Goal: Task Accomplishment & Management: Use online tool/utility

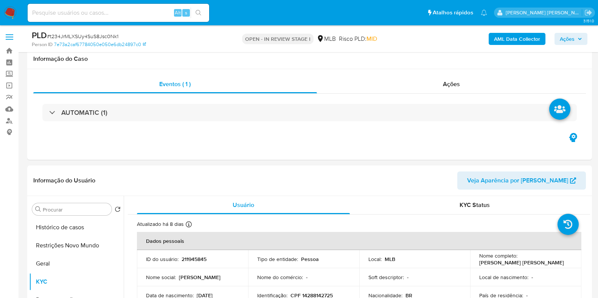
select select "10"
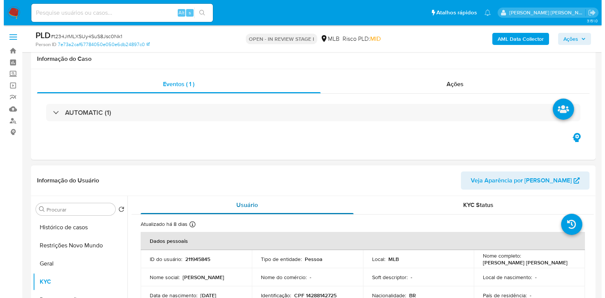
scroll to position [142, 0]
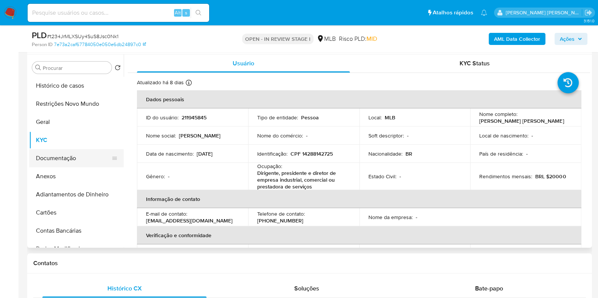
click at [55, 150] on button "Documentação" at bounding box center [73, 158] width 89 height 18
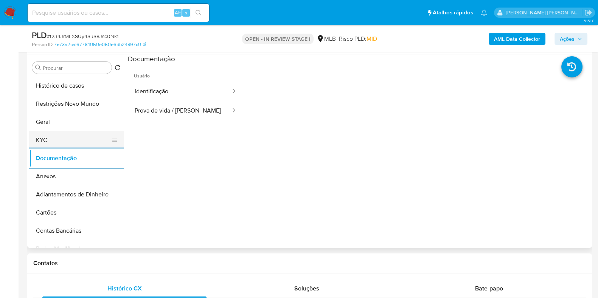
click at [86, 135] on button "KYC" at bounding box center [73, 140] width 89 height 18
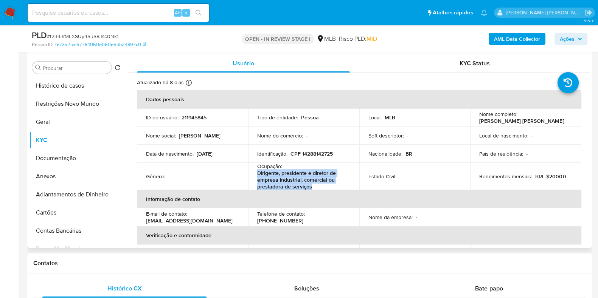
drag, startPoint x: 312, startPoint y: 188, endPoint x: 258, endPoint y: 174, distance: 56.2
click at [258, 174] on p "Dirigente, presidente e diretor de empresa industrial, comercial ou prestadora …" at bounding box center [302, 180] width 90 height 20
copy p "Dirigente, presidente e diretor de empresa industrial, comercial ou prestadora …"
click at [501, 38] on b "AML Data Collector" at bounding box center [517, 39] width 46 height 12
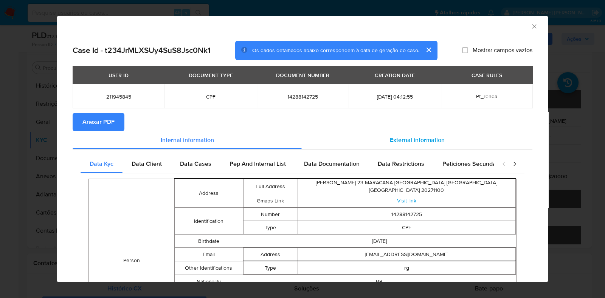
click at [422, 144] on span "External information" at bounding box center [417, 140] width 55 height 9
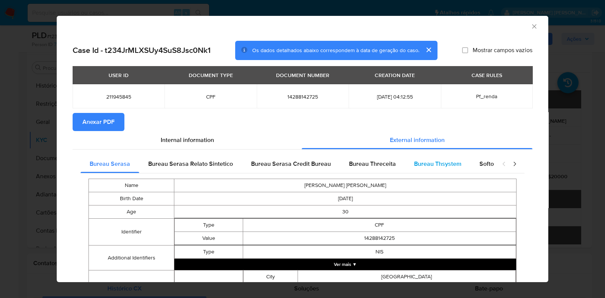
click at [414, 160] on span "Bureau Thsystem" at bounding box center [437, 164] width 47 height 9
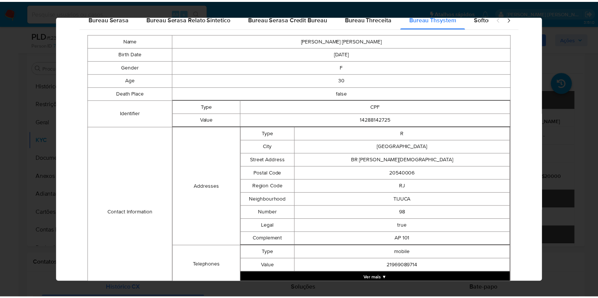
scroll to position [295, 0]
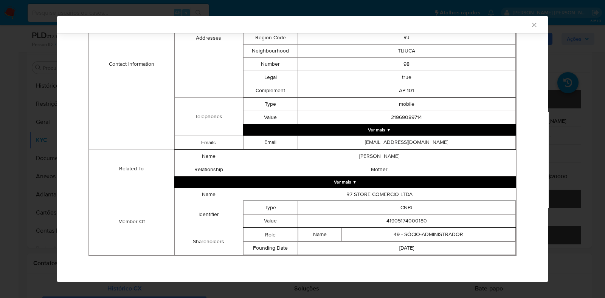
click at [396, 215] on td "41905174000180" at bounding box center [407, 221] width 218 height 13
click at [394, 220] on td "41905174000180" at bounding box center [407, 221] width 218 height 13
copy td "41905174000180"
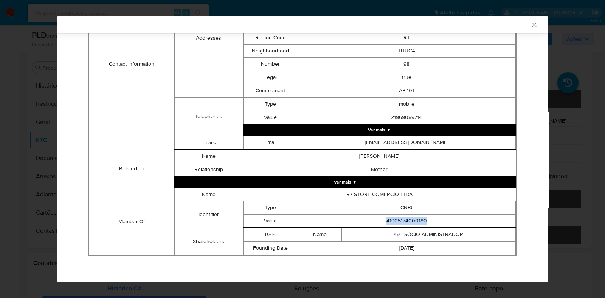
click at [23, 160] on div "AML Data Collector Case Id - t234JrMLXSUy4SuS8Jsc0Nk1 Os dados detalhados abaix…" at bounding box center [302, 149] width 605 height 298
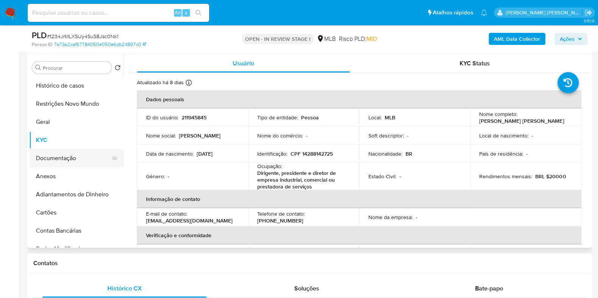
click at [67, 155] on button "Documentação" at bounding box center [73, 158] width 89 height 18
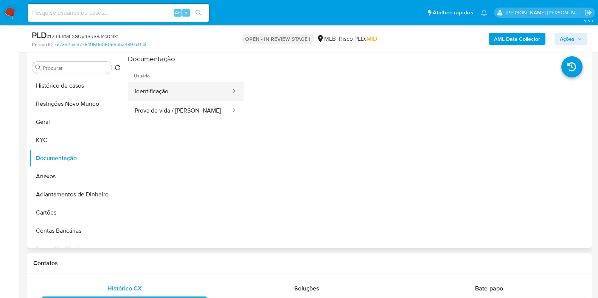
click at [194, 89] on button "Identificação" at bounding box center [180, 91] width 104 height 19
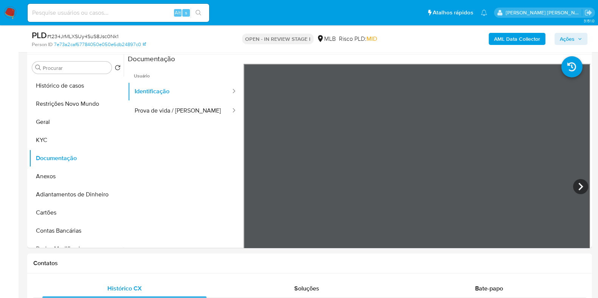
click at [577, 37] on span "Ações" at bounding box center [571, 39] width 22 height 11
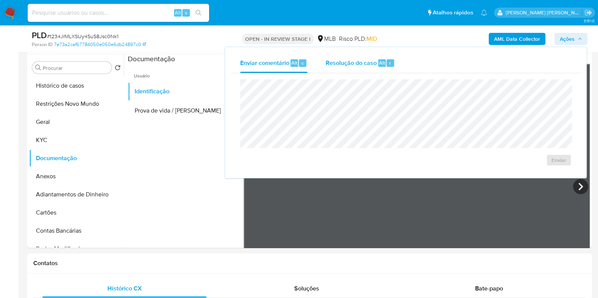
click at [372, 67] on div "Resolução do caso Alt r" at bounding box center [360, 63] width 69 height 20
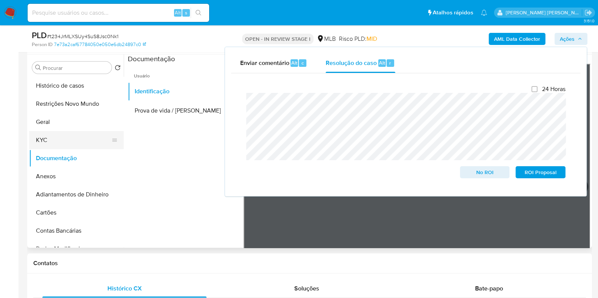
click at [49, 141] on button "KYC" at bounding box center [73, 140] width 89 height 18
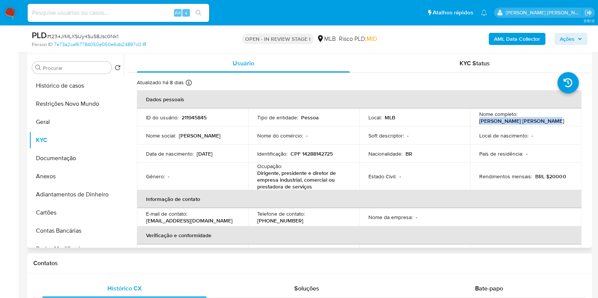
drag, startPoint x: 551, startPoint y: 122, endPoint x: 475, endPoint y: 122, distance: 75.7
click at [475, 122] on td "Nome completo : Julia Manoela Fontes Gomes" at bounding box center [525, 118] width 111 height 18
copy p "Julia Manoela Fontes Gomes"
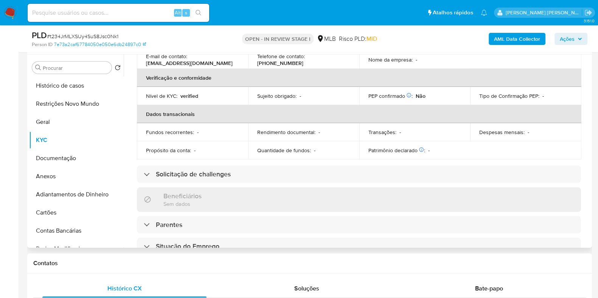
scroll to position [6, 0]
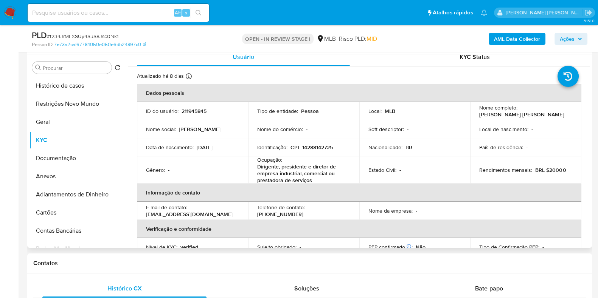
click at [317, 148] on p "CPF 14288142725" at bounding box center [311, 147] width 42 height 7
copy p "14288142725"
click at [76, 99] on button "Restrições Novo Mundo" at bounding box center [73, 104] width 89 height 18
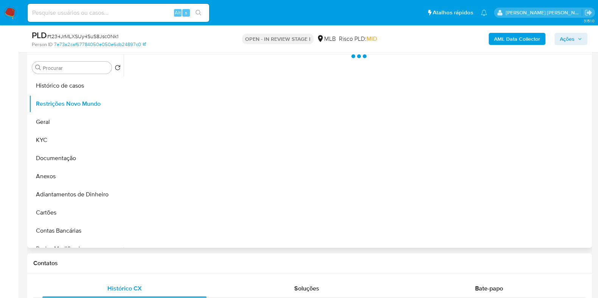
scroll to position [0, 0]
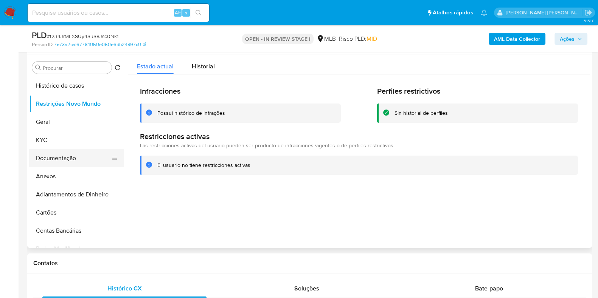
click at [69, 153] on button "Documentação" at bounding box center [73, 158] width 89 height 18
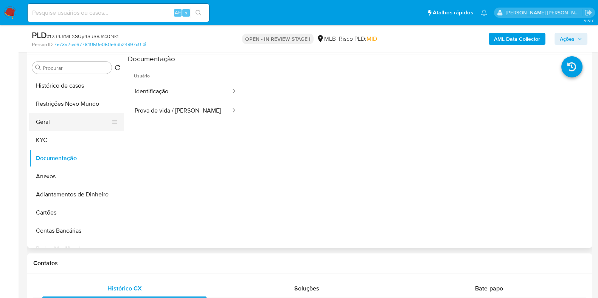
drag, startPoint x: 47, startPoint y: 122, endPoint x: 53, endPoint y: 122, distance: 6.4
click at [47, 122] on button "Geral" at bounding box center [73, 122] width 89 height 18
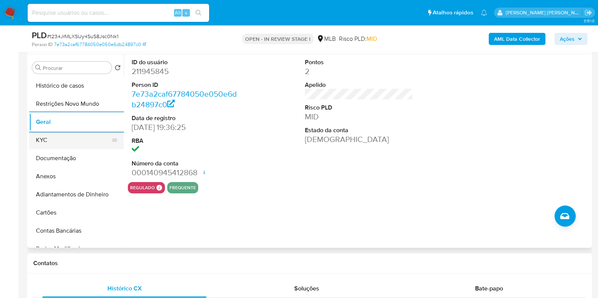
click at [55, 143] on button "KYC" at bounding box center [73, 140] width 89 height 18
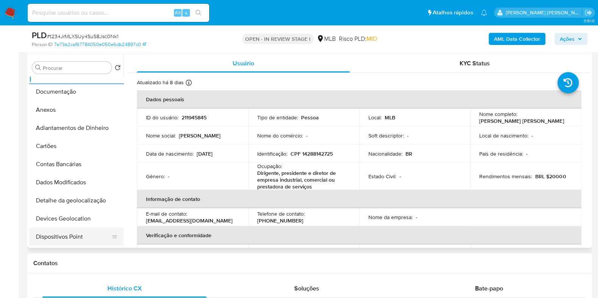
scroll to position [142, 0]
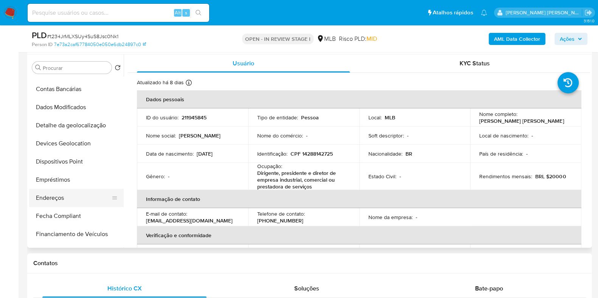
click at [61, 196] on button "Endereços" at bounding box center [73, 198] width 89 height 18
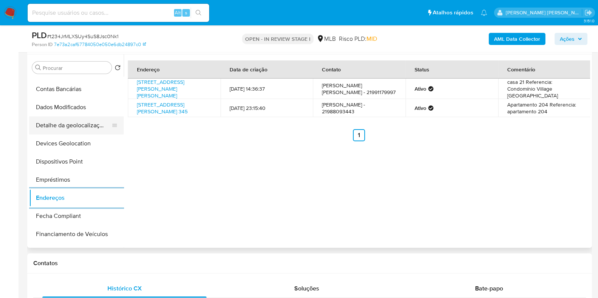
click at [73, 123] on button "Detalhe da geolocalização" at bounding box center [73, 126] width 89 height 18
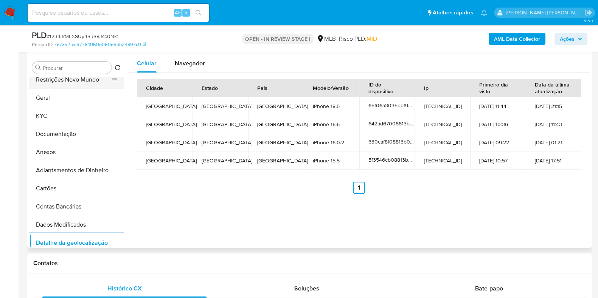
scroll to position [0, 0]
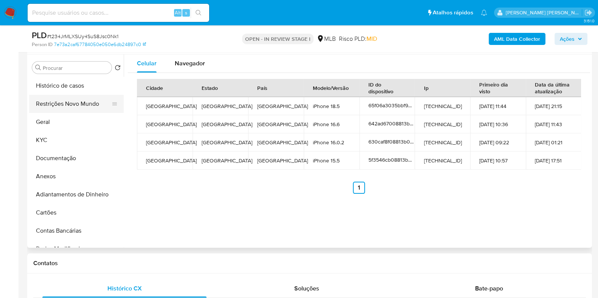
click at [82, 105] on button "Restrições Novo Mundo" at bounding box center [73, 104] width 89 height 18
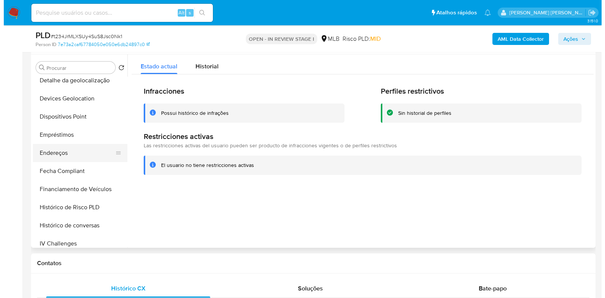
scroll to position [189, 0]
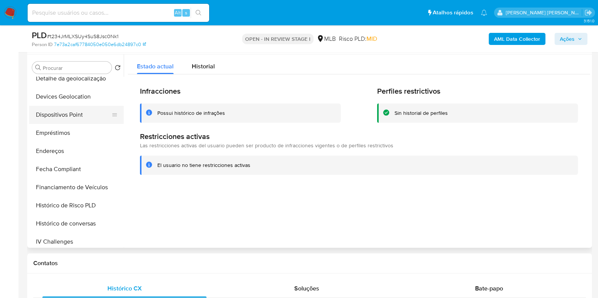
click at [84, 106] on button "Dispositivos Point" at bounding box center [73, 115] width 89 height 18
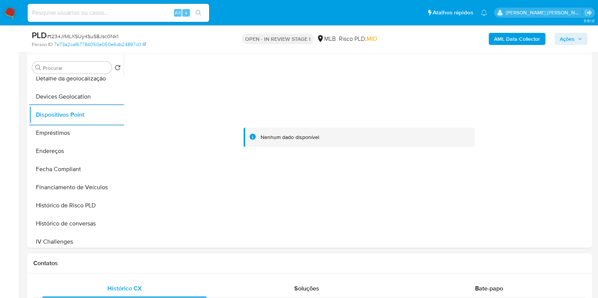
click at [528, 37] on b "AML Data Collector" at bounding box center [517, 39] width 46 height 12
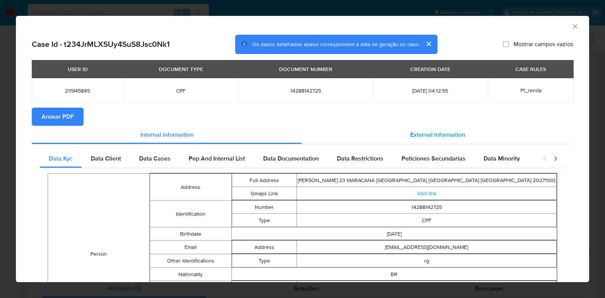
click at [415, 138] on span "External information" at bounding box center [437, 134] width 55 height 9
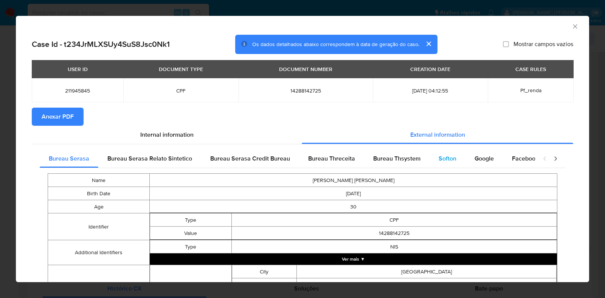
click at [452, 165] on div "Softon" at bounding box center [448, 159] width 36 height 18
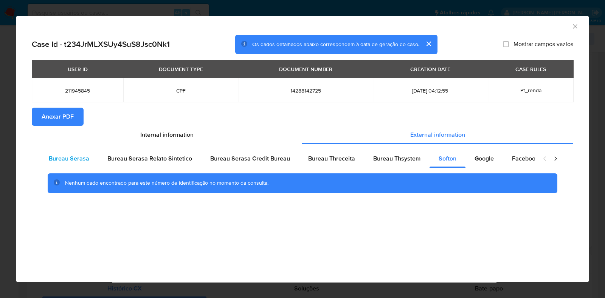
click at [81, 163] on div "Bureau Serasa" at bounding box center [69, 159] width 59 height 18
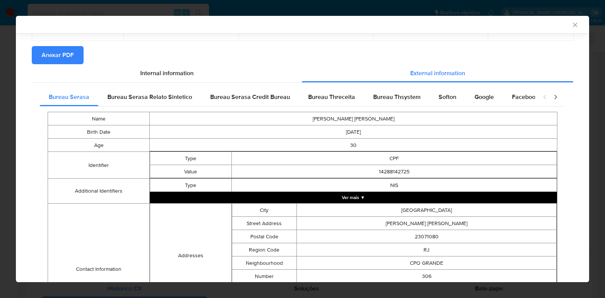
scroll to position [0, 0]
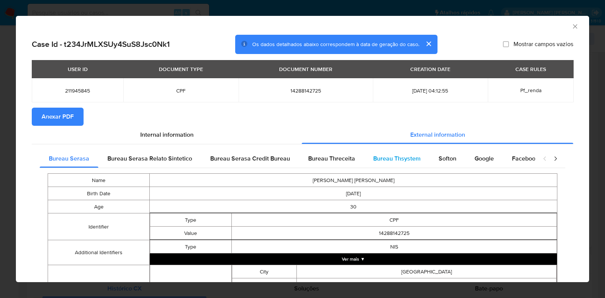
drag, startPoint x: 384, startPoint y: 161, endPoint x: 394, endPoint y: 160, distance: 9.9
click at [384, 161] on span "Bureau Thsystem" at bounding box center [396, 158] width 47 height 9
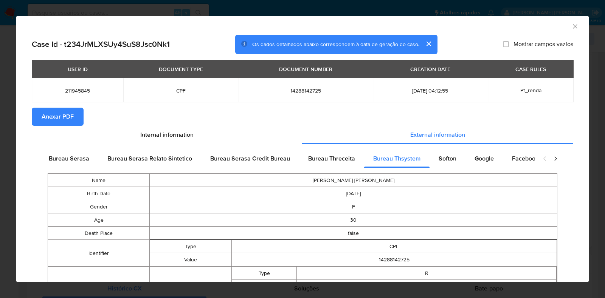
click at [11, 152] on div "AML Data Collector Case Id - t234JrMLXSUy4SuS8Jsc0Nk1 Os dados detalhados abaix…" at bounding box center [302, 149] width 605 height 298
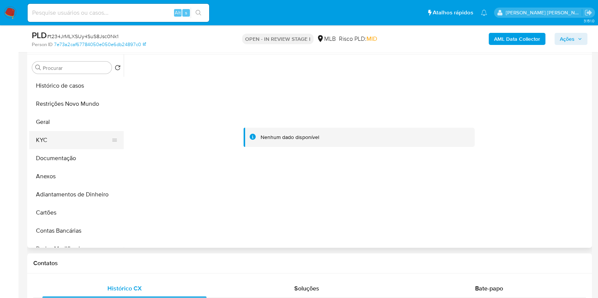
click at [57, 145] on button "KYC" at bounding box center [73, 140] width 89 height 18
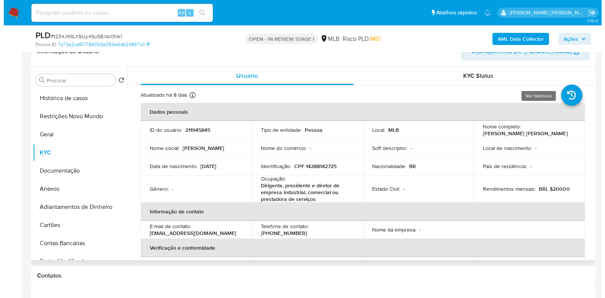
scroll to position [94, 0]
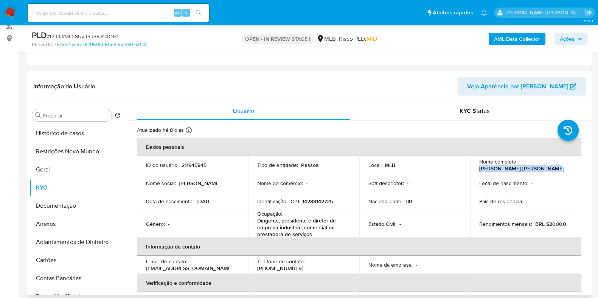
drag, startPoint x: 548, startPoint y: 170, endPoint x: 475, endPoint y: 169, distance: 73.4
click at [475, 169] on td "Nome completo : Julia Manoela Fontes Gomes" at bounding box center [525, 165] width 111 height 18
copy p "Julia Manoela Fontes Gomes"
drag, startPoint x: 45, startPoint y: 223, endPoint x: 40, endPoint y: 218, distance: 7.2
click at [45, 224] on button "Anexos" at bounding box center [73, 224] width 89 height 18
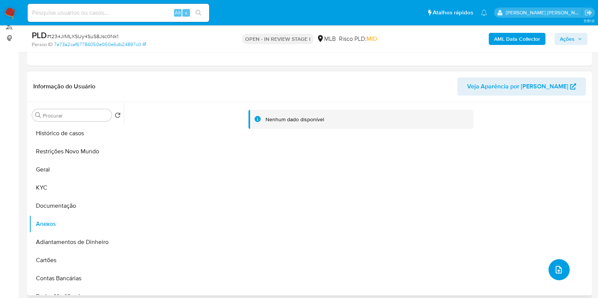
click at [556, 266] on icon "upload-file" at bounding box center [558, 270] width 9 height 9
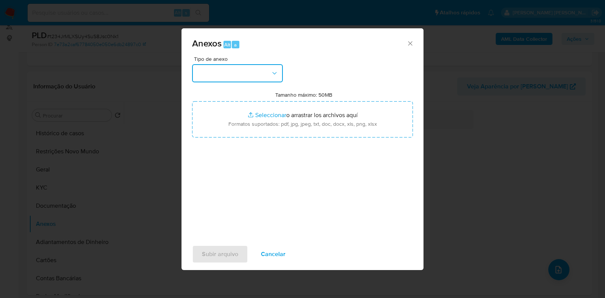
click at [261, 82] on button "button" at bounding box center [237, 73] width 91 height 18
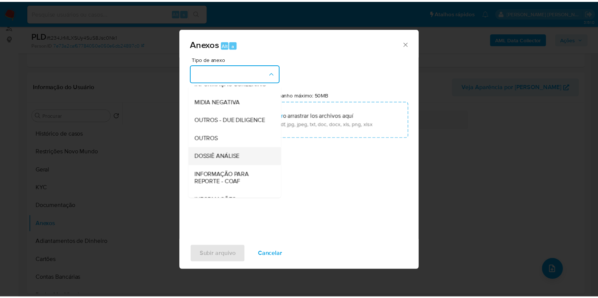
scroll to position [117, 0]
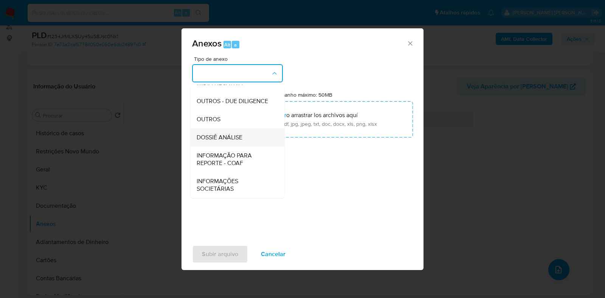
click at [217, 141] on span "DOSSIÊ ANÁLISE" at bounding box center [220, 138] width 46 height 8
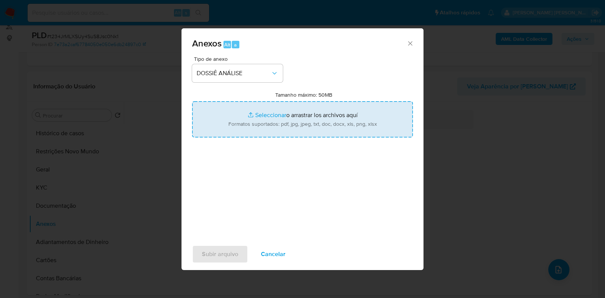
type input "C:\fakepath\SAR - CPF 14288142725 - JULIA MANOELA FONTES GOMES.pdf"
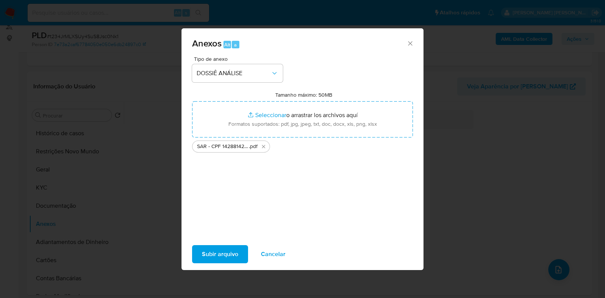
click at [223, 256] on span "Subir arquivo" at bounding box center [220, 254] width 36 height 17
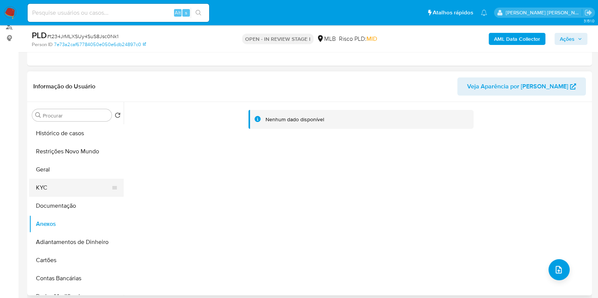
click at [79, 190] on button "KYC" at bounding box center [73, 188] width 89 height 18
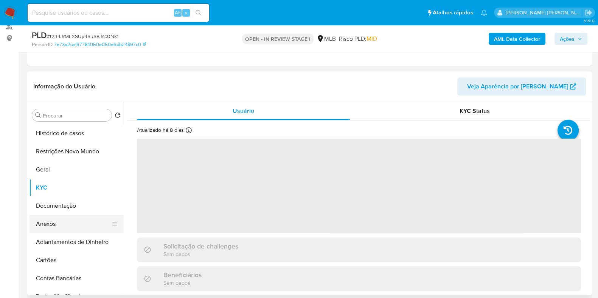
click at [63, 224] on button "Anexos" at bounding box center [73, 224] width 89 height 18
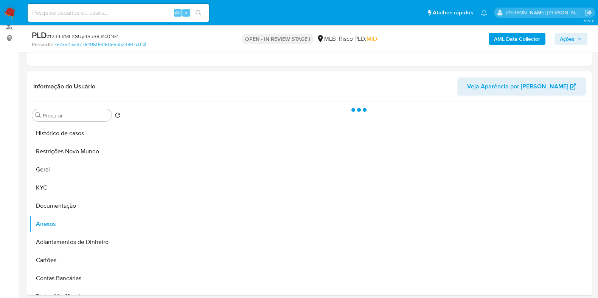
click at [569, 40] on span "Ações" at bounding box center [567, 39] width 15 height 12
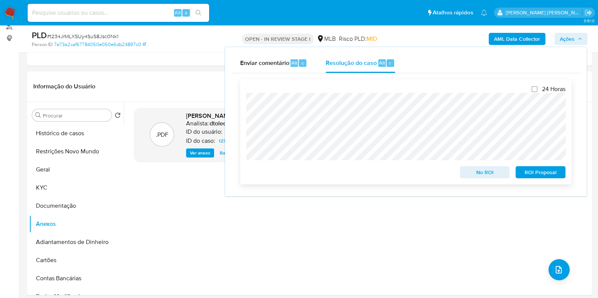
click at [536, 173] on span "ROI Proposal" at bounding box center [540, 172] width 39 height 11
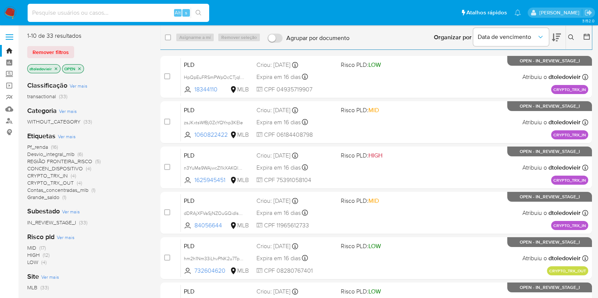
click at [75, 11] on input at bounding box center [119, 13] width 182 height 10
paste input "387892515"
type input "387892515"
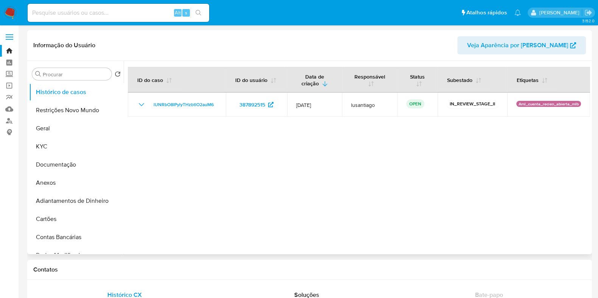
select select "10"
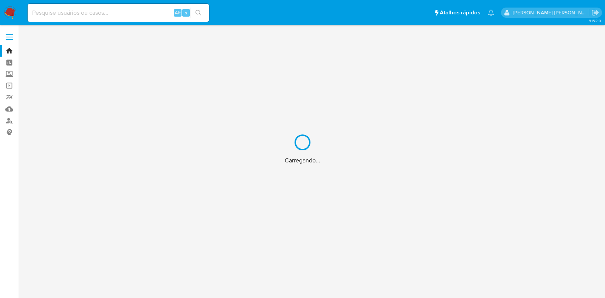
click at [95, 14] on div "Carregando..." at bounding box center [302, 149] width 605 height 298
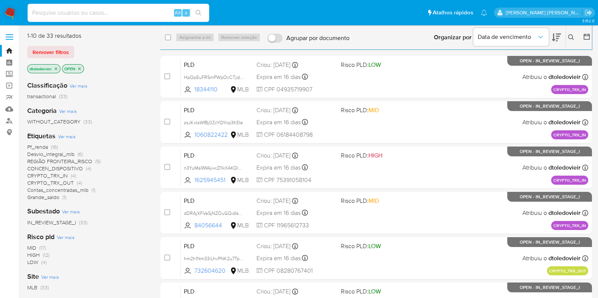
click at [96, 12] on input at bounding box center [119, 13] width 182 height 10
paste input "387892515"
type input "387892515"
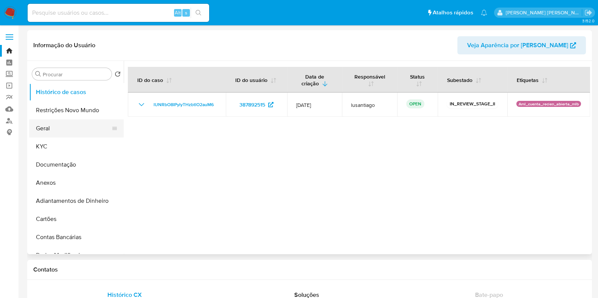
select select "10"
click at [61, 144] on button "KYC" at bounding box center [73, 147] width 89 height 18
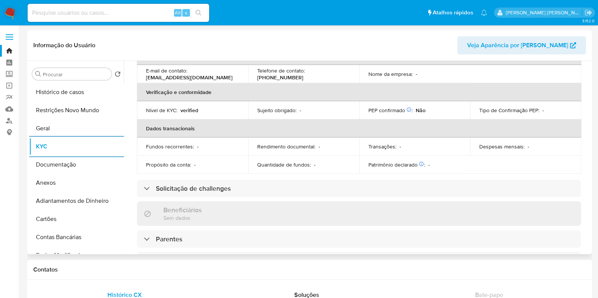
scroll to position [189, 0]
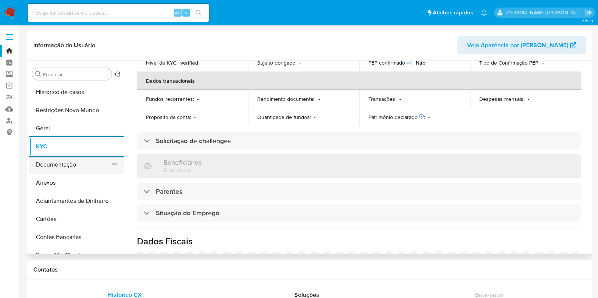
click at [55, 168] on button "Documentação" at bounding box center [73, 165] width 89 height 18
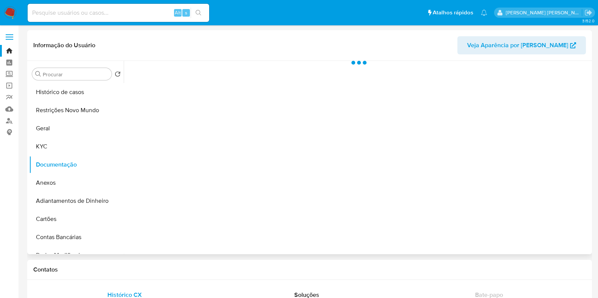
scroll to position [0, 0]
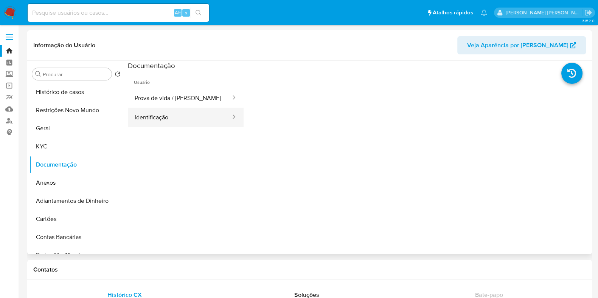
click at [186, 115] on button "Identificação" at bounding box center [180, 117] width 104 height 19
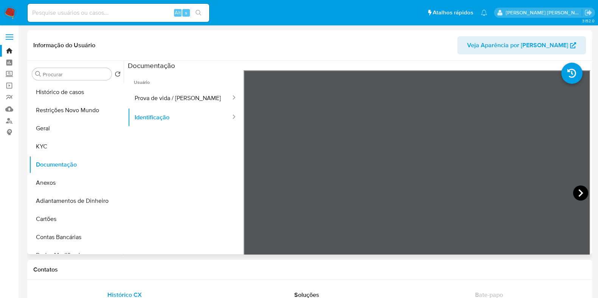
click at [578, 192] on icon at bounding box center [580, 194] width 5 height 8
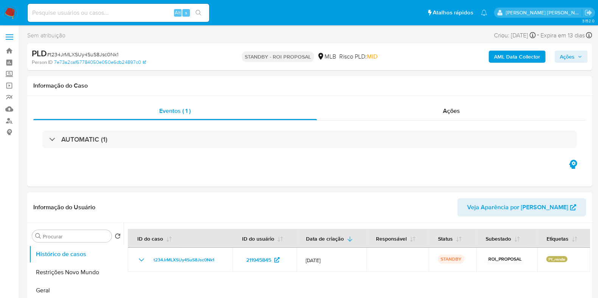
select select "10"
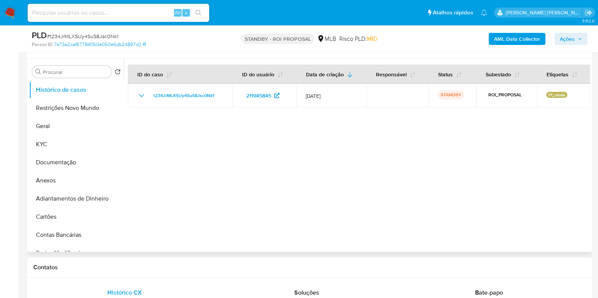
scroll to position [142, 0]
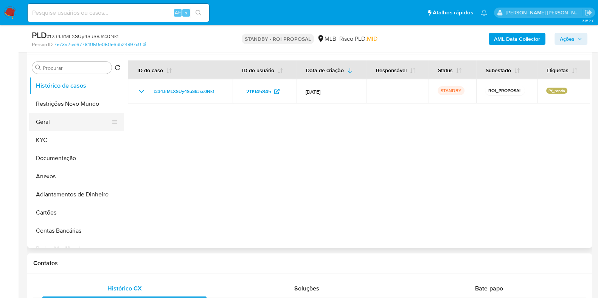
click at [61, 126] on button "Geral" at bounding box center [73, 122] width 89 height 18
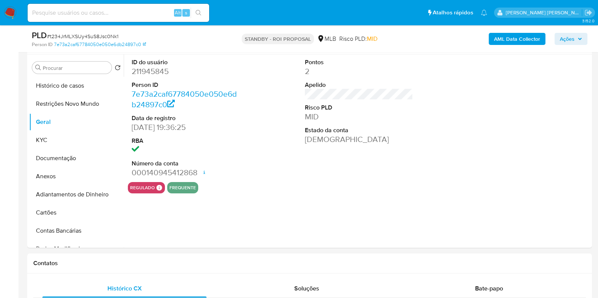
click at [155, 75] on dd "211945845" at bounding box center [186, 71] width 108 height 11
copy dd "211945845"
click at [148, 16] on input at bounding box center [119, 13] width 182 height 10
paste input "32786451"
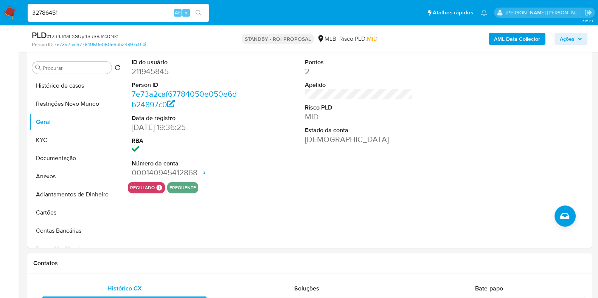
type input "32786451"
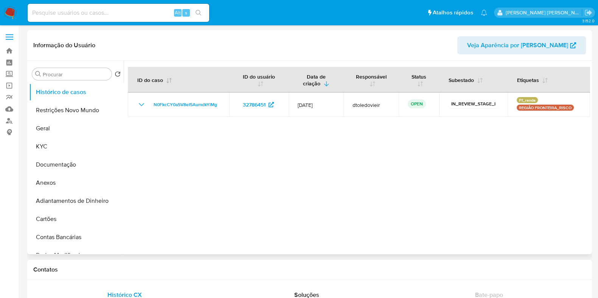
select select "10"
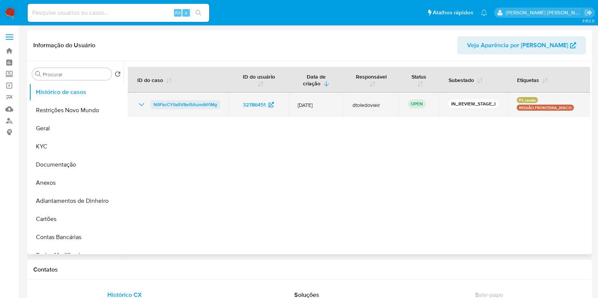
click at [161, 103] on span "N0FkcCY0aSV8eI5AumdkYIMg" at bounding box center [186, 104] width 64 height 9
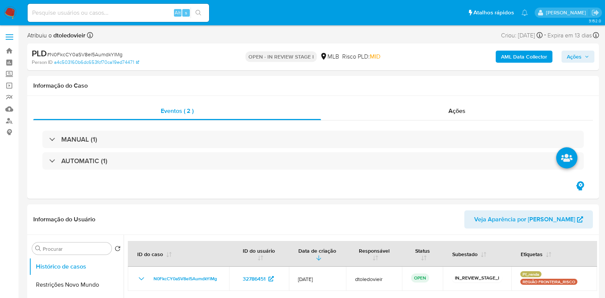
select select "10"
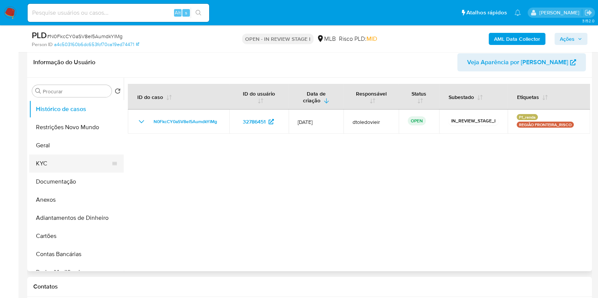
scroll to position [142, 0]
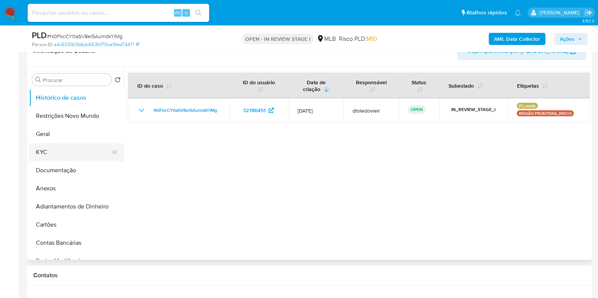
click at [49, 158] on button "KYC" at bounding box center [73, 152] width 89 height 18
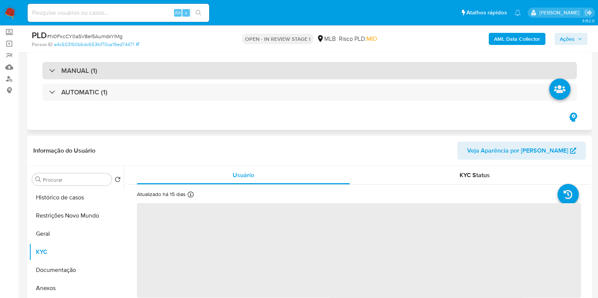
scroll to position [0, 0]
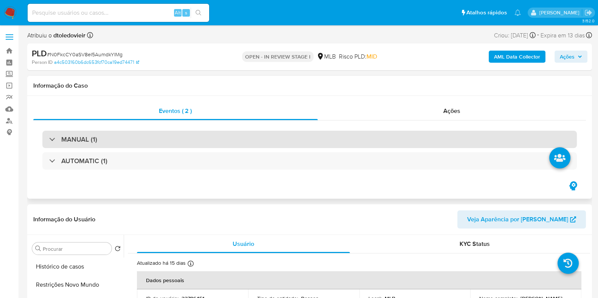
click at [194, 141] on div "MANUAL (1)" at bounding box center [309, 139] width 534 height 17
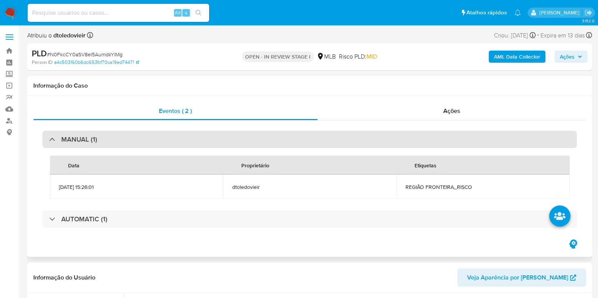
click at [194, 141] on div "MANUAL (1)" at bounding box center [309, 139] width 534 height 17
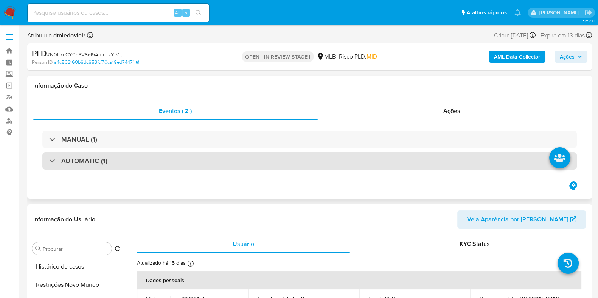
click at [172, 161] on div "AUTOMATIC (1)" at bounding box center [309, 160] width 534 height 17
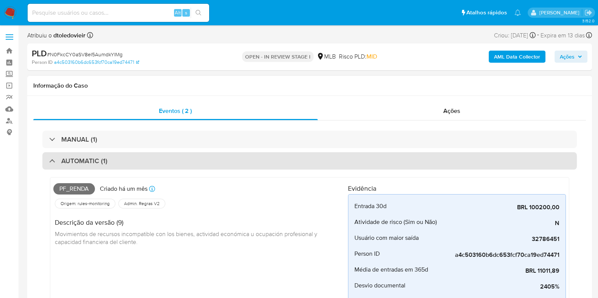
click at [173, 161] on div "AUTOMATIC (1)" at bounding box center [309, 160] width 534 height 17
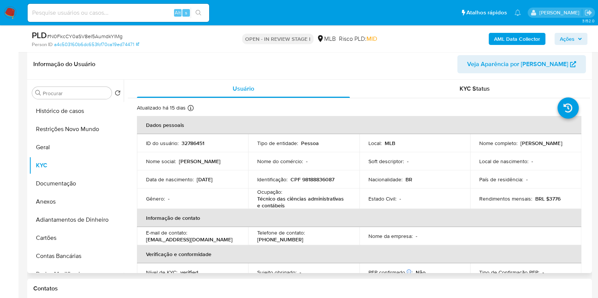
scroll to position [142, 0]
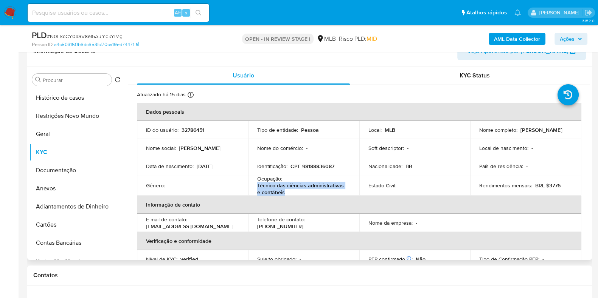
drag, startPoint x: 275, startPoint y: 192, endPoint x: 255, endPoint y: 187, distance: 20.6
click at [255, 187] on td "Ocupação : Técnico das ciências administrativas e contábeis" at bounding box center [303, 186] width 111 height 20
copy p "Técnico das ciências administrativas e contábeis"
click at [99, 176] on button "Documentação" at bounding box center [73, 171] width 89 height 18
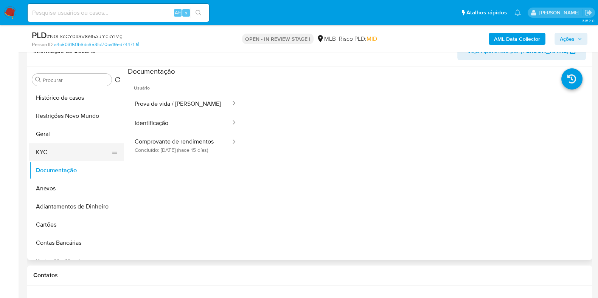
click at [78, 154] on button "KYC" at bounding box center [73, 152] width 89 height 18
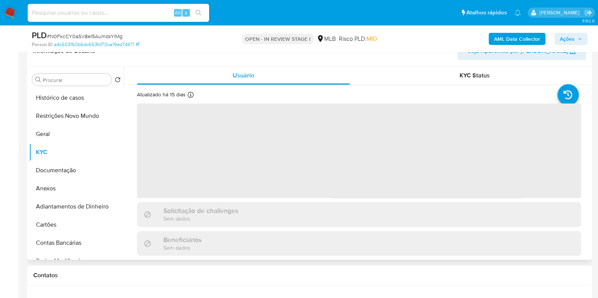
click at [169, 151] on span "‌" at bounding box center [359, 151] width 444 height 95
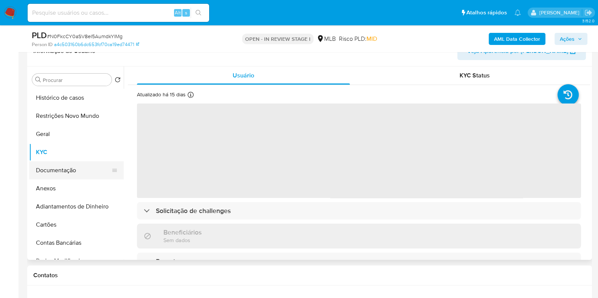
click at [54, 168] on button "Documentação" at bounding box center [73, 171] width 89 height 18
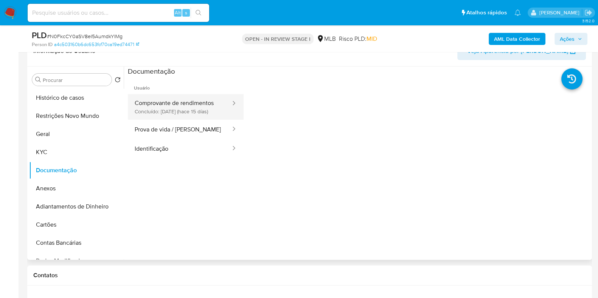
click at [225, 117] on div at bounding box center [231, 107] width 12 height 26
click at [200, 107] on button "Comprovante de rendimentos Concluído: 28/07/2025 (hace 15 días)" at bounding box center [180, 107] width 104 height 26
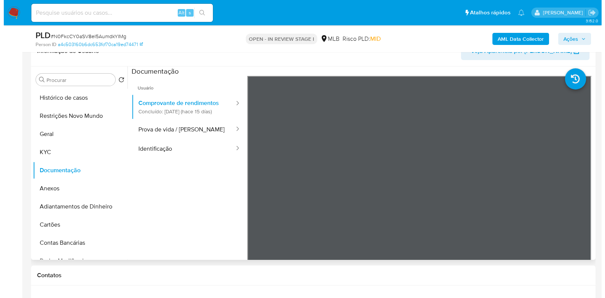
scroll to position [139, 0]
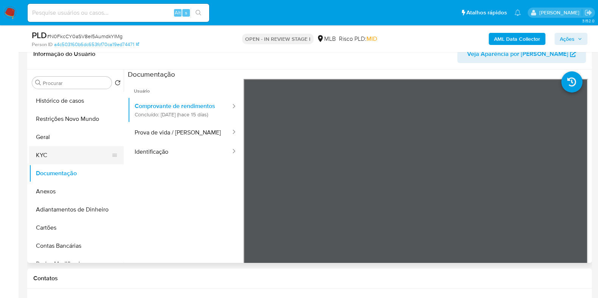
click at [36, 152] on button "KYC" at bounding box center [73, 155] width 89 height 18
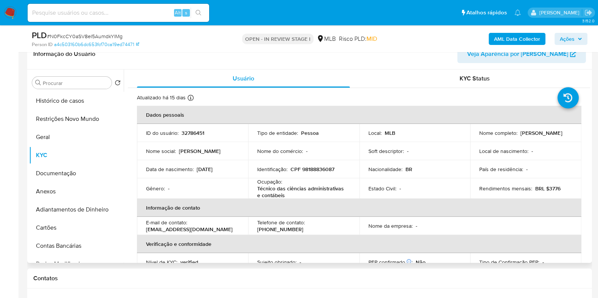
click at [308, 169] on p "CPF 98188836087" at bounding box center [312, 169] width 44 height 7
copy p "98188836087"
click at [60, 178] on button "Documentação" at bounding box center [73, 174] width 89 height 18
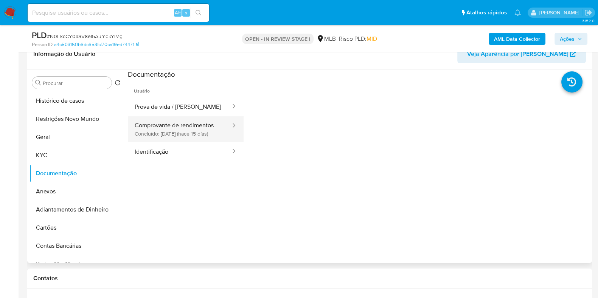
click at [192, 138] on button "Comprovante de rendimentos Concluído: 28/07/2025 (hace 15 días)" at bounding box center [180, 130] width 104 height 26
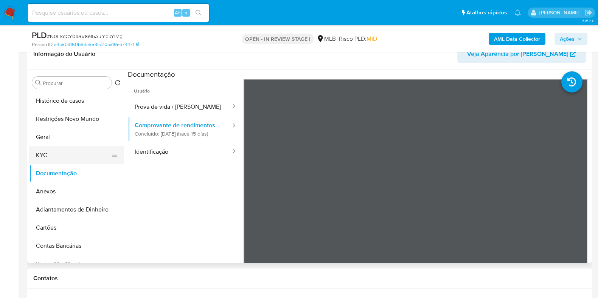
click at [69, 158] on button "KYC" at bounding box center [73, 155] width 89 height 18
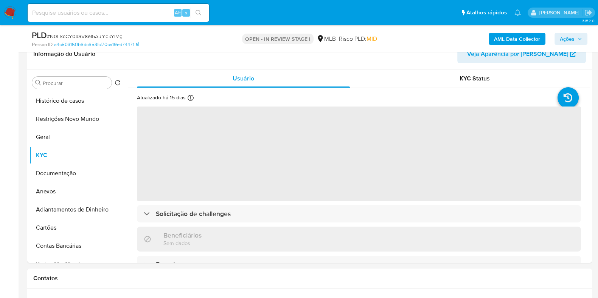
click at [499, 40] on b "AML Data Collector" at bounding box center [517, 39] width 46 height 12
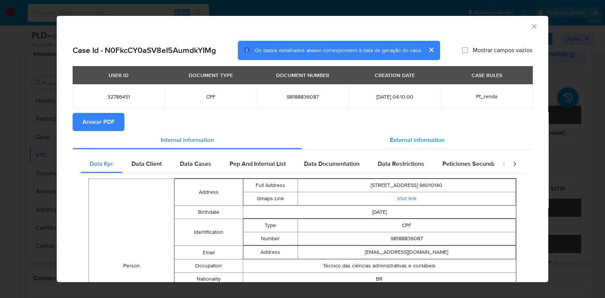
click at [391, 140] on span "External information" at bounding box center [417, 140] width 55 height 9
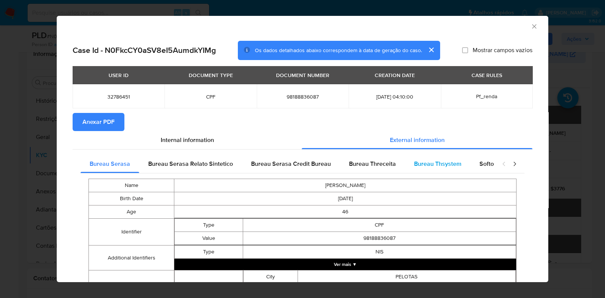
click at [417, 165] on span "Bureau Thsystem" at bounding box center [437, 164] width 47 height 9
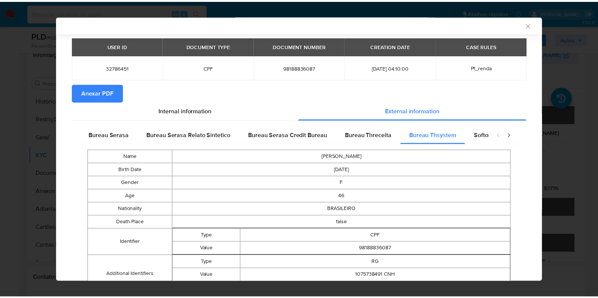
scroll to position [0, 0]
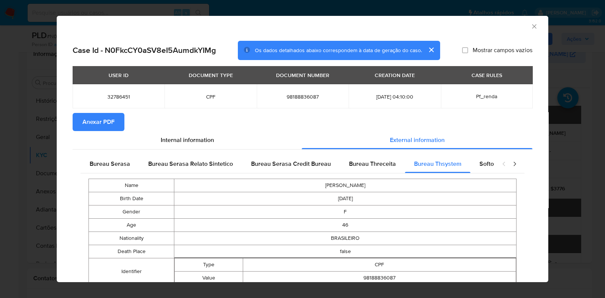
click at [286, 96] on span "98188836087" at bounding box center [303, 96] width 74 height 7
copy span "98188836087"
click at [35, 158] on div "AML Data Collector Case Id - N0FkcCY0aSV8eI5AumdkYIMg Os dados detalhados abaix…" at bounding box center [302, 149] width 605 height 298
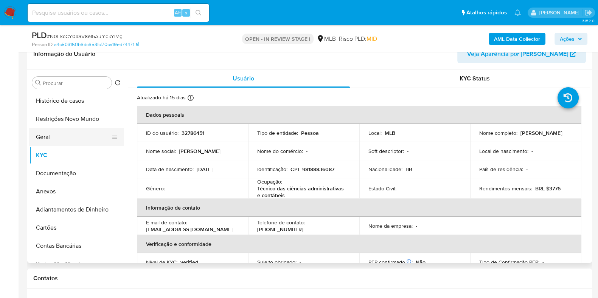
click at [65, 138] on button "Geral" at bounding box center [73, 137] width 89 height 18
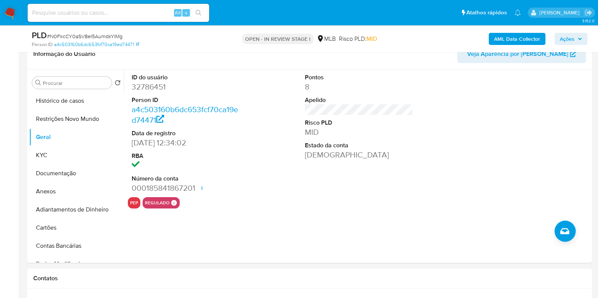
click at [573, 39] on span "Ações" at bounding box center [567, 39] width 15 height 12
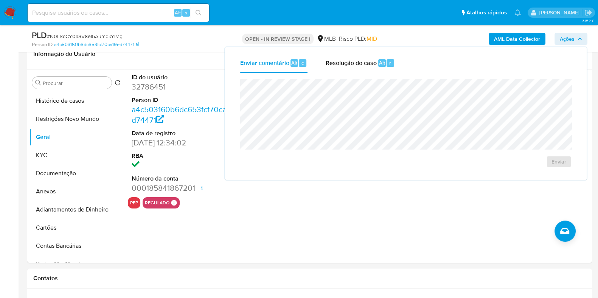
click at [361, 75] on div "Enviar" at bounding box center [406, 123] width 350 height 101
click at [358, 62] on span "Resolução do caso" at bounding box center [351, 62] width 51 height 9
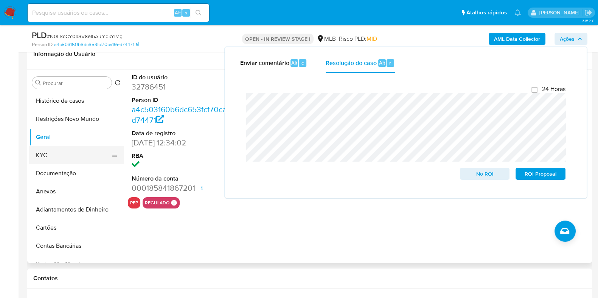
click at [59, 154] on button "KYC" at bounding box center [73, 155] width 89 height 18
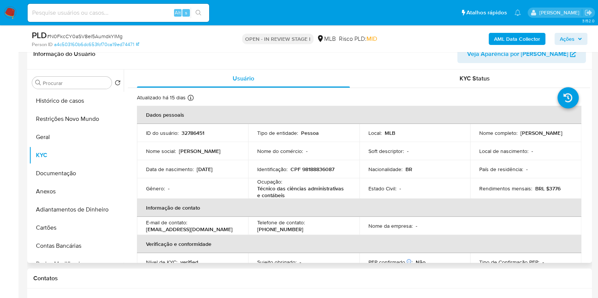
drag, startPoint x: 535, startPoint y: 137, endPoint x: 468, endPoint y: 140, distance: 67.4
click at [470, 140] on td "Nome completo : Renata Godinho Dutra" at bounding box center [525, 133] width 111 height 18
copy p "Renata Godinho Dutra"
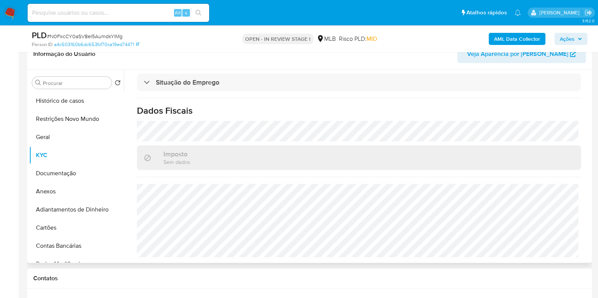
scroll to position [47, 0]
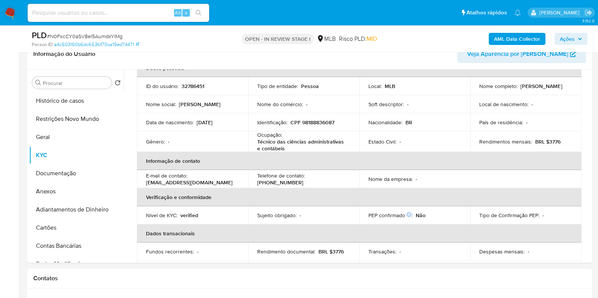
copy p "Renata Godinho Dutra"
click at [92, 115] on button "Restrições Novo Mundo" at bounding box center [73, 119] width 89 height 18
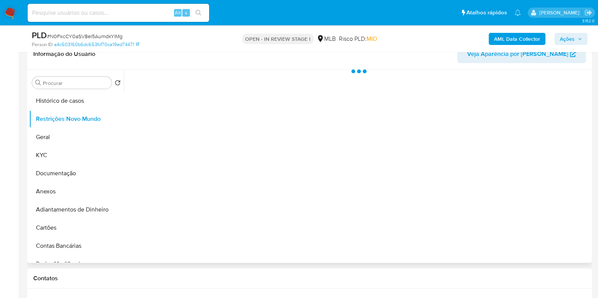
scroll to position [0, 0]
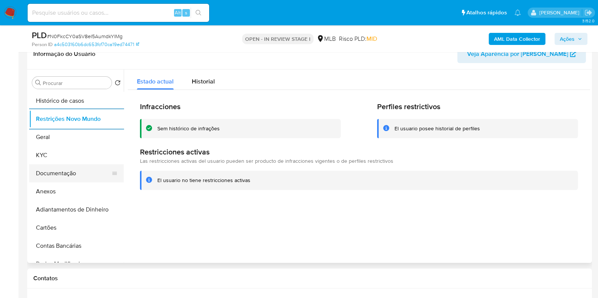
click at [66, 166] on button "Documentação" at bounding box center [73, 174] width 89 height 18
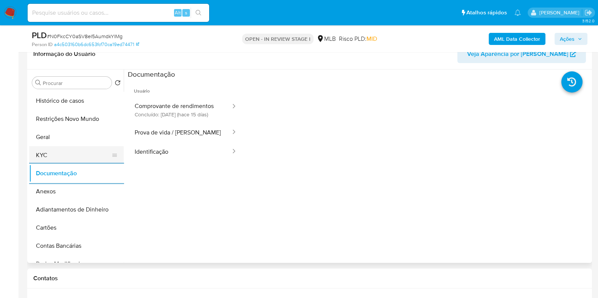
click at [43, 146] on button "KYC" at bounding box center [73, 155] width 89 height 18
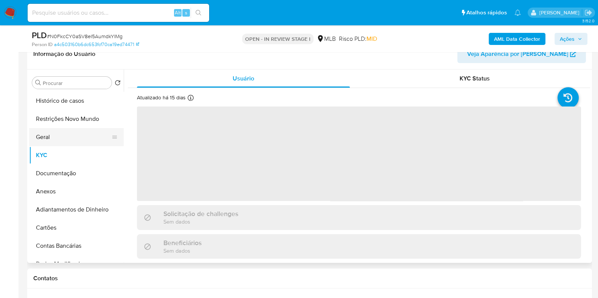
click at [87, 135] on button "Geral" at bounding box center [73, 137] width 89 height 18
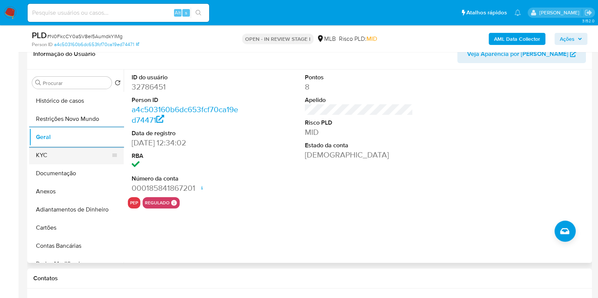
click at [54, 163] on button "KYC" at bounding box center [73, 155] width 89 height 18
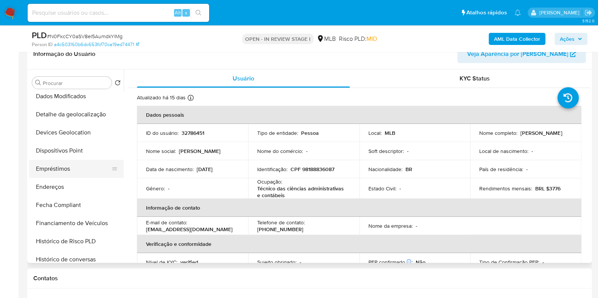
scroll to position [189, 0]
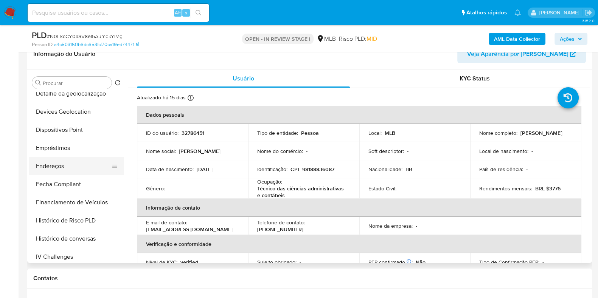
click at [69, 167] on button "Endereços" at bounding box center [73, 166] width 89 height 18
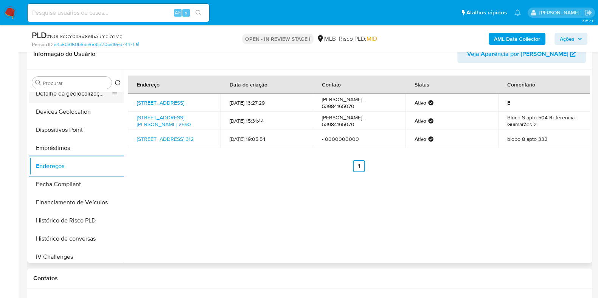
click at [76, 96] on button "Detalhe da geolocalização" at bounding box center [73, 94] width 89 height 18
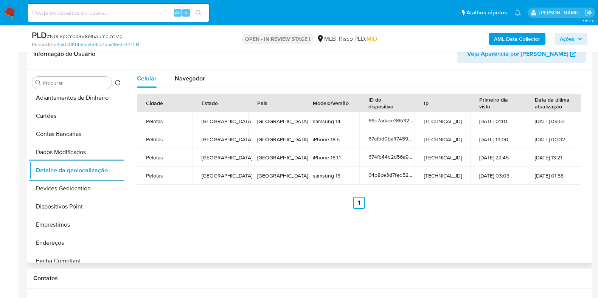
scroll to position [0, 0]
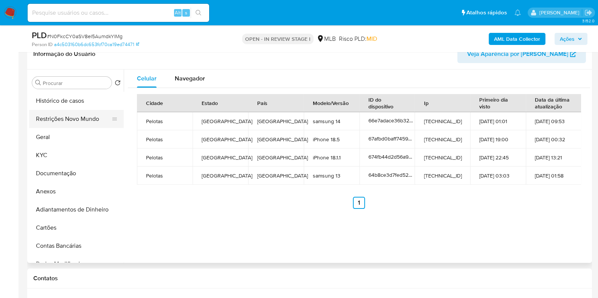
click at [72, 118] on button "Restrições Novo Mundo" at bounding box center [73, 119] width 89 height 18
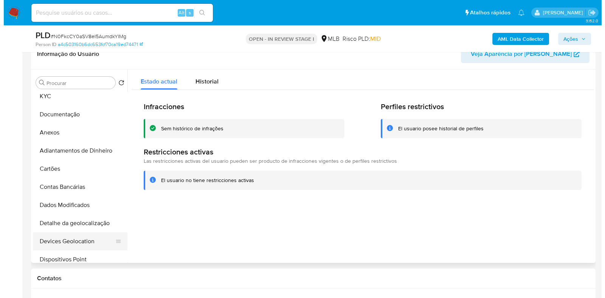
scroll to position [142, 0]
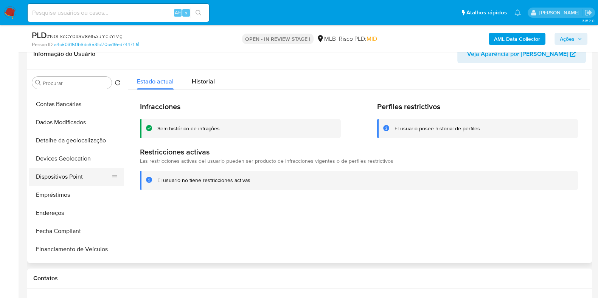
click at [70, 173] on button "Dispositivos Point" at bounding box center [73, 177] width 89 height 18
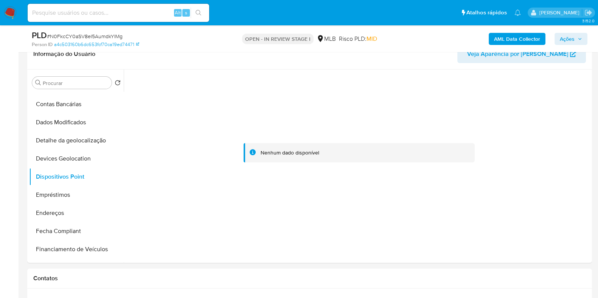
click at [514, 37] on b "AML Data Collector" at bounding box center [517, 39] width 46 height 12
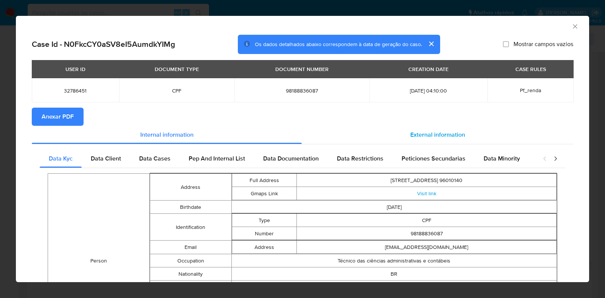
click at [439, 143] on div "External information" at bounding box center [438, 135] width 272 height 18
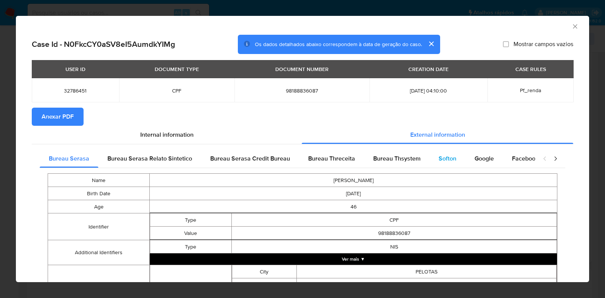
click at [440, 158] on span "Softon" at bounding box center [448, 158] width 18 height 9
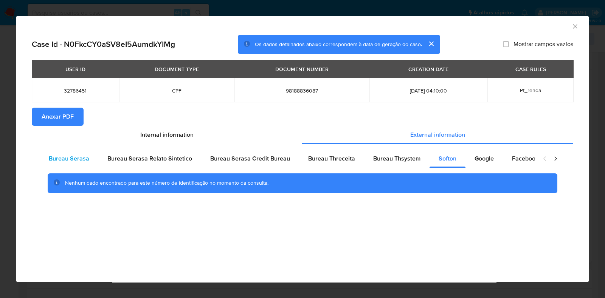
click at [75, 168] on div "Bureau Serasa" at bounding box center [69, 159] width 59 height 18
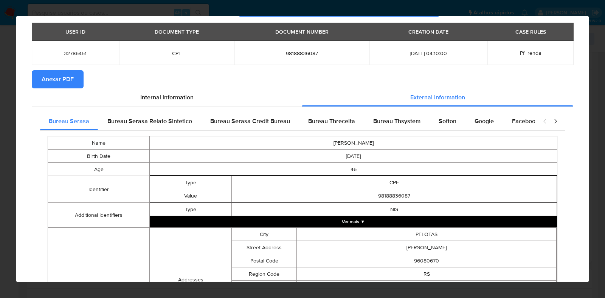
scroll to position [0, 0]
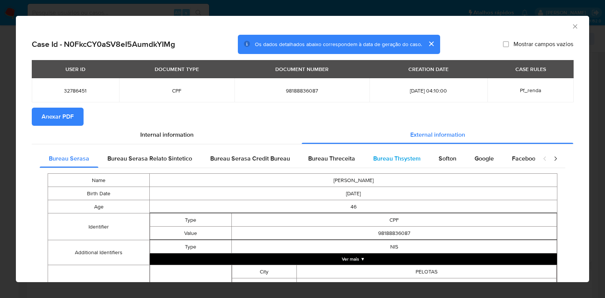
click at [382, 164] on div "Bureau Thsystem" at bounding box center [396, 159] width 65 height 18
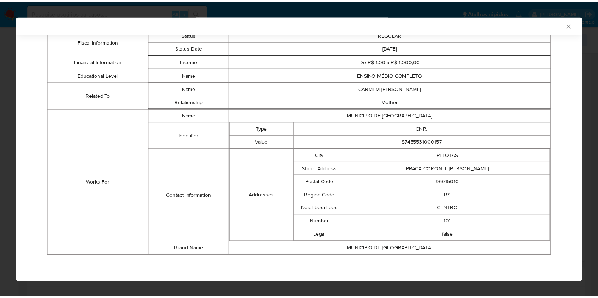
scroll to position [87, 0]
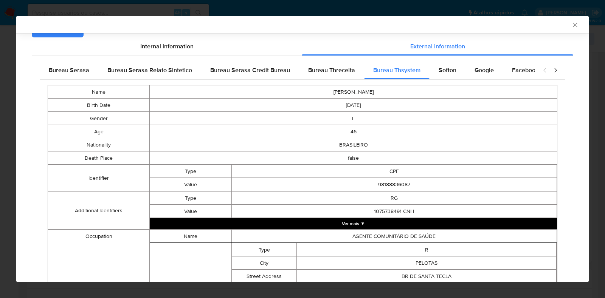
click at [13, 156] on div "AML Data Collector Case Id - N0FkcCY0aSV8eI5AumdkYIMg Os dados detalhados abaix…" at bounding box center [302, 149] width 605 height 298
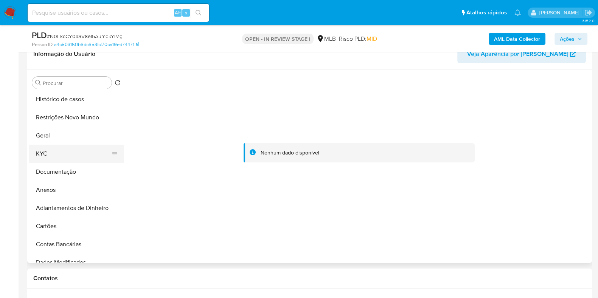
scroll to position [0, 0]
click at [65, 150] on button "KYC" at bounding box center [73, 155] width 89 height 18
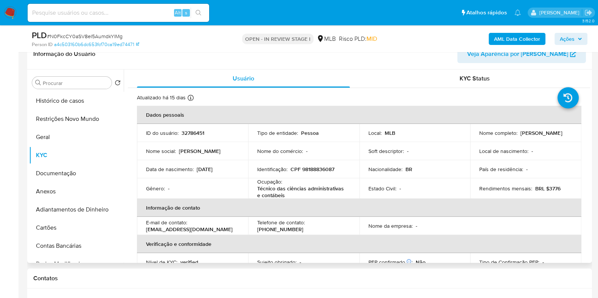
drag, startPoint x: 533, startPoint y: 140, endPoint x: 466, endPoint y: 139, distance: 66.2
click at [470, 139] on td "Nome completo : Renata Godinho Dutra" at bounding box center [525, 133] width 111 height 18
copy p "Renata Godinho Dutra"
click at [62, 192] on button "Anexos" at bounding box center [73, 192] width 89 height 18
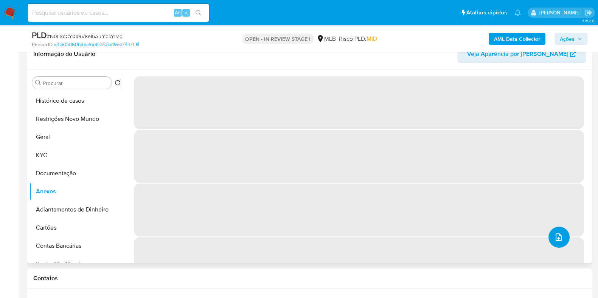
click at [556, 235] on icon "upload-file" at bounding box center [558, 237] width 9 height 9
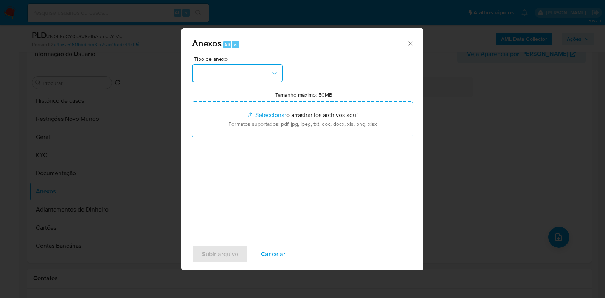
click at [232, 77] on button "button" at bounding box center [237, 73] width 91 height 18
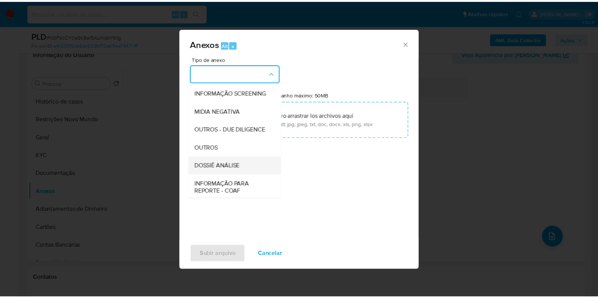
scroll to position [117, 0]
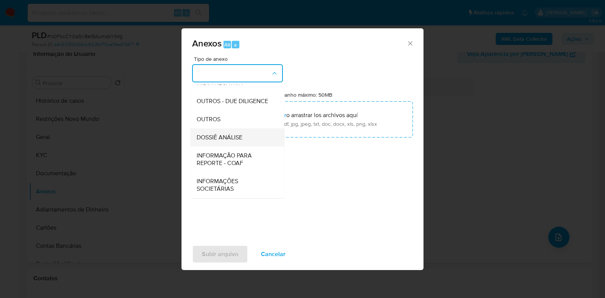
click at [230, 139] on span "DOSSIÊ ANÁLISE" at bounding box center [220, 138] width 46 height 8
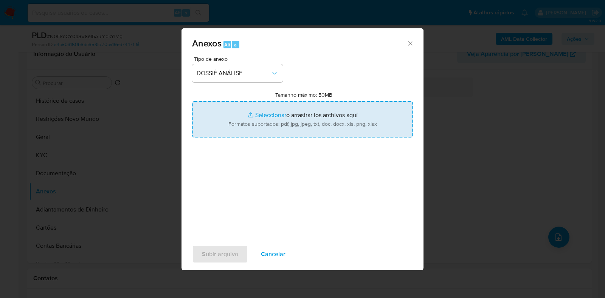
type input "C:\fakepath\CPF 98188836087 - RENATA GODINHO DUTRA.pdf"
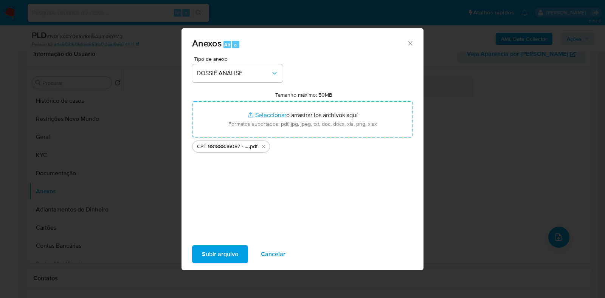
click at [220, 253] on span "Subir arquivo" at bounding box center [220, 254] width 36 height 17
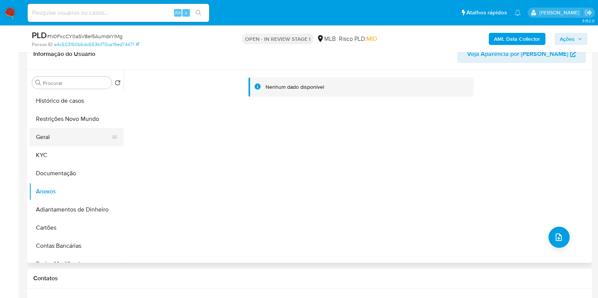
click at [75, 144] on button "Geral" at bounding box center [73, 137] width 89 height 18
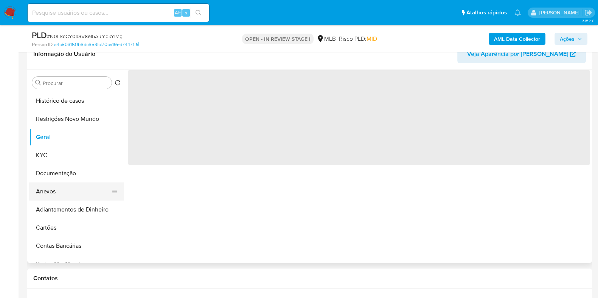
click at [51, 197] on button "Anexos" at bounding box center [73, 192] width 89 height 18
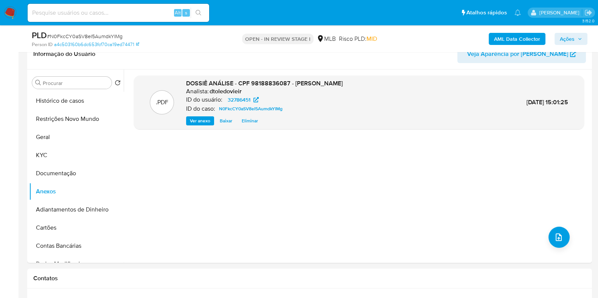
click at [573, 39] on span "Ações" at bounding box center [567, 39] width 15 height 12
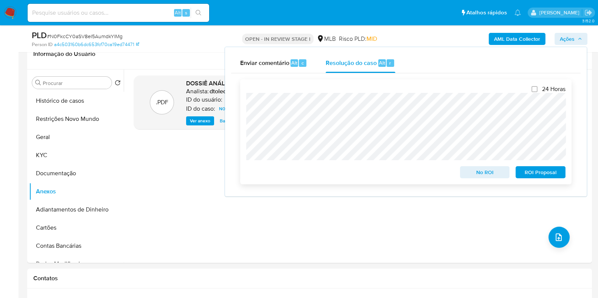
click at [476, 173] on span "No ROI" at bounding box center [484, 172] width 39 height 11
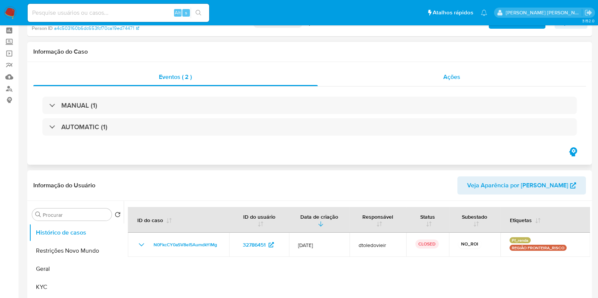
select select "10"
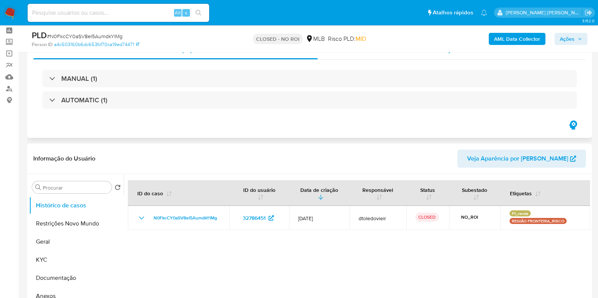
scroll to position [94, 0]
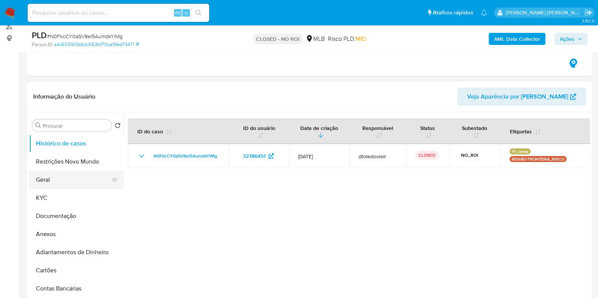
click at [74, 174] on button "Geral" at bounding box center [73, 180] width 89 height 18
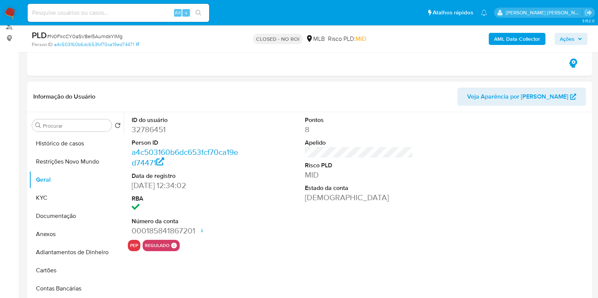
click at [156, 129] on dd "32786451" at bounding box center [186, 129] width 108 height 11
copy dd "32786451"
click at [146, 14] on input at bounding box center [119, 13] width 182 height 10
paste input "11296218"
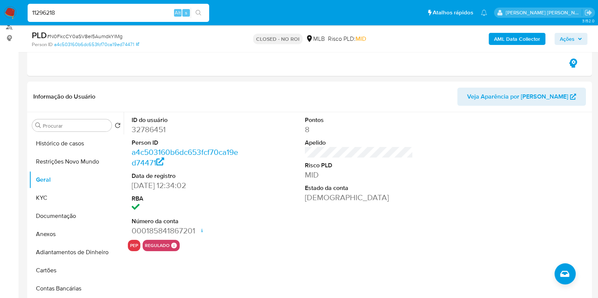
type input "11296218"
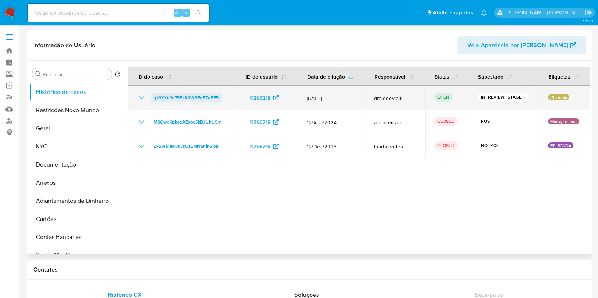
select select "10"
click at [181, 98] on span "qJ6XKu2d75BUt6WREoFZeEF5" at bounding box center [186, 97] width 65 height 9
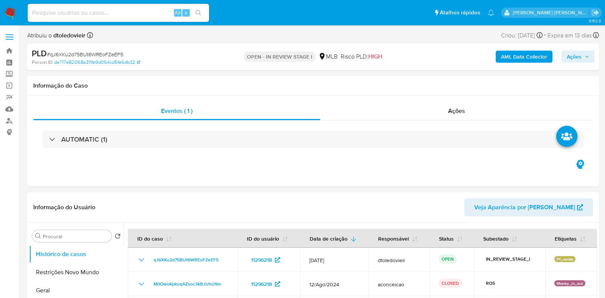
select select "10"
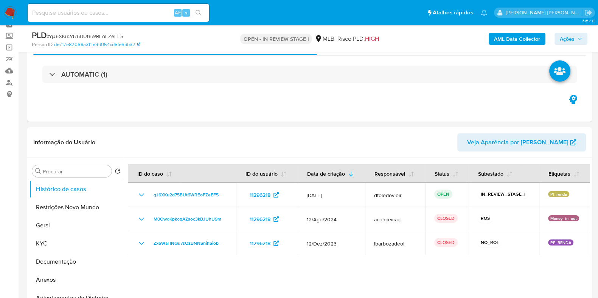
scroll to position [47, 0]
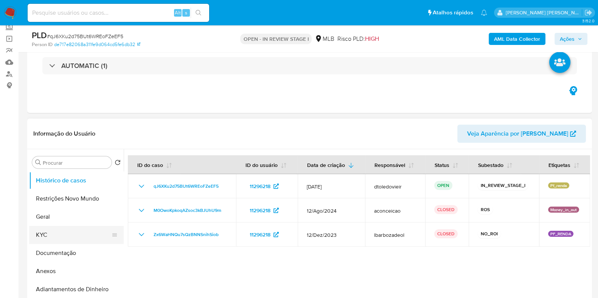
click at [47, 234] on button "KYC" at bounding box center [73, 235] width 89 height 18
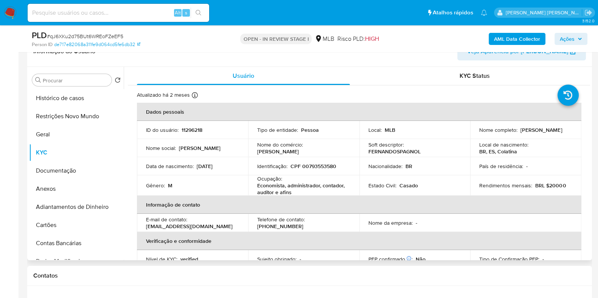
scroll to position [142, 0]
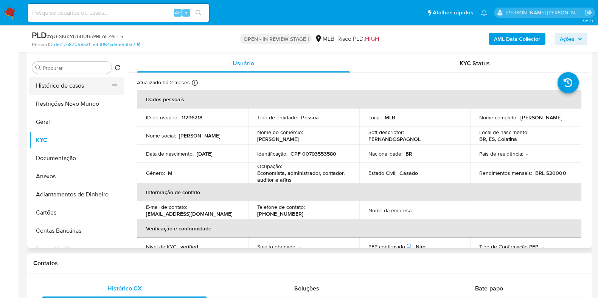
click at [79, 88] on button "Histórico de casos" at bounding box center [73, 86] width 89 height 18
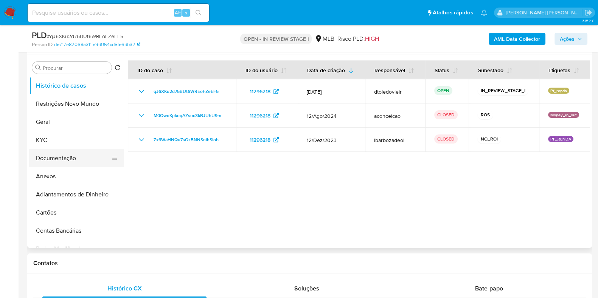
click at [78, 157] on button "Documentação" at bounding box center [73, 158] width 89 height 18
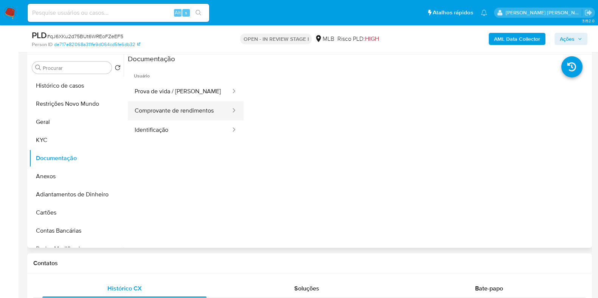
click at [197, 117] on button "Comprovante de rendimentos" at bounding box center [180, 110] width 104 height 19
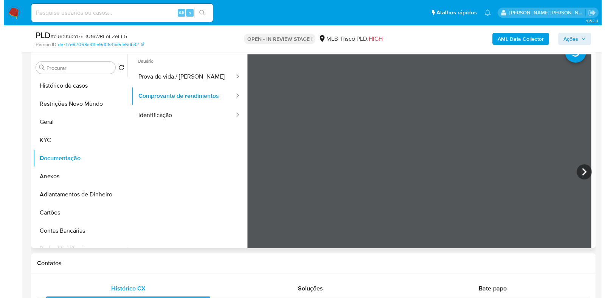
scroll to position [0, 0]
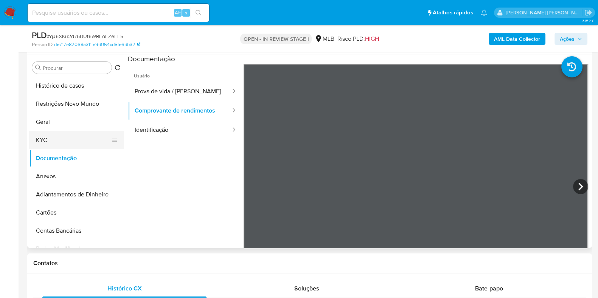
click at [48, 141] on button "KYC" at bounding box center [73, 140] width 89 height 18
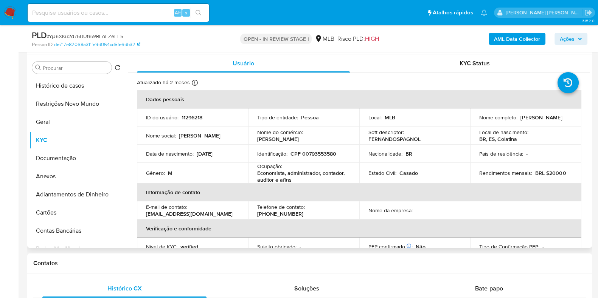
click at [299, 139] on p "[PERSON_NAME]" at bounding box center [278, 139] width 42 height 7
drag, startPoint x: 293, startPoint y: 180, endPoint x: 257, endPoint y: 174, distance: 36.8
click at [257, 174] on p "Economista, administrador, contador, auditor e afins" at bounding box center [302, 177] width 90 height 14
copy p "Economista, administrador, contador, auditor e afins"
click at [73, 156] on button "Documentação" at bounding box center [73, 158] width 89 height 18
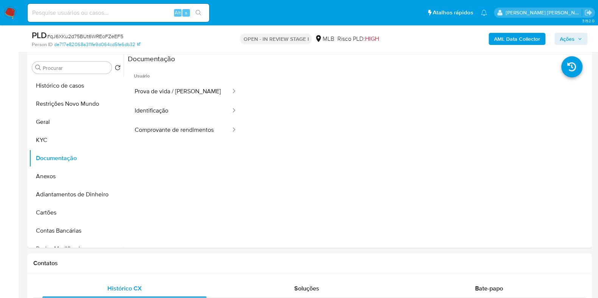
click at [522, 40] on b "AML Data Collector" at bounding box center [517, 39] width 46 height 12
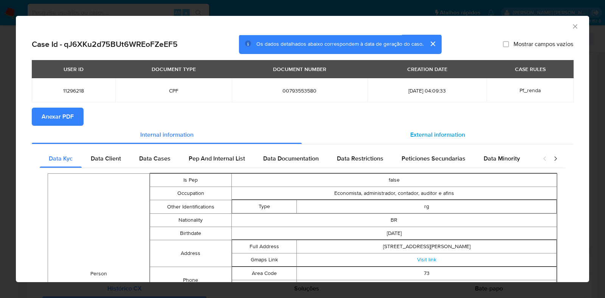
click at [414, 131] on span "External information" at bounding box center [437, 134] width 55 height 9
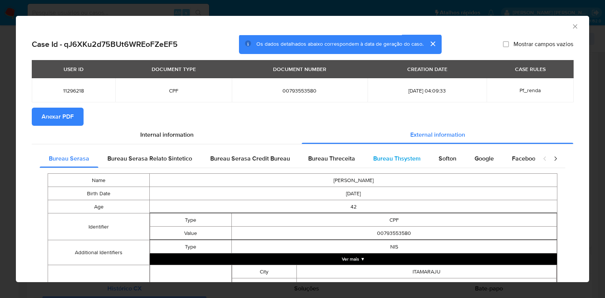
click at [418, 159] on div "Bureau Thsystem" at bounding box center [396, 159] width 65 height 18
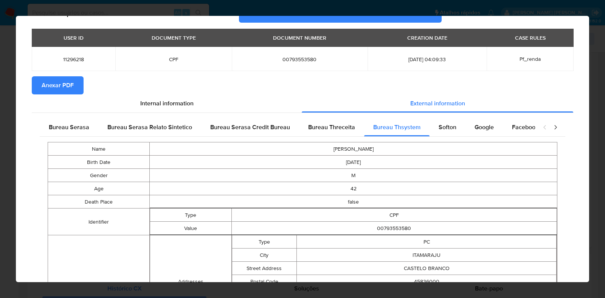
scroll to position [265, 0]
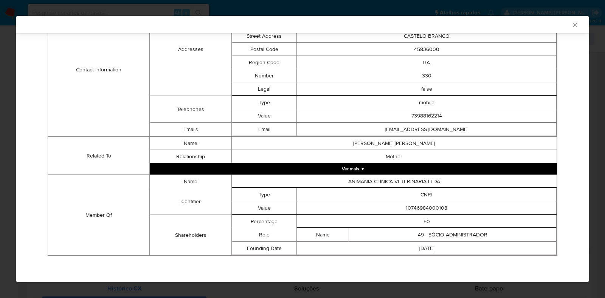
click at [421, 203] on td "10746984000108" at bounding box center [427, 208] width 260 height 13
copy td "10746984000108"
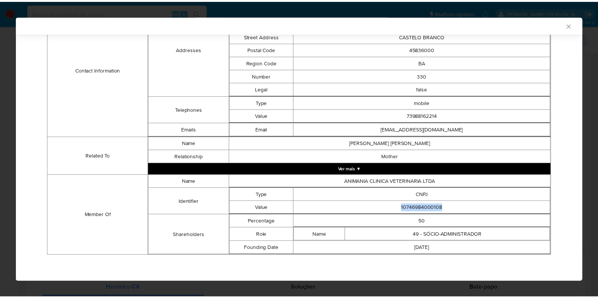
scroll to position [0, 0]
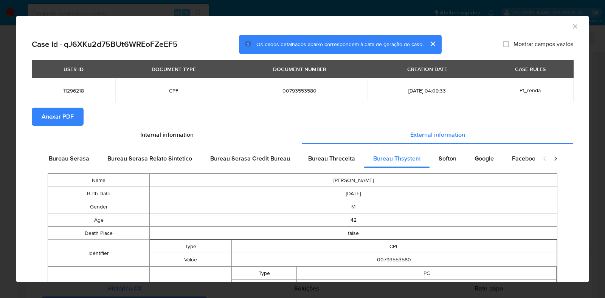
click at [4, 163] on div "AML Data Collector Case Id - qJ6XKu2d75BUt6WREoFZeEF5 Os dados detalhados abaix…" at bounding box center [302, 149] width 605 height 298
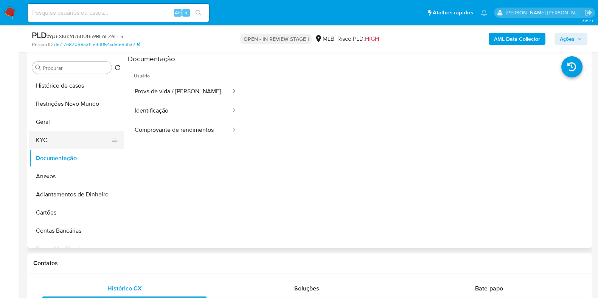
click at [71, 143] on button "KYC" at bounding box center [73, 140] width 89 height 18
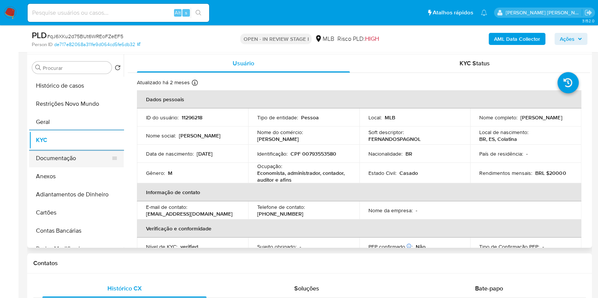
click at [92, 163] on button "Documentação" at bounding box center [73, 158] width 89 height 18
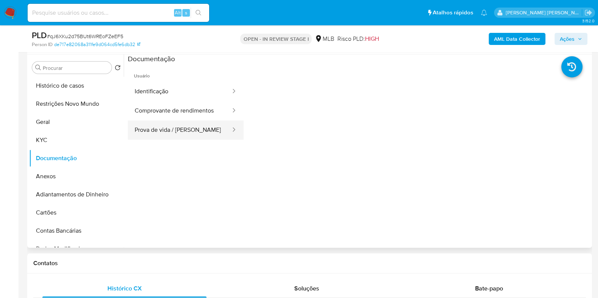
click at [170, 129] on button "Prova de vida / [PERSON_NAME]" at bounding box center [180, 130] width 104 height 19
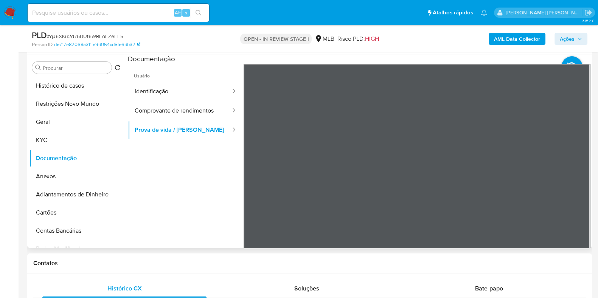
click at [175, 79] on span "Usuário" at bounding box center [186, 73] width 116 height 18
click at [171, 91] on button "Identificação" at bounding box center [180, 91] width 104 height 19
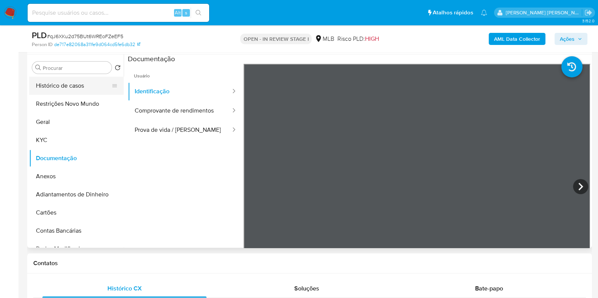
click at [71, 90] on button "Histórico de casos" at bounding box center [73, 86] width 89 height 18
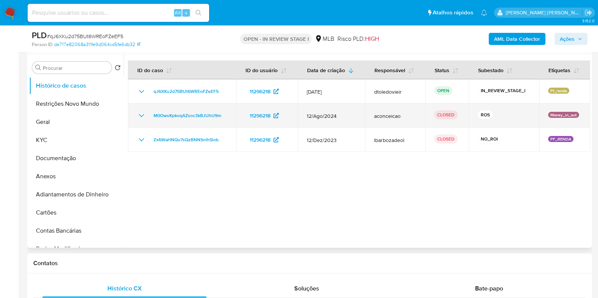
drag, startPoint x: 348, startPoint y: 117, endPoint x: 321, endPoint y: 117, distance: 27.2
click at [321, 117] on span "12/Ago/2024" at bounding box center [331, 116] width 49 height 7
click at [340, 111] on td "12/Ago/2024" at bounding box center [331, 116] width 67 height 24
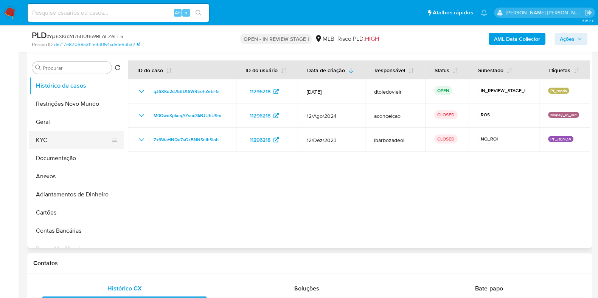
drag, startPoint x: 52, startPoint y: 126, endPoint x: 45, endPoint y: 138, distance: 14.0
click at [51, 126] on button "Geral" at bounding box center [76, 122] width 95 height 18
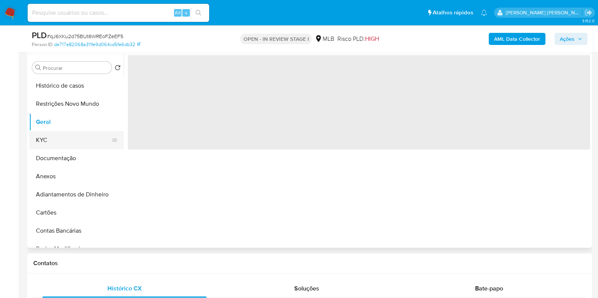
click at [45, 138] on button "KYC" at bounding box center [73, 140] width 89 height 18
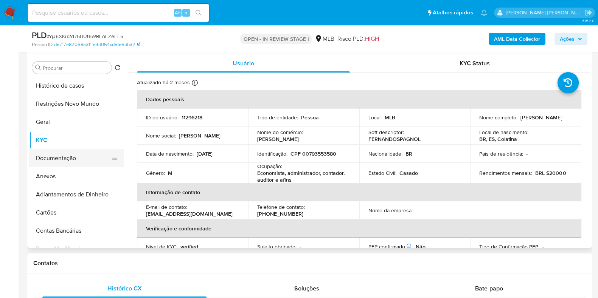
click at [59, 156] on button "Documentação" at bounding box center [73, 158] width 89 height 18
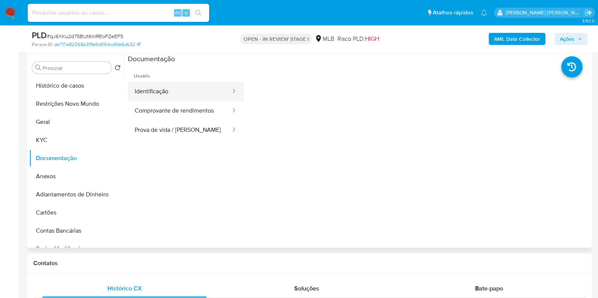
click at [200, 90] on button "Identificação" at bounding box center [180, 91] width 104 height 19
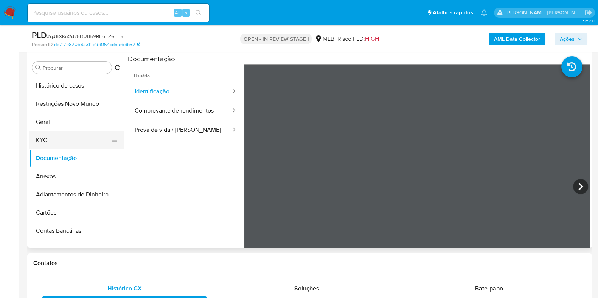
click at [58, 137] on button "KYC" at bounding box center [73, 140] width 89 height 18
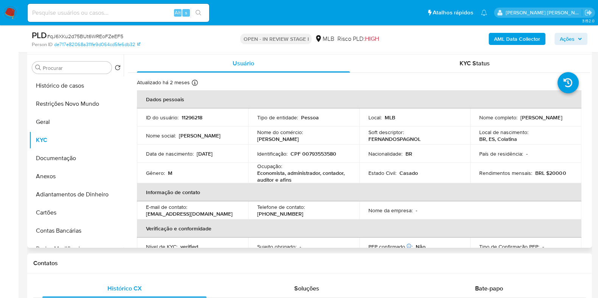
click at [326, 154] on p "CPF 00793553580" at bounding box center [313, 154] width 46 height 7
copy p "00793553580"
drag, startPoint x: 550, startPoint y: 124, endPoint x: 475, endPoint y: 123, distance: 74.9
click at [475, 123] on td "Nome completo : [PERSON_NAME]" at bounding box center [525, 118] width 111 height 18
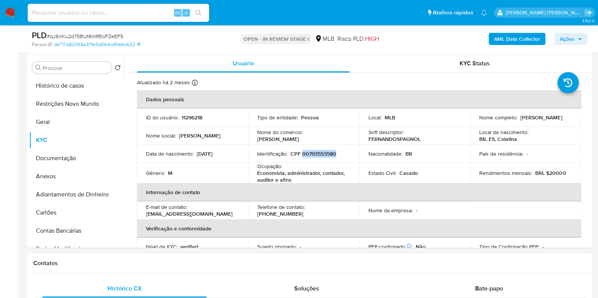
copy p "[PERSON_NAME]"
click at [45, 124] on button "Geral" at bounding box center [73, 122] width 89 height 18
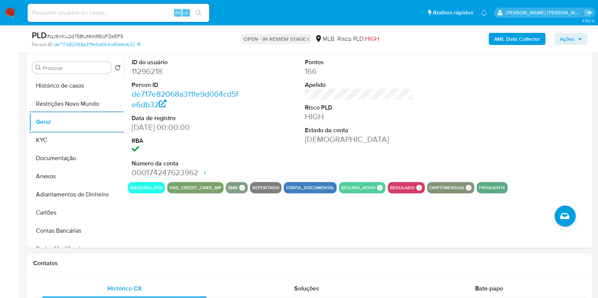
click at [580, 43] on span "Ações" at bounding box center [571, 39] width 22 height 11
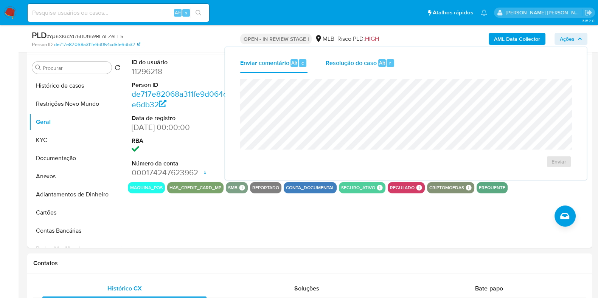
click at [366, 61] on span "Resolução do caso" at bounding box center [351, 62] width 51 height 9
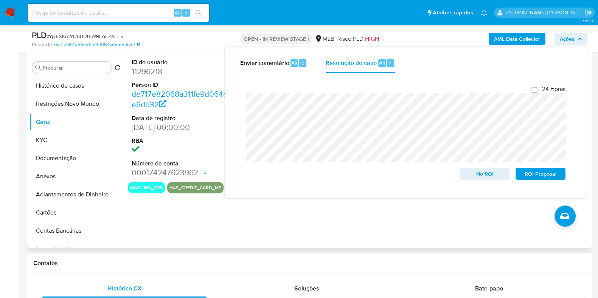
click at [258, 219] on div "ID do usuário 11296218 Person ID de717e82068a311fe9d064cd5fe6db32 Data de regis…" at bounding box center [357, 151] width 466 height 194
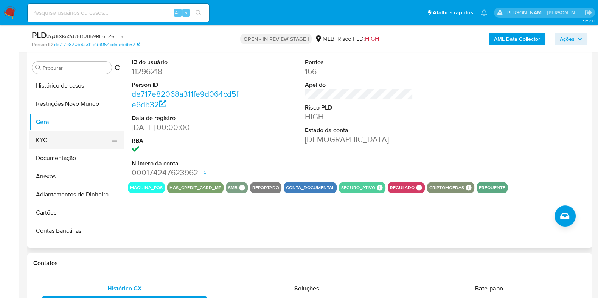
click at [68, 146] on button "KYC" at bounding box center [73, 140] width 89 height 18
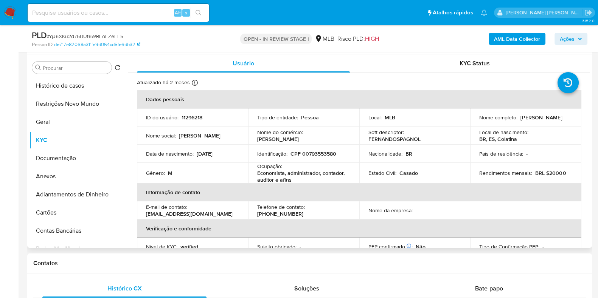
drag, startPoint x: 549, startPoint y: 123, endPoint x: 477, endPoint y: 123, distance: 71.9
click at [479, 121] on div "Nome completo : Fernando Henrique Spagnol" at bounding box center [525, 117] width 93 height 7
copy p "[PERSON_NAME]"
click at [320, 152] on p "CPF 00793553580" at bounding box center [313, 154] width 46 height 7
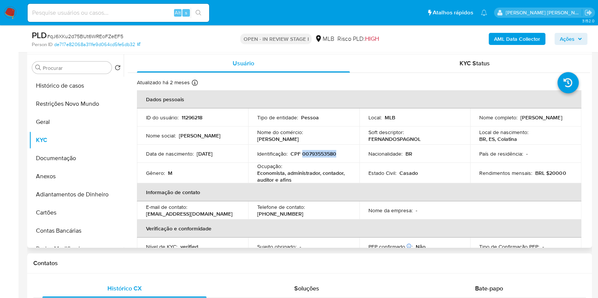
copy p "00793553580"
click at [79, 107] on button "Restrições Novo Mundo" at bounding box center [73, 104] width 89 height 18
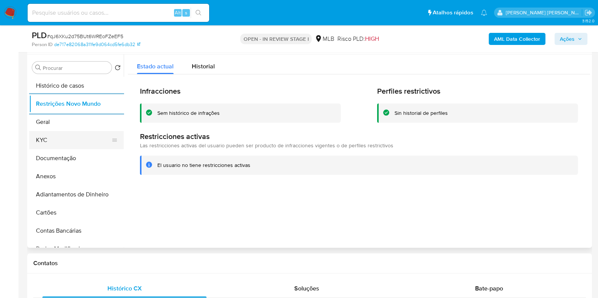
click at [48, 131] on button "KYC" at bounding box center [73, 140] width 89 height 18
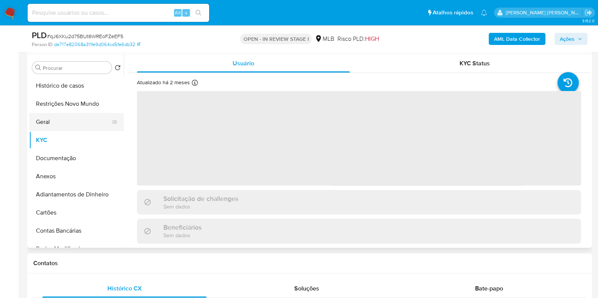
click at [57, 126] on button "Geral" at bounding box center [73, 122] width 89 height 18
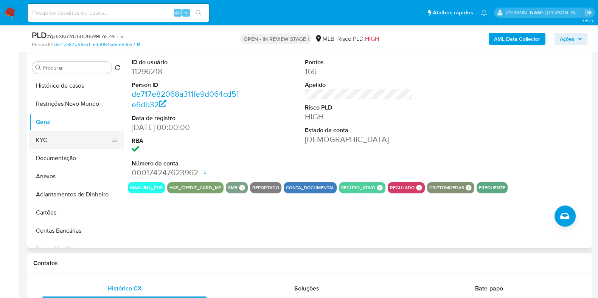
click at [61, 143] on button "KYC" at bounding box center [73, 140] width 89 height 18
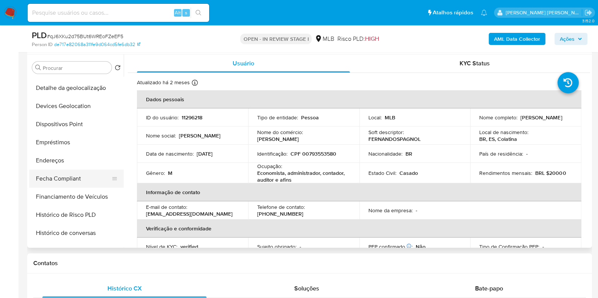
scroll to position [189, 0]
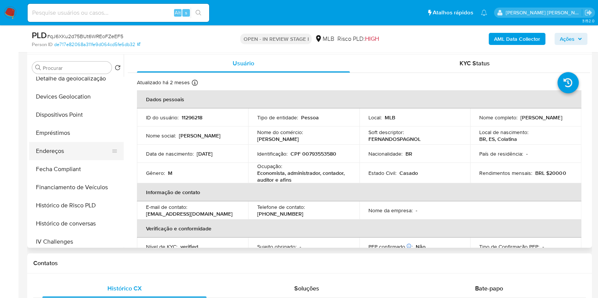
click at [82, 152] on button "Endereços" at bounding box center [73, 151] width 89 height 18
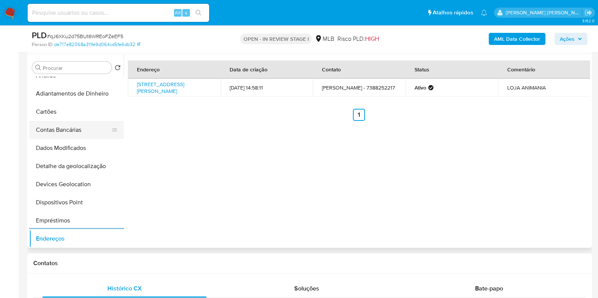
scroll to position [94, 0]
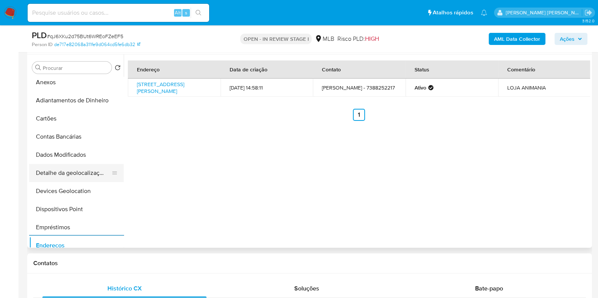
click at [59, 172] on button "Detalhe da geolocalização" at bounding box center [73, 173] width 89 height 18
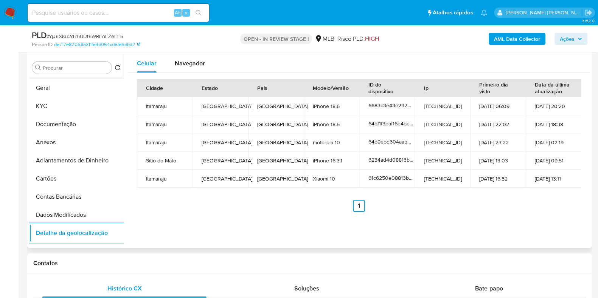
scroll to position [0, 0]
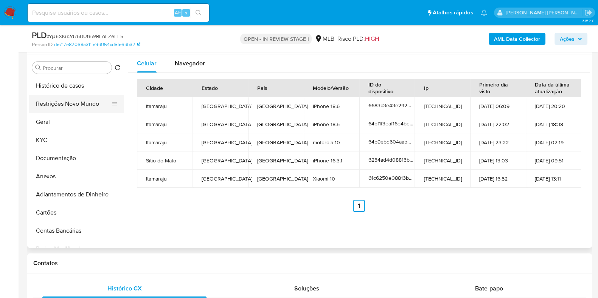
click at [85, 108] on button "Restrições Novo Mundo" at bounding box center [73, 104] width 89 height 18
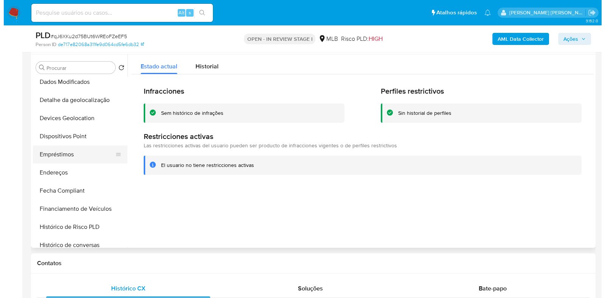
scroll to position [189, 0]
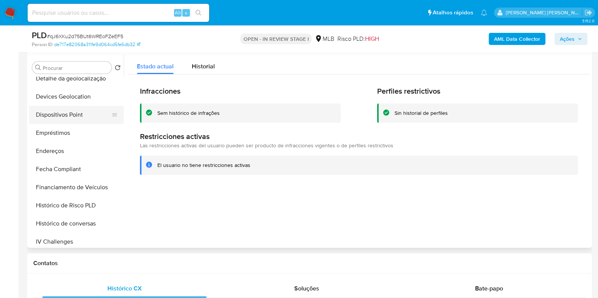
click at [77, 111] on button "Dispositivos Point" at bounding box center [73, 115] width 89 height 18
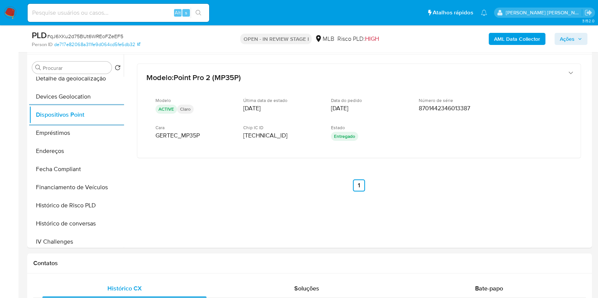
click at [506, 37] on b "AML Data Collector" at bounding box center [517, 39] width 46 height 12
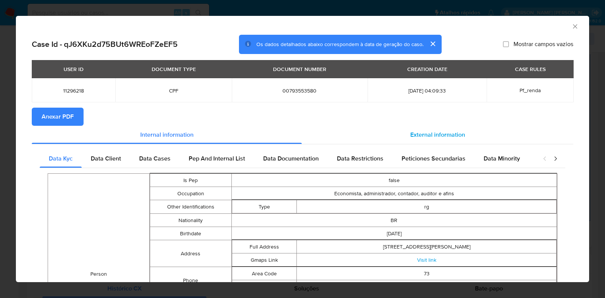
click at [437, 134] on span "External information" at bounding box center [437, 134] width 55 height 9
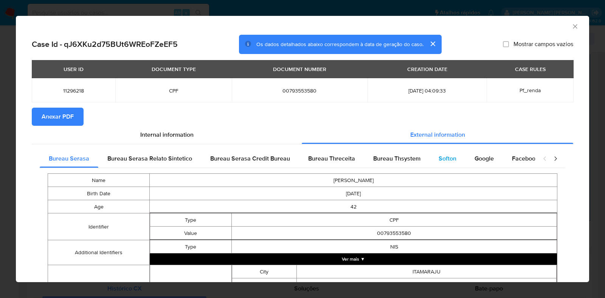
click at [447, 163] on span "Softon" at bounding box center [448, 158] width 18 height 9
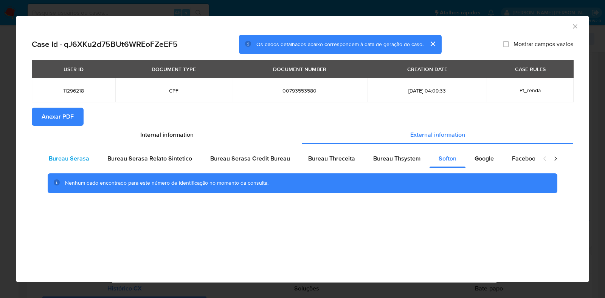
click at [92, 160] on div "Bureau Serasa" at bounding box center [69, 159] width 59 height 18
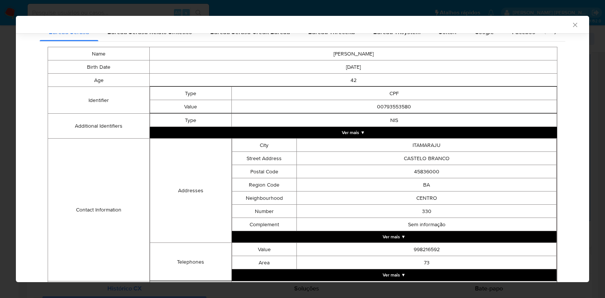
scroll to position [140, 0]
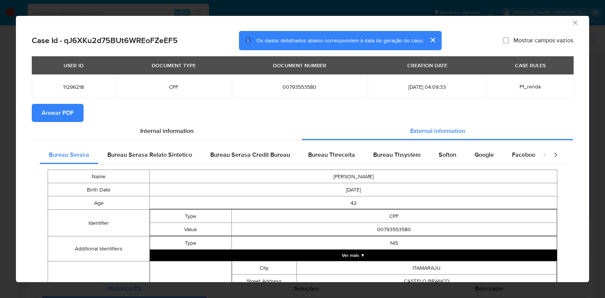
drag, startPoint x: 383, startPoint y: 155, endPoint x: 378, endPoint y: 165, distance: 10.1
click at [384, 155] on span "Bureau Thsystem" at bounding box center [396, 155] width 47 height 9
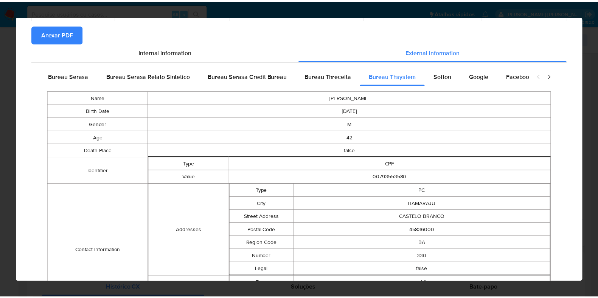
scroll to position [0, 0]
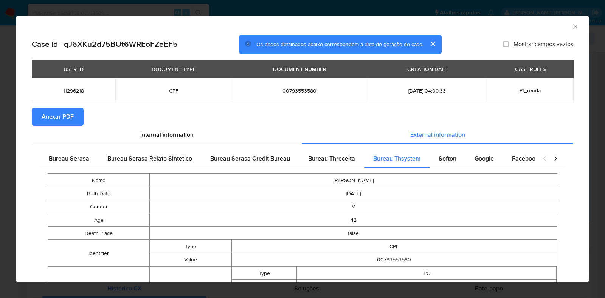
click at [0, 156] on div "AML Data Collector Case Id - qJ6XKu2d75BUt6WREoFZeEF5 Os dados detalhados abaix…" at bounding box center [302, 149] width 605 height 298
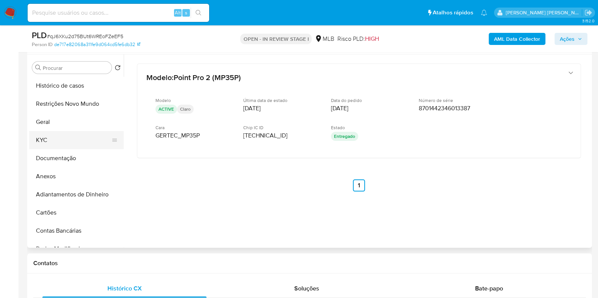
click at [70, 138] on button "KYC" at bounding box center [73, 140] width 89 height 18
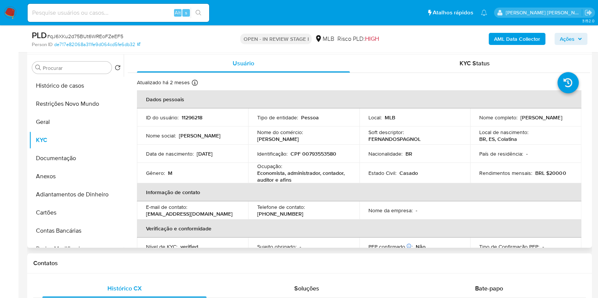
drag, startPoint x: 552, startPoint y: 122, endPoint x: 471, endPoint y: 122, distance: 81.3
click at [471, 122] on td "Nome completo : Fernando Henrique Spagnol" at bounding box center [525, 118] width 111 height 18
copy p "Fernando Henrique Spagnol"
click at [55, 177] on button "Anexos" at bounding box center [73, 177] width 89 height 18
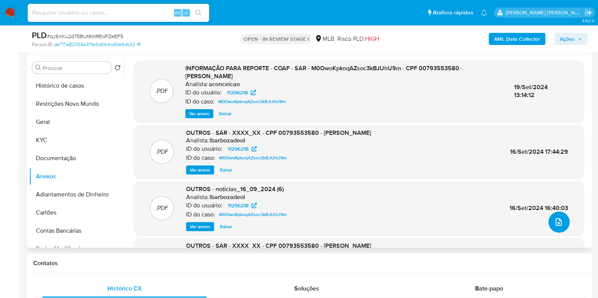
click at [558, 217] on button "upload-file" at bounding box center [558, 222] width 21 height 21
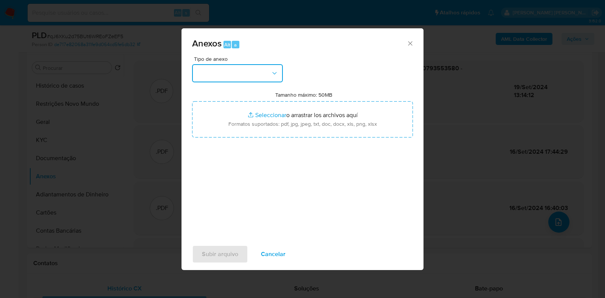
click at [245, 66] on button "button" at bounding box center [237, 73] width 91 height 18
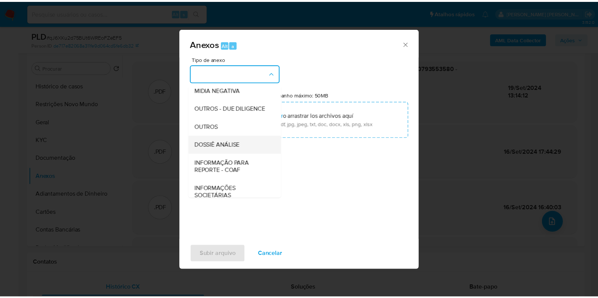
scroll to position [117, 0]
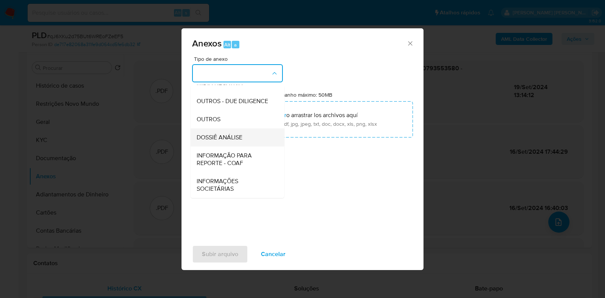
click at [227, 141] on span "DOSSIÊ ANÁLISE" at bounding box center [220, 138] width 46 height 8
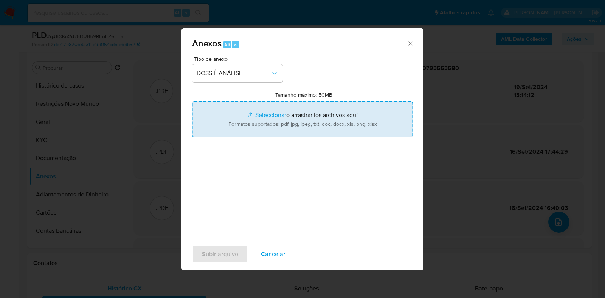
type input "C:\fakepath\CPF 00793553580 - FERNANDO HENRIQUE SPAGNOL.pdf"
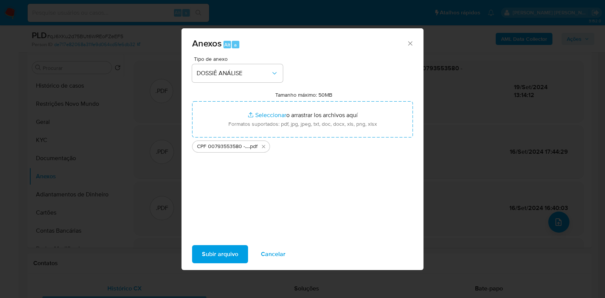
click at [212, 247] on span "Subir arquivo" at bounding box center [220, 254] width 36 height 17
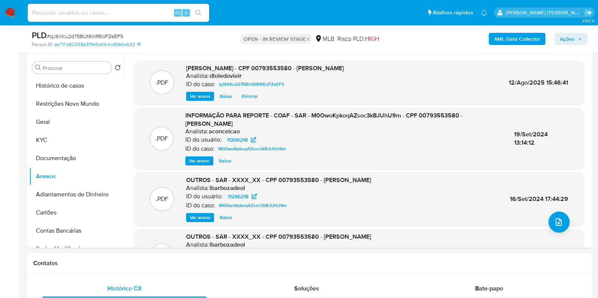
click at [563, 37] on span "Ações" at bounding box center [567, 39] width 15 height 12
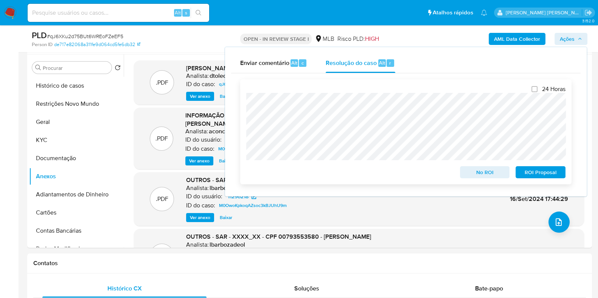
click at [467, 166] on div "No ROI" at bounding box center [485, 170] width 56 height 15
click at [467, 174] on span "No ROI" at bounding box center [484, 172] width 39 height 11
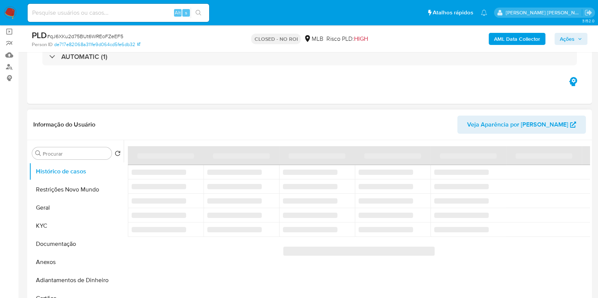
scroll to position [94, 0]
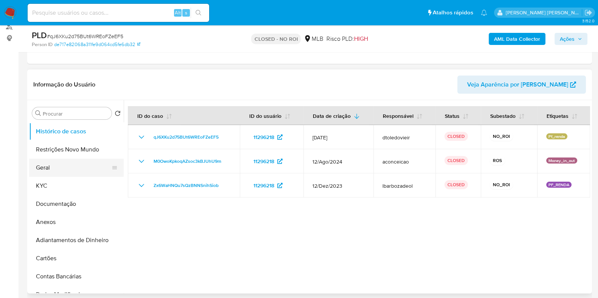
select select "10"
click at [64, 164] on button "Geral" at bounding box center [73, 168] width 89 height 18
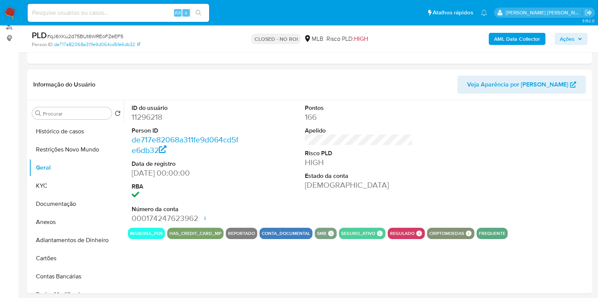
click at [148, 114] on dd "11296218" at bounding box center [186, 117] width 108 height 11
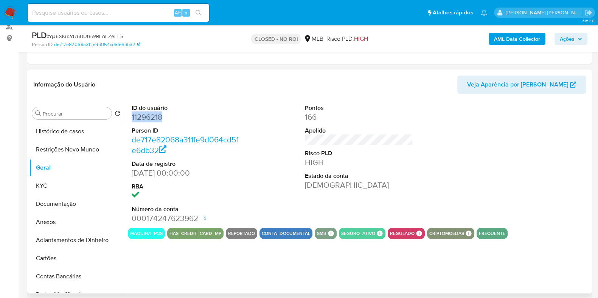
copy dd "11296218"
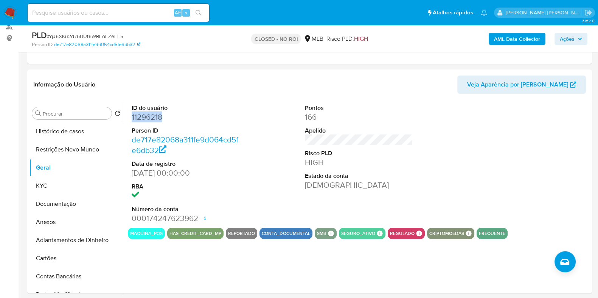
click at [110, 9] on input at bounding box center [119, 13] width 182 height 10
paste input "1407484961"
type input "1407484961"
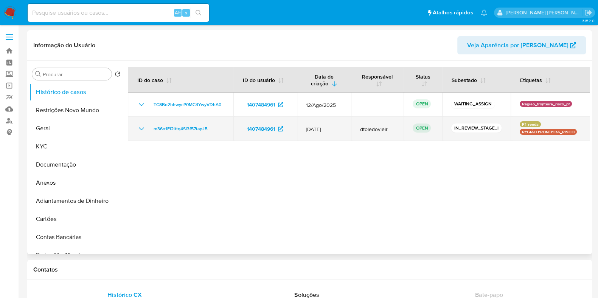
select select "10"
click at [197, 129] on span "m36o1Ei2lttq4Sl3f57tapJB" at bounding box center [181, 128] width 54 height 9
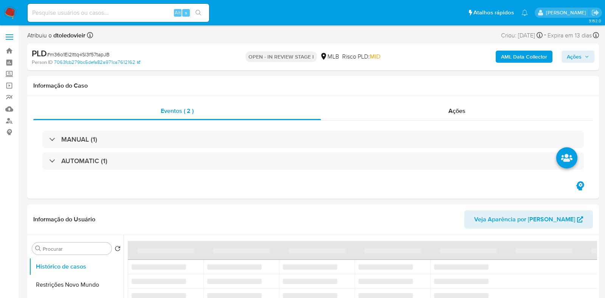
select select "10"
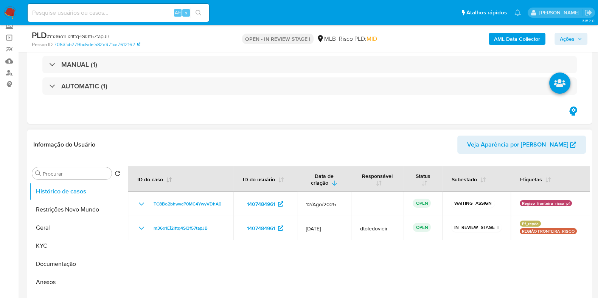
scroll to position [94, 0]
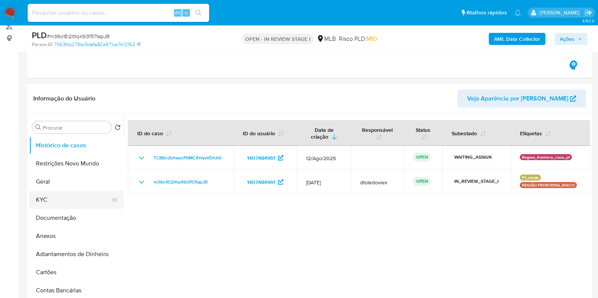
click at [76, 205] on button "KYC" at bounding box center [73, 200] width 89 height 18
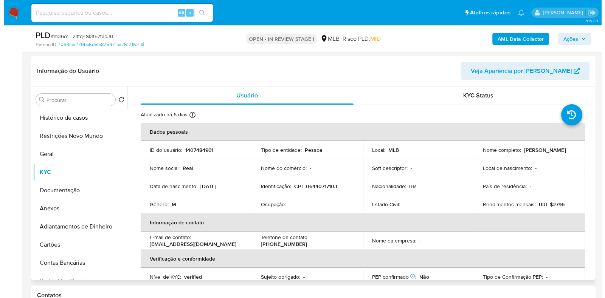
scroll to position [142, 0]
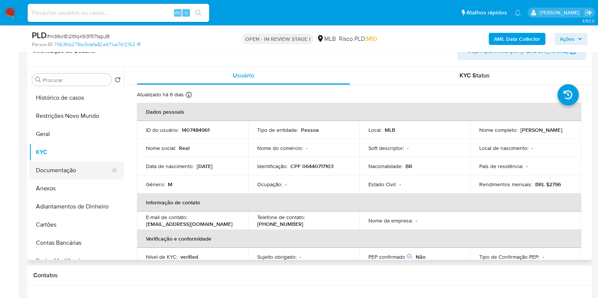
click at [54, 166] on button "Documentação" at bounding box center [73, 171] width 89 height 18
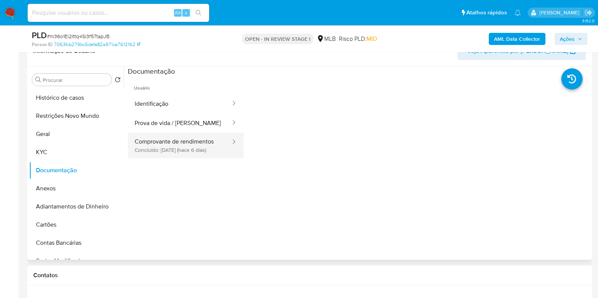
click at [167, 144] on button "Comprovante de rendimentos Concluído: 06/08/2025 (hace 6 días)" at bounding box center [180, 146] width 104 height 26
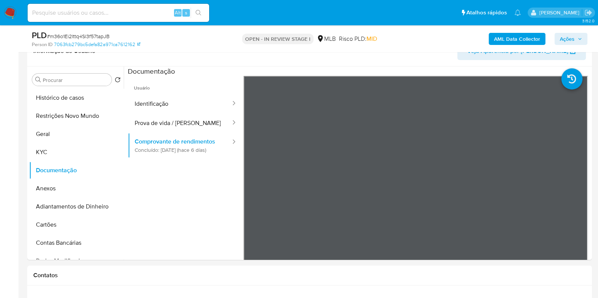
click at [505, 39] on b "AML Data Collector" at bounding box center [517, 39] width 46 height 12
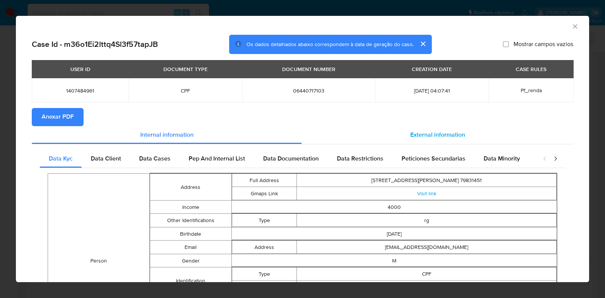
click at [429, 127] on div "External information" at bounding box center [438, 135] width 272 height 18
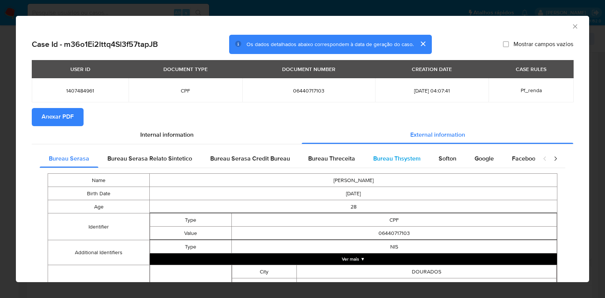
click at [409, 160] on span "Bureau Thsystem" at bounding box center [396, 158] width 47 height 9
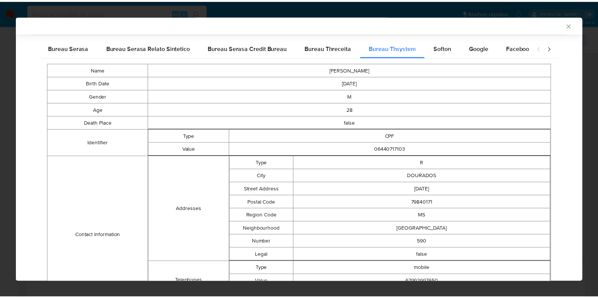
scroll to position [301, 0]
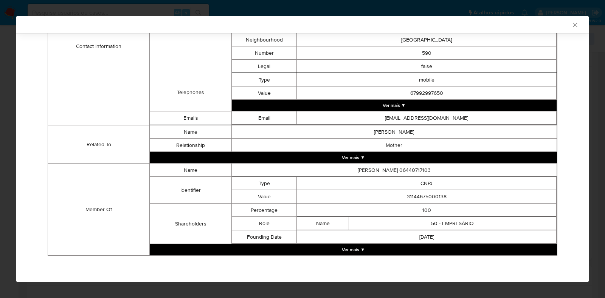
click at [418, 197] on td "31144675000138" at bounding box center [427, 196] width 260 height 13
copy td "31144675000138"
click at [594, 75] on div "AML Data Collector Case Id - m36o1Ei2lttq4Sl3f57tapJB Os dados detalhados abaix…" at bounding box center [302, 149] width 605 height 298
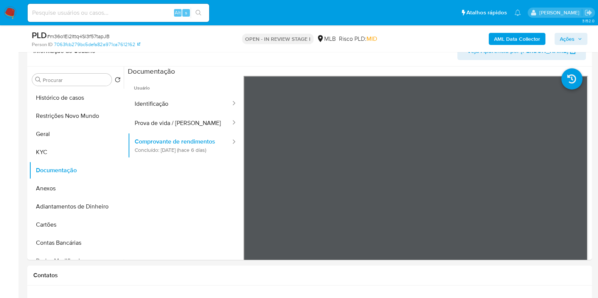
click at [564, 39] on span "Ações" at bounding box center [567, 39] width 15 height 12
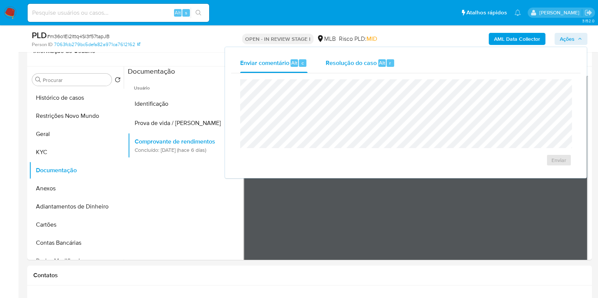
click at [367, 56] on div "Resolução do caso Alt r" at bounding box center [360, 63] width 69 height 20
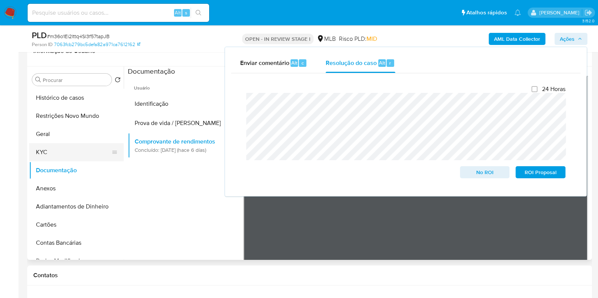
click at [91, 157] on button "KYC" at bounding box center [73, 152] width 89 height 18
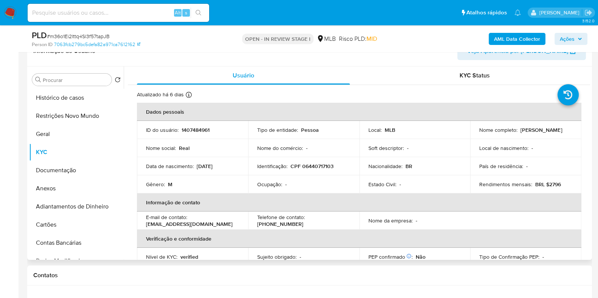
drag, startPoint x: 530, startPoint y: 135, endPoint x: 472, endPoint y: 135, distance: 57.5
click at [472, 135] on td "Nome completo : Odirlei Silva Almeida" at bounding box center [525, 130] width 111 height 18
copy p "Odirlei Silva Almeida"
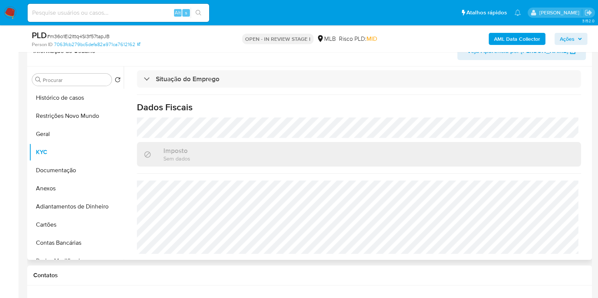
scroll to position [0, 0]
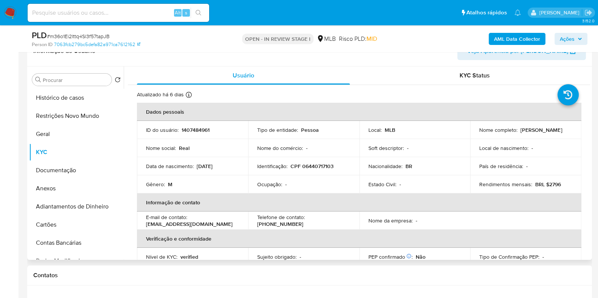
click at [315, 165] on p "CPF 06440717103" at bounding box center [311, 166] width 43 height 7
copy p "06440717103"
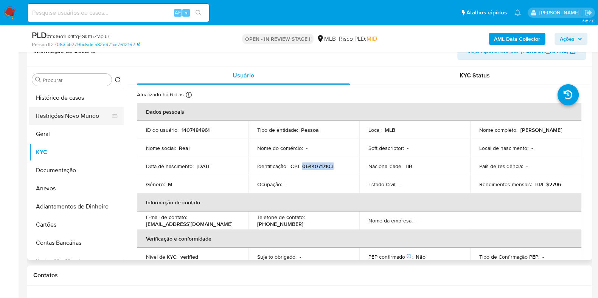
click at [75, 116] on button "Restrições Novo Mundo" at bounding box center [73, 116] width 89 height 18
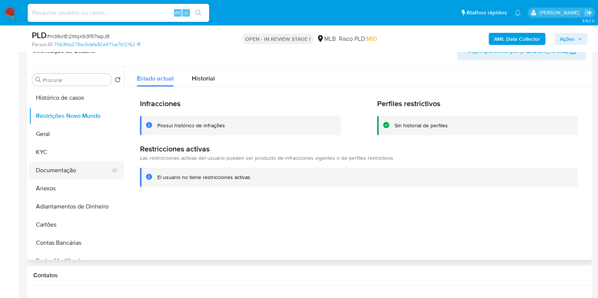
click at [54, 168] on button "Documentação" at bounding box center [73, 171] width 89 height 18
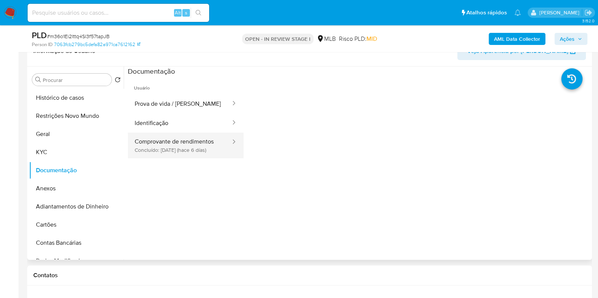
click at [162, 143] on button "Comprovante de rendimentos Concluído: 06/08/2025 (hace 6 días)" at bounding box center [180, 146] width 104 height 26
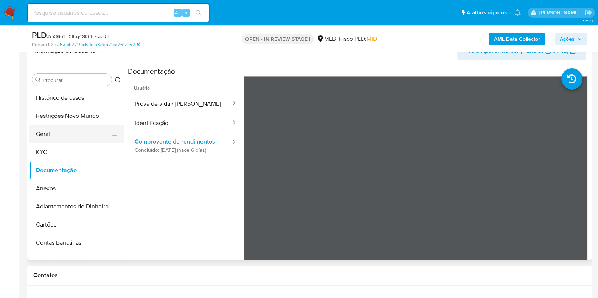
click at [53, 134] on button "Geral" at bounding box center [73, 134] width 89 height 18
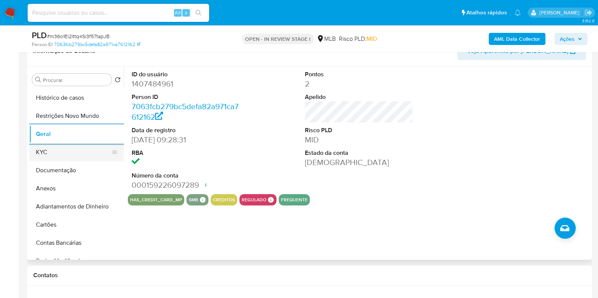
click at [55, 158] on button "KYC" at bounding box center [73, 152] width 89 height 18
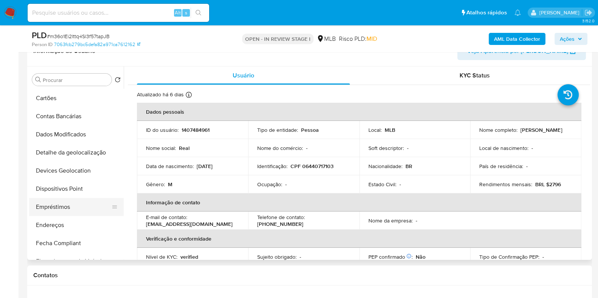
scroll to position [142, 0]
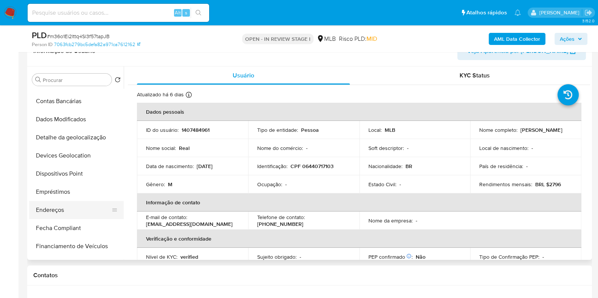
click at [56, 208] on button "Endereços" at bounding box center [73, 210] width 89 height 18
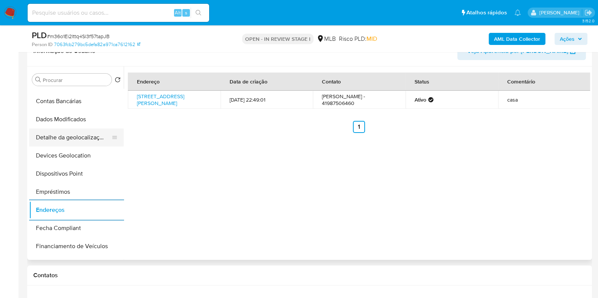
click at [70, 133] on button "Detalhe da geolocalização" at bounding box center [73, 138] width 89 height 18
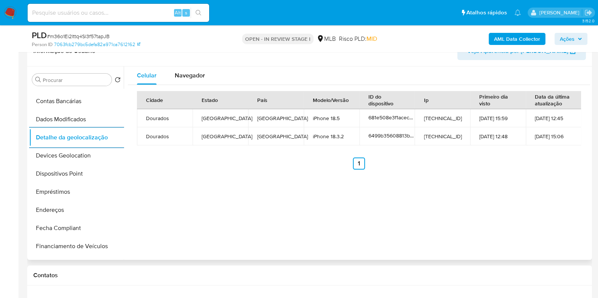
scroll to position [0, 0]
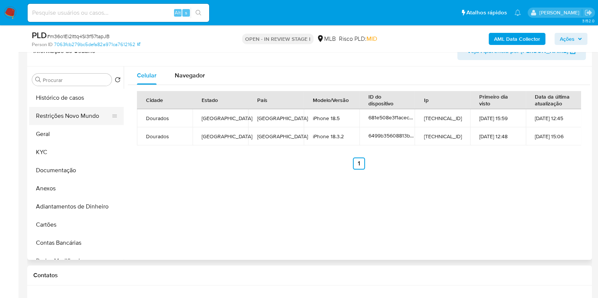
click at [71, 122] on button "Restrições Novo Mundo" at bounding box center [73, 116] width 89 height 18
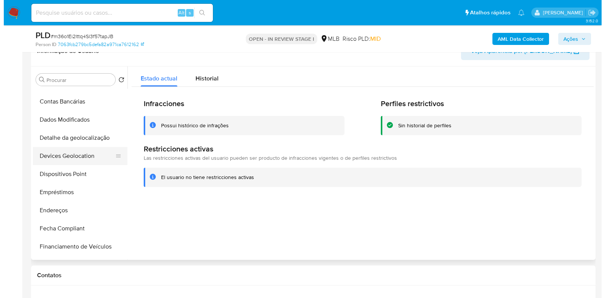
scroll to position [142, 0]
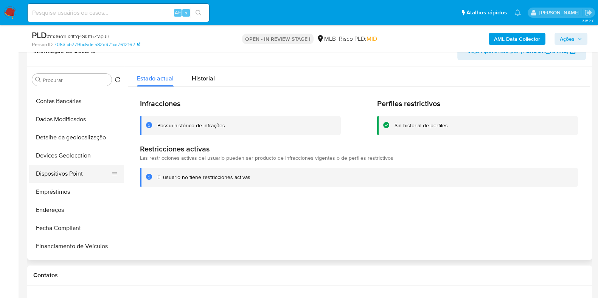
click at [70, 173] on button "Dispositivos Point" at bounding box center [73, 174] width 89 height 18
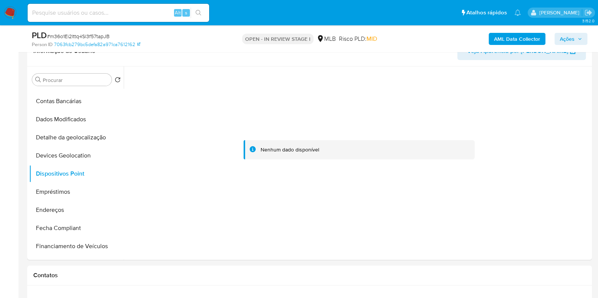
click at [523, 42] on b "AML Data Collector" at bounding box center [517, 39] width 46 height 12
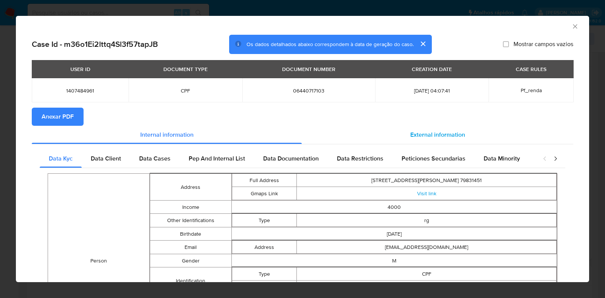
click at [435, 136] on span "External information" at bounding box center [437, 134] width 55 height 9
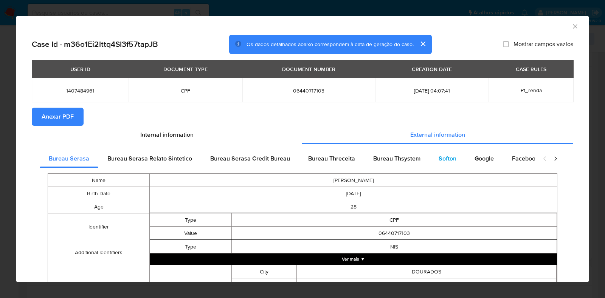
click at [439, 156] on span "Softon" at bounding box center [448, 158] width 18 height 9
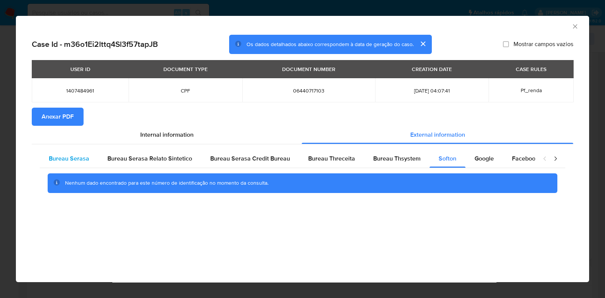
click at [64, 160] on span "Bureau Serasa" at bounding box center [69, 158] width 40 height 9
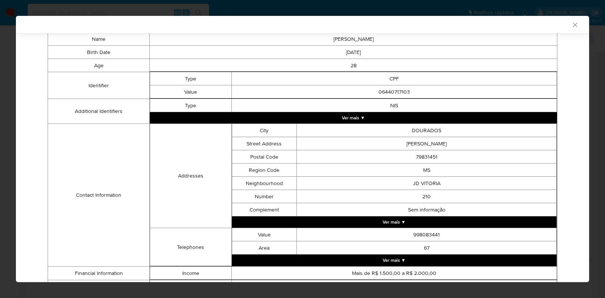
scroll to position [0, 0]
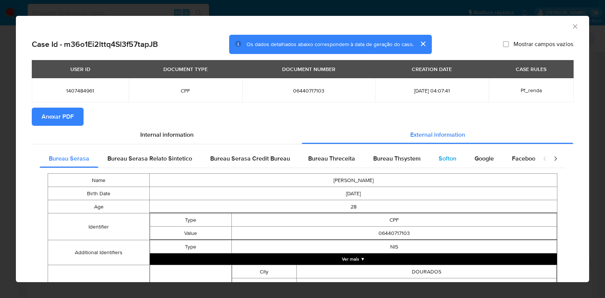
click at [443, 162] on span "Softon" at bounding box center [448, 158] width 18 height 9
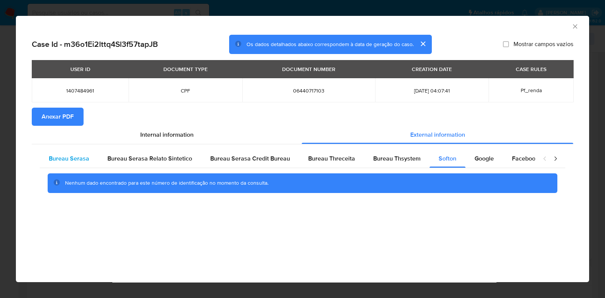
click at [70, 158] on span "Bureau Serasa" at bounding box center [69, 158] width 40 height 9
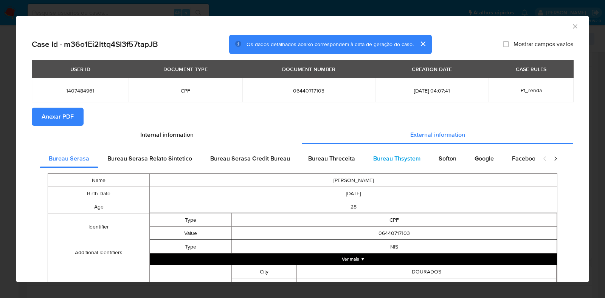
click at [393, 155] on span "Bureau Thsystem" at bounding box center [396, 158] width 47 height 9
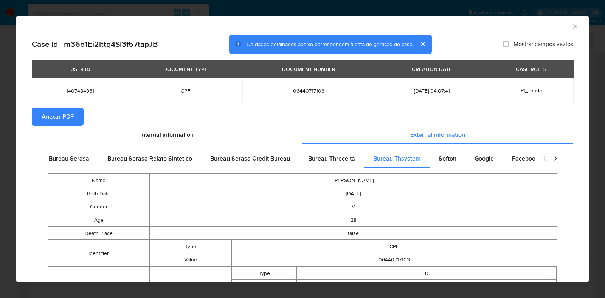
click at [4, 165] on div "AML Data Collector Case Id - m36o1Ei2lttq4Sl3f57tapJB Os dados detalhados abaix…" at bounding box center [302, 149] width 605 height 298
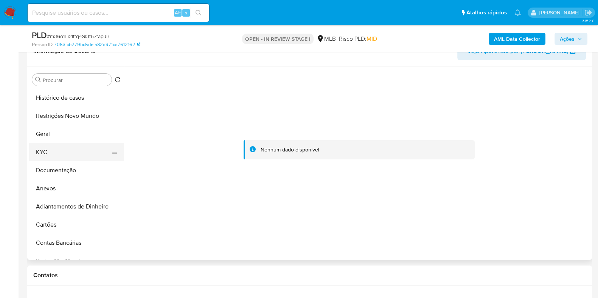
click at [54, 157] on button "KYC" at bounding box center [73, 152] width 89 height 18
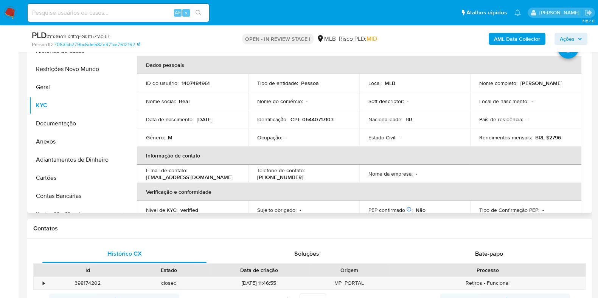
drag, startPoint x: 535, startPoint y: 84, endPoint x: 471, endPoint y: 87, distance: 64.0
click at [471, 87] on td "Nome completo : Odirlei Silva Almeida" at bounding box center [525, 83] width 111 height 18
copy p "Odirlei Silva Almeida"
click at [577, 42] on span "Ações" at bounding box center [571, 39] width 22 height 11
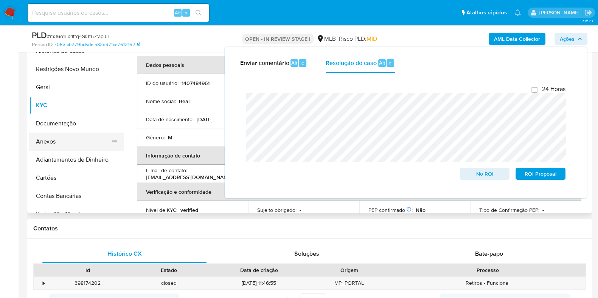
click at [79, 143] on button "Anexos" at bounding box center [73, 142] width 89 height 18
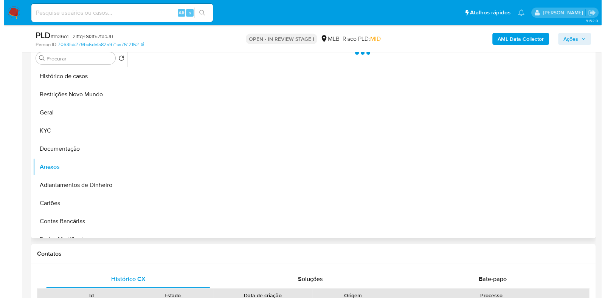
scroll to position [142, 0]
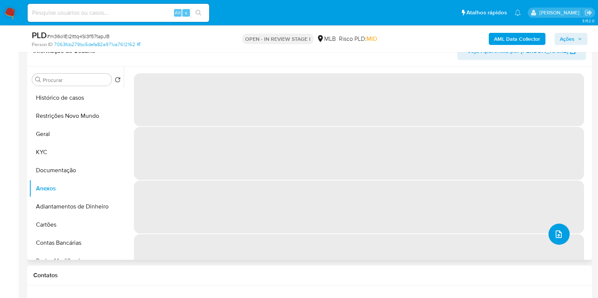
click at [554, 235] on icon "upload-file" at bounding box center [558, 234] width 9 height 9
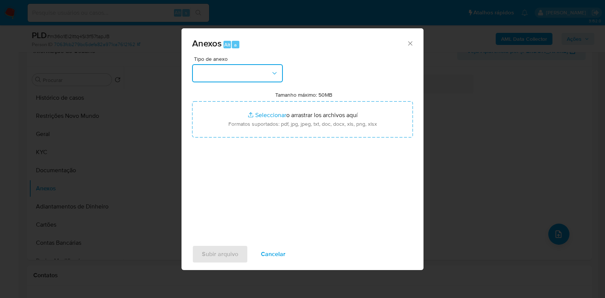
click at [229, 78] on button "button" at bounding box center [237, 73] width 91 height 18
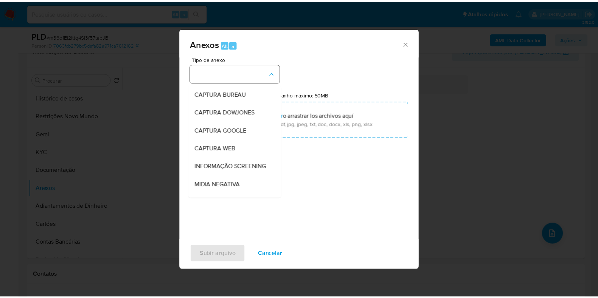
scroll to position [117, 0]
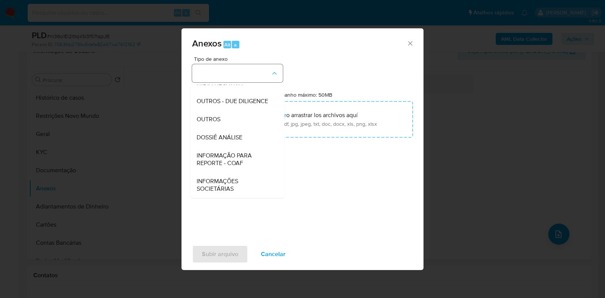
click at [235, 135] on span "DOSSIÊ ANÁLISE" at bounding box center [220, 138] width 46 height 8
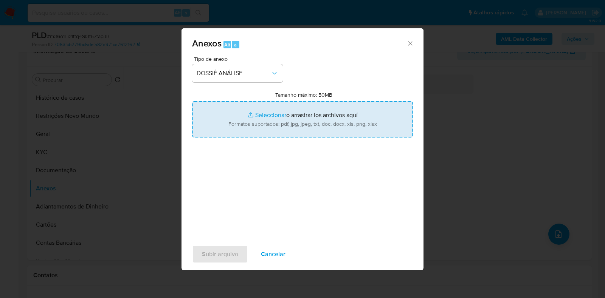
type input "C:\fakepath\SAR - CPF 06440717103 - ODIRLEI SILVA ALMEIDA.pdf"
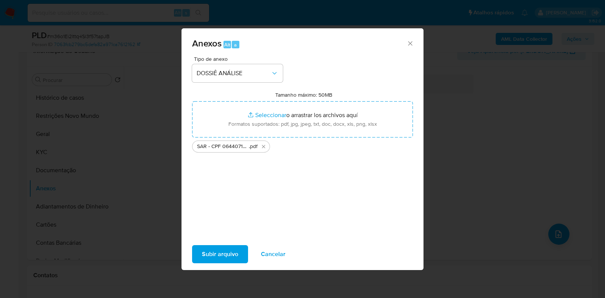
click at [233, 262] on span "Subir arquivo" at bounding box center [220, 254] width 36 height 17
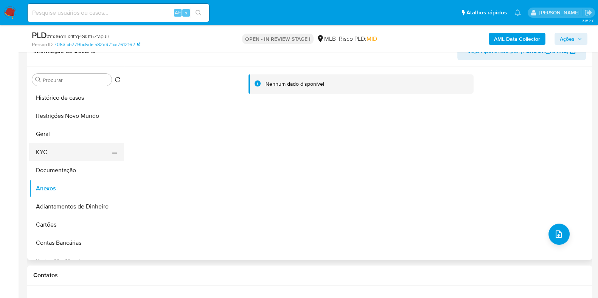
click at [56, 159] on button "KYC" at bounding box center [73, 152] width 89 height 18
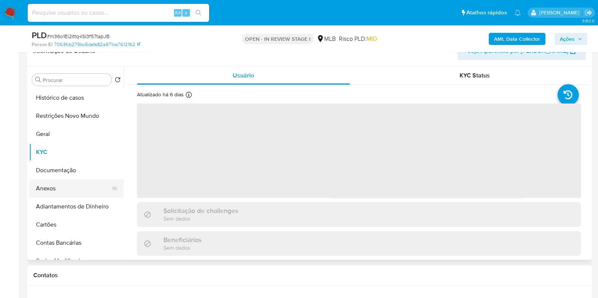
click at [38, 188] on button "Anexos" at bounding box center [73, 189] width 89 height 18
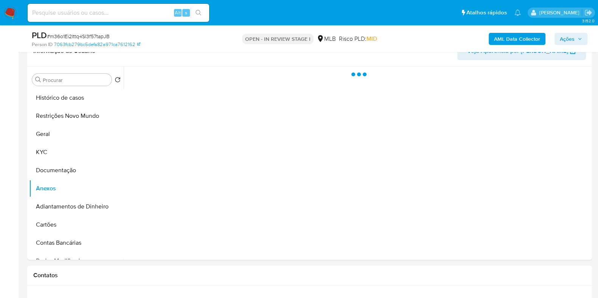
click at [567, 39] on span "Ações" at bounding box center [567, 39] width 15 height 12
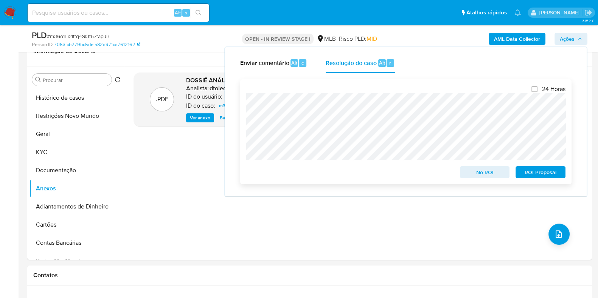
click at [543, 173] on span "ROI Proposal" at bounding box center [540, 172] width 39 height 11
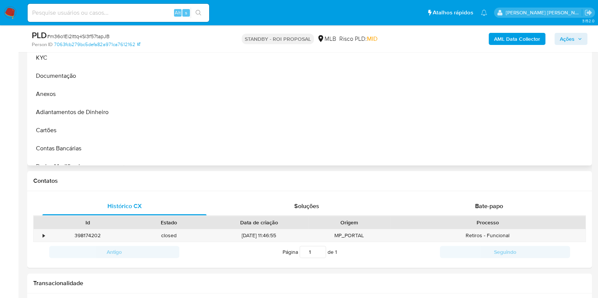
select select "10"
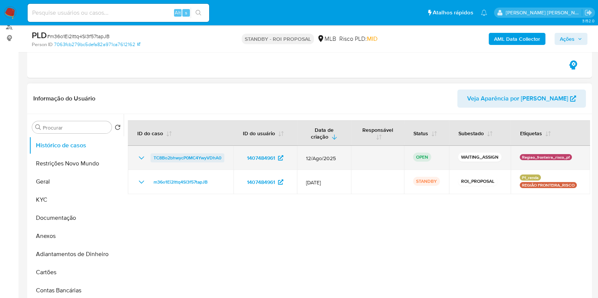
drag, startPoint x: 225, startPoint y: 155, endPoint x: 151, endPoint y: 160, distance: 73.6
click at [151, 160] on td "TC8Bo2bhwycP0MC4YwyVDhA0" at bounding box center [181, 158] width 106 height 24
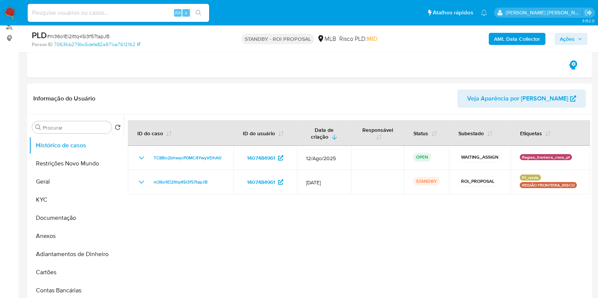
click at [11, 9] on img at bounding box center [10, 12] width 13 height 13
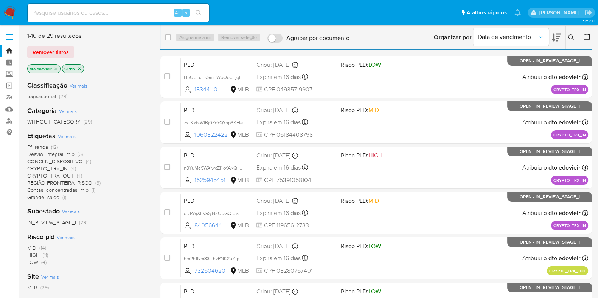
click at [571, 39] on icon at bounding box center [571, 37] width 6 height 6
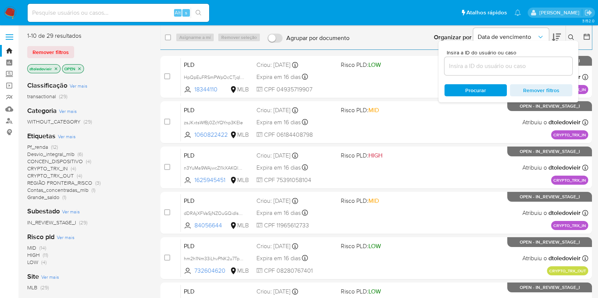
click at [520, 64] on input at bounding box center [508, 66] width 128 height 10
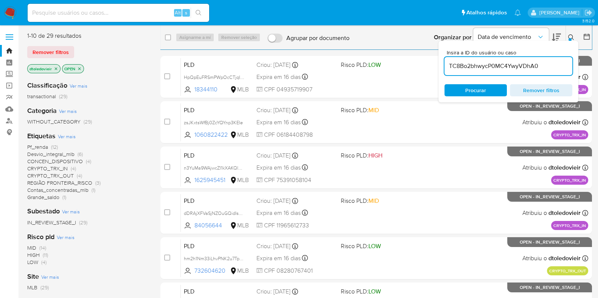
type input "TC8Bo2bhwycP0MC4YwyVDhA0"
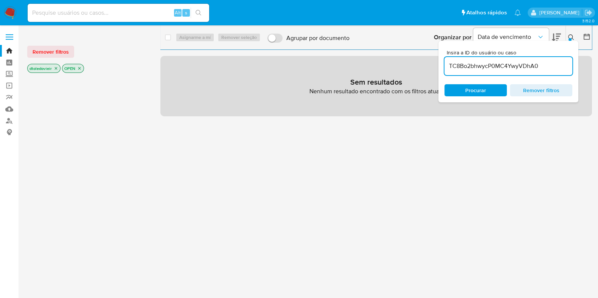
click at [55, 68] on icon "close-filter" at bounding box center [56, 68] width 5 height 5
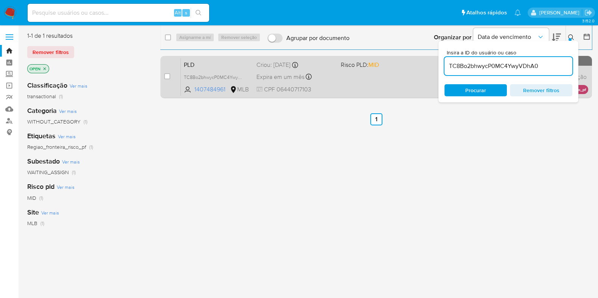
click at [163, 75] on div "case-item-checkbox Incapaz de atribuir o caso PLD TC8Bo2bhwycP0MC4YwyVDhA0 1407…" at bounding box center [376, 77] width 432 height 42
drag, startPoint x: 165, startPoint y: 75, endPoint x: 179, endPoint y: 68, distance: 15.7
click at [165, 75] on input "checkbox" at bounding box center [167, 76] width 6 height 6
checkbox input "true"
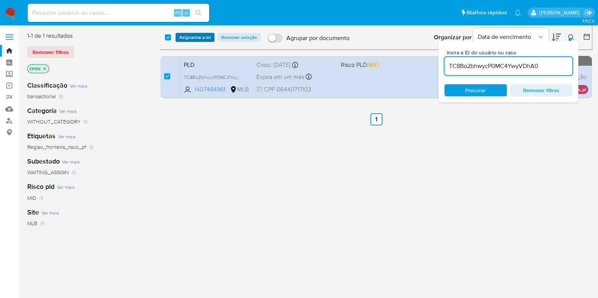
click at [211, 42] on div "select-all-cases-checkbox Asignarme a mí Remover seleção Agrupar por documento …" at bounding box center [376, 37] width 432 height 23
click at [211, 40] on button "Asignarme a mí" at bounding box center [195, 37] width 39 height 9
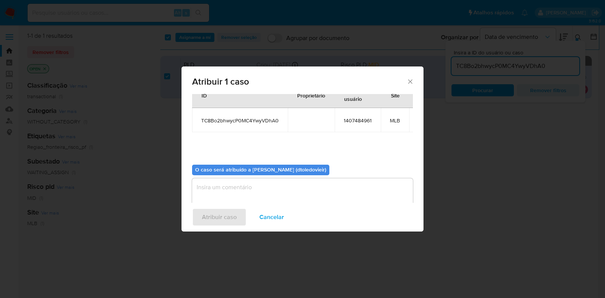
scroll to position [46, 0]
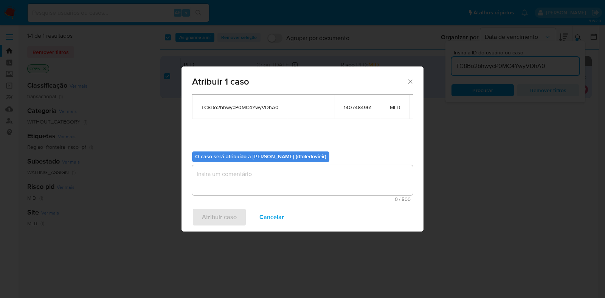
click at [227, 174] on textarea "assign-modal" at bounding box center [302, 180] width 221 height 30
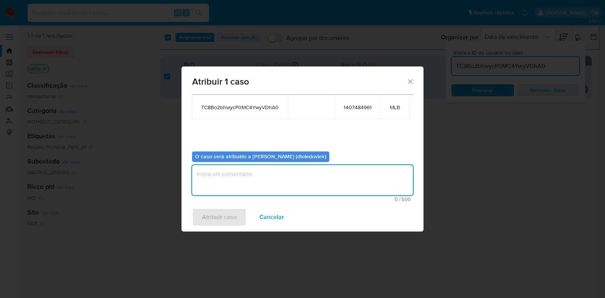
type textarea "x"
click at [201, 217] on button "Atribuir caso" at bounding box center [219, 217] width 54 height 18
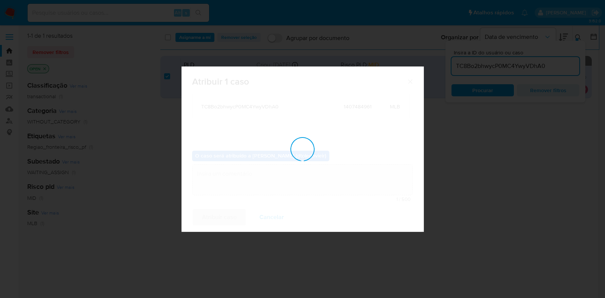
checkbox input "false"
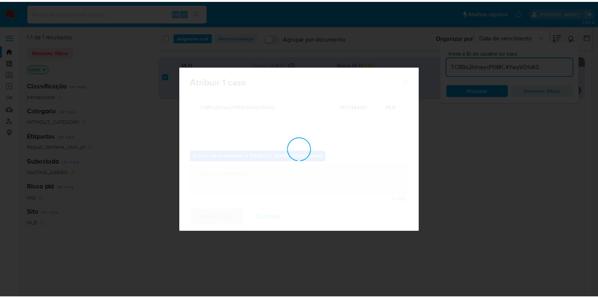
scroll to position [45, 0]
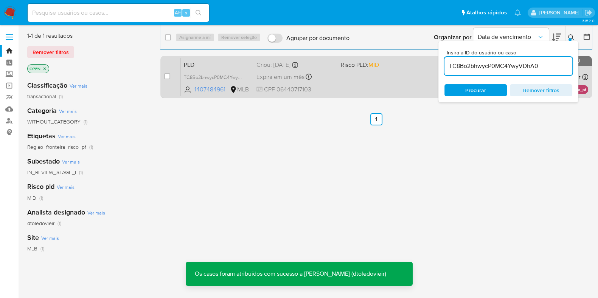
click at [343, 78] on div "PLD TC8Bo2bhwycP0MC4YwyVDhA0 1407484961 MLB Risco PLD: MID Criou: 12/08/2025 Cr…" at bounding box center [384, 77] width 407 height 38
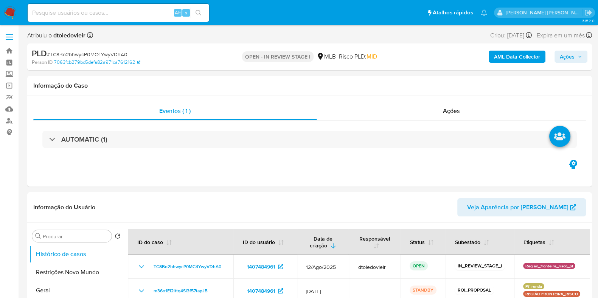
click at [571, 57] on span "Ações" at bounding box center [567, 57] width 15 height 12
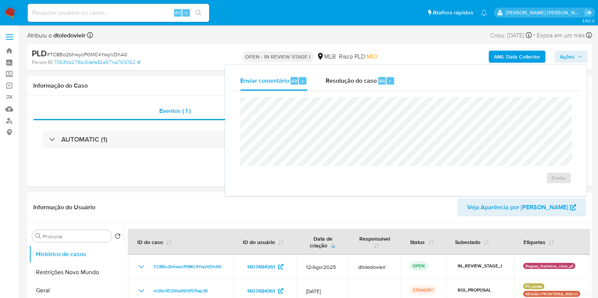
select select "10"
click at [364, 76] on span "Resolução do caso" at bounding box center [351, 80] width 51 height 9
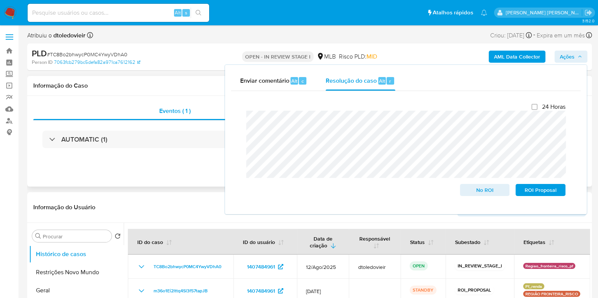
click at [180, 184] on div "Eventos ( 1 ) Ações AUTOMATIC (1)" at bounding box center [309, 141] width 565 height 91
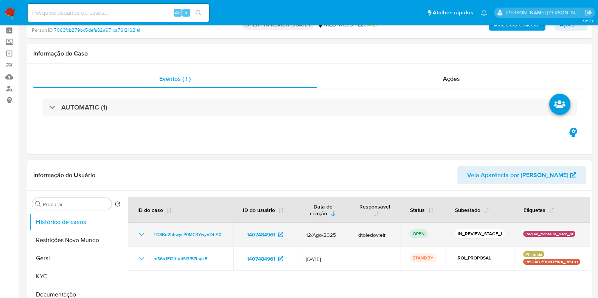
scroll to position [47, 0]
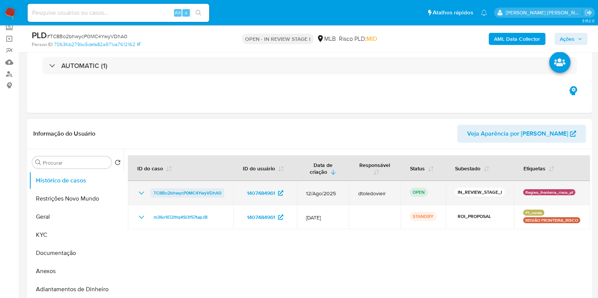
drag, startPoint x: 225, startPoint y: 194, endPoint x: 154, endPoint y: 194, distance: 71.5
click at [154, 194] on td "TC8Bo2bhwycP0MC4YwyVDhA0" at bounding box center [181, 193] width 106 height 24
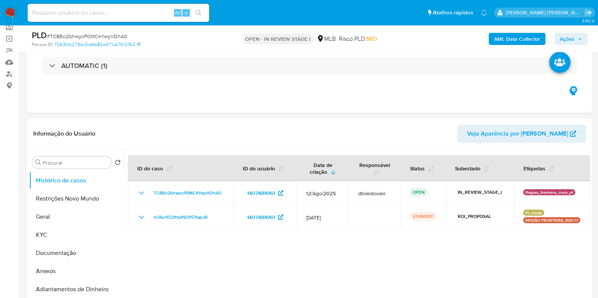
click at [572, 36] on span "Ações" at bounding box center [567, 39] width 15 height 12
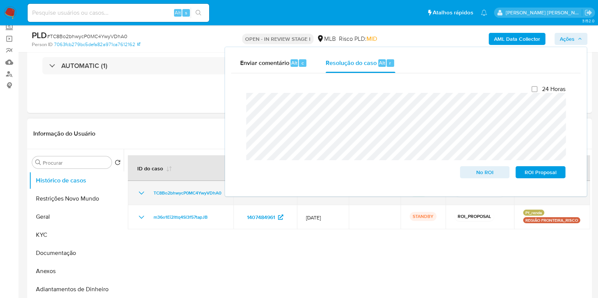
click at [142, 195] on icon "Mostrar/Ocultar" at bounding box center [141, 193] width 9 height 9
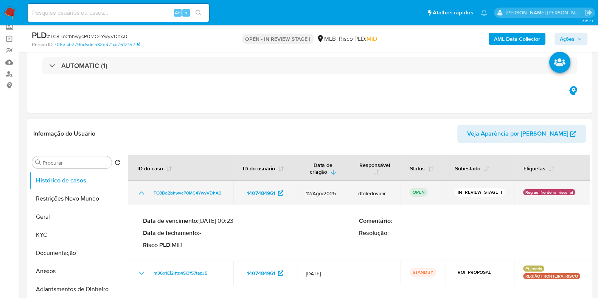
click at [136, 191] on td "TC8Bo2bhwycP0MC4YwyVDhA0" at bounding box center [181, 193] width 106 height 24
click at [141, 193] on icon "Mostrar/Ocultar" at bounding box center [141, 193] width 9 height 9
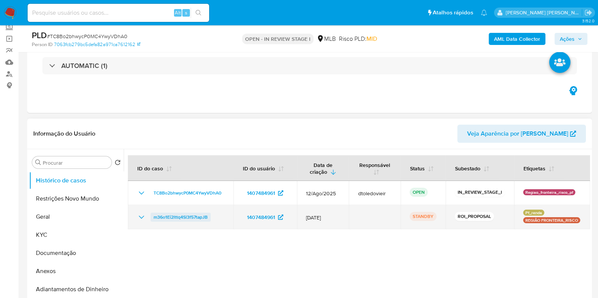
drag, startPoint x: 211, startPoint y: 216, endPoint x: 153, endPoint y: 221, distance: 58.0
click at [153, 221] on div "m36o1Ei2lttq4Sl3f57tapJB" at bounding box center [180, 217] width 87 height 9
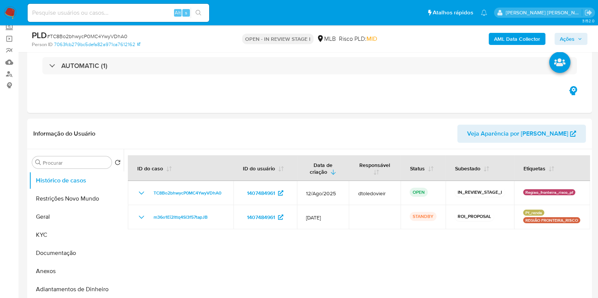
click at [566, 39] on span "Ações" at bounding box center [567, 39] width 15 height 12
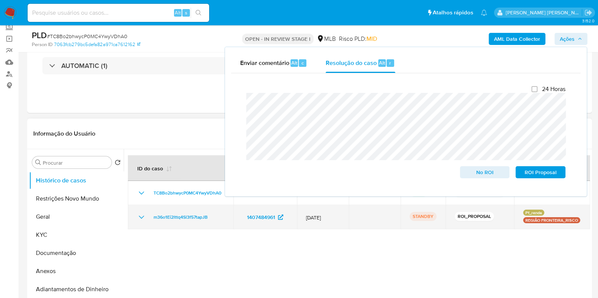
click at [138, 220] on icon "Mostrar/Ocultar" at bounding box center [141, 217] width 9 height 9
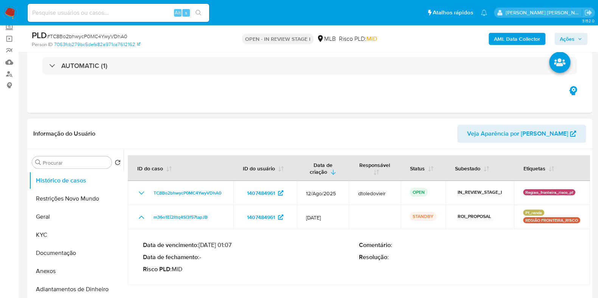
drag, startPoint x: 233, startPoint y: 246, endPoint x: 207, endPoint y: 246, distance: 25.7
click at [207, 246] on p "Data de vencimento : 26/08/2025 01:07" at bounding box center [251, 246] width 216 height 8
click at [575, 36] on span "Ações" at bounding box center [571, 39] width 22 height 11
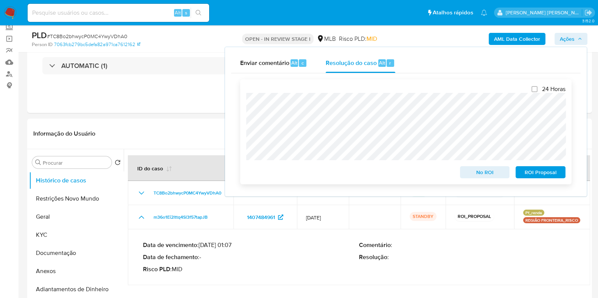
click at [469, 171] on span "No ROI" at bounding box center [484, 172] width 39 height 11
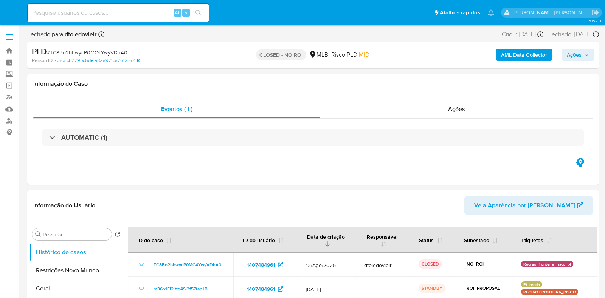
select select "10"
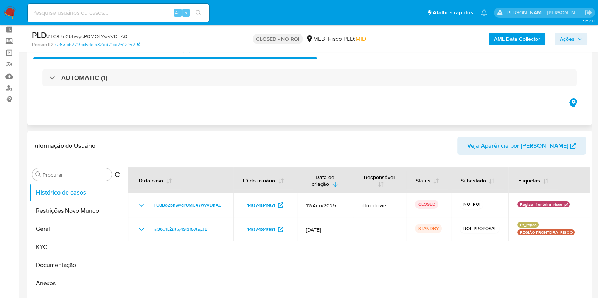
scroll to position [47, 0]
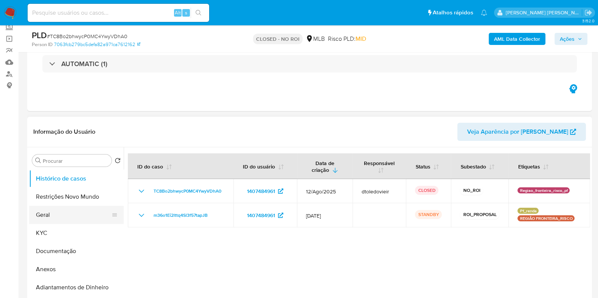
click at [64, 220] on button "Geral" at bounding box center [73, 215] width 89 height 18
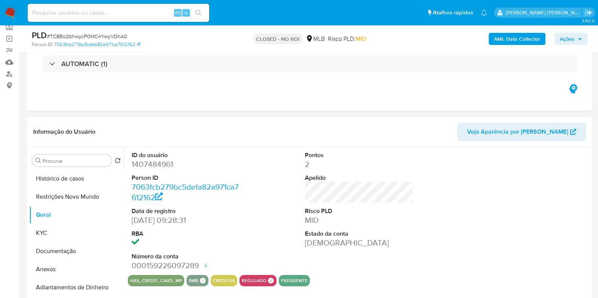
click at [161, 166] on dd "1407484961" at bounding box center [186, 164] width 108 height 11
copy dd "1407484961"
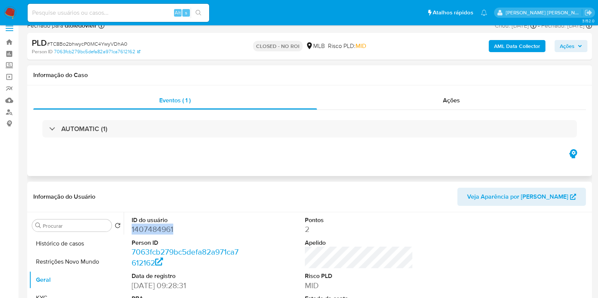
scroll to position [0, 0]
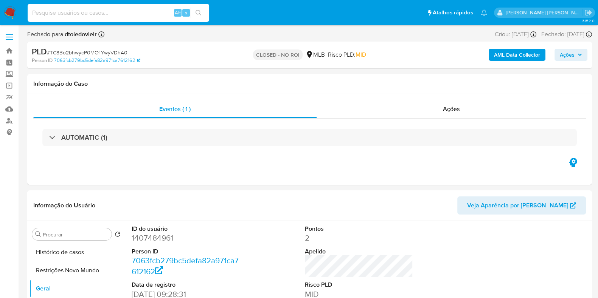
click at [138, 10] on input at bounding box center [119, 13] width 182 height 10
paste input "736498231"
type input "736498231"
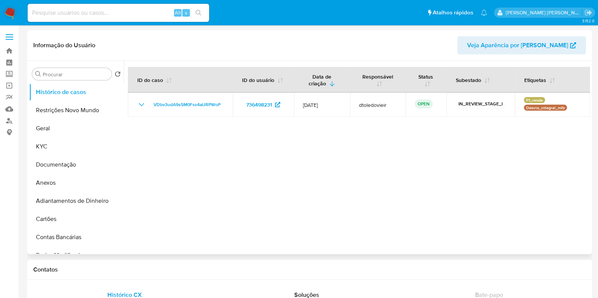
select select "10"
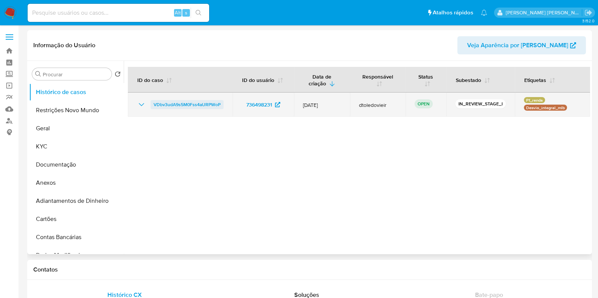
click at [183, 104] on span "VDbv3udA9s5M0Fss4aURPWoP" at bounding box center [187, 104] width 67 height 9
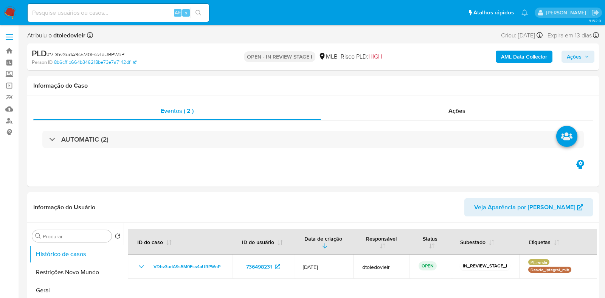
select select "10"
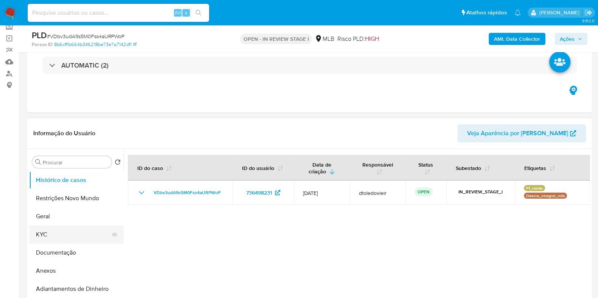
scroll to position [94, 0]
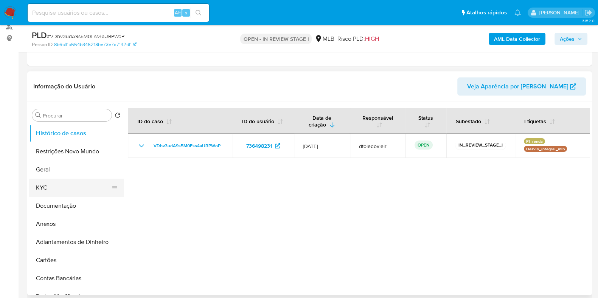
click at [57, 188] on button "KYC" at bounding box center [73, 188] width 89 height 18
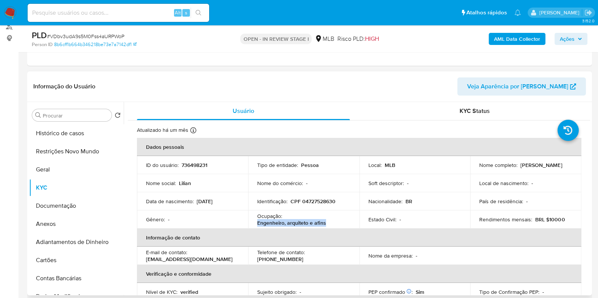
drag, startPoint x: 328, startPoint y: 222, endPoint x: 255, endPoint y: 223, distance: 73.0
click at [255, 223] on td "Ocupação : [PERSON_NAME], arquiteto e afins" at bounding box center [303, 220] width 111 height 18
copy p "Engenheiro, arquiteto e afins"
drag, startPoint x: 54, startPoint y: 207, endPoint x: 63, endPoint y: 201, distance: 10.6
click at [54, 207] on button "Documentação" at bounding box center [73, 206] width 89 height 18
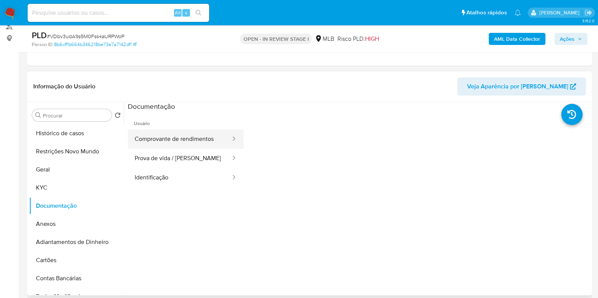
click at [215, 139] on button "Comprovante de rendimentos" at bounding box center [180, 139] width 104 height 19
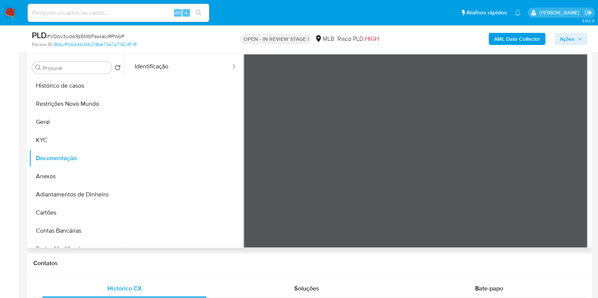
scroll to position [66, 0]
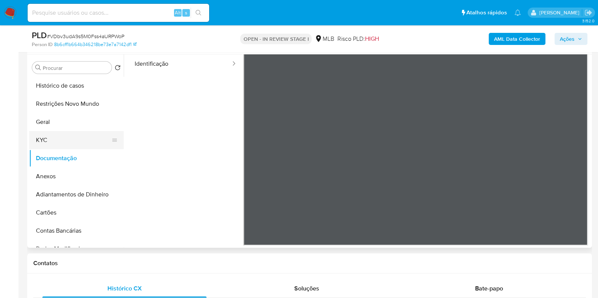
click at [78, 139] on button "KYC" at bounding box center [73, 140] width 89 height 18
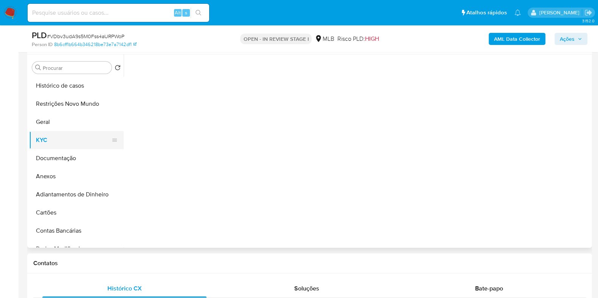
scroll to position [0, 0]
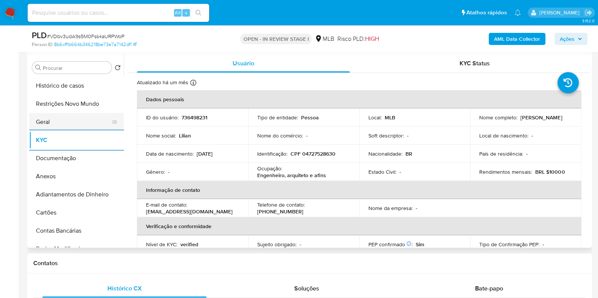
click at [71, 116] on button "Geral" at bounding box center [73, 122] width 89 height 18
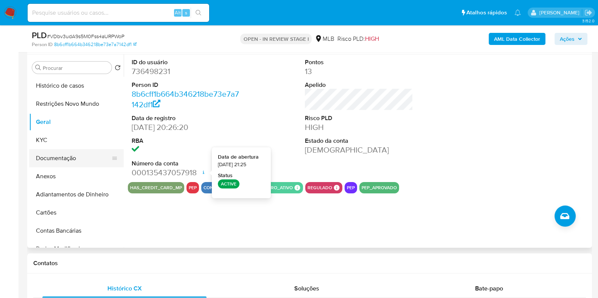
scroll to position [319, 0]
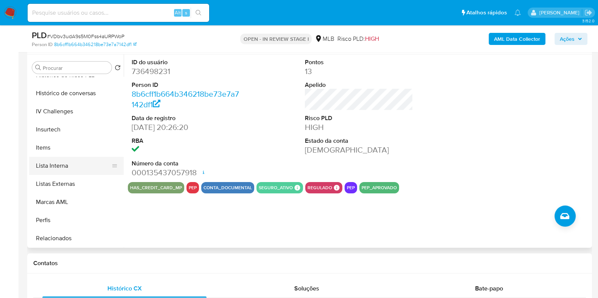
click at [81, 165] on button "Lista Interna" at bounding box center [73, 166] width 89 height 18
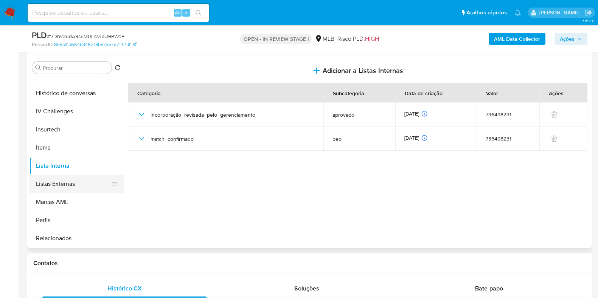
click at [72, 183] on button "Listas Externas" at bounding box center [73, 184] width 89 height 18
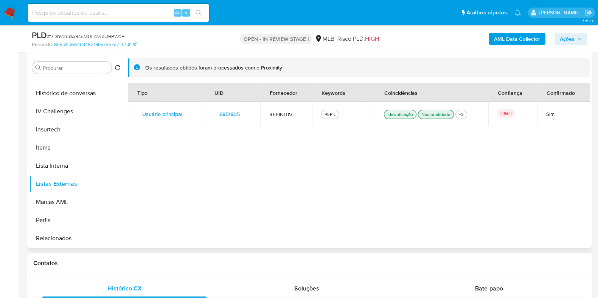
click at [230, 116] on span "6851805" at bounding box center [229, 114] width 20 height 11
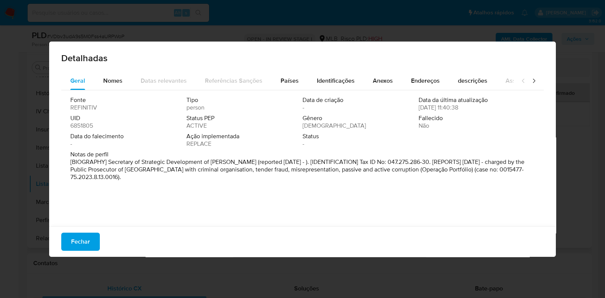
drag, startPoint x: 146, startPoint y: 177, endPoint x: 67, endPoint y: 164, distance: 80.1
click at [67, 164] on div "Fonte REFINITIV Tipo person Data de criação - Data da última atualização 11/09/…" at bounding box center [302, 156] width 483 height 132
click at [34, 135] on div "Detalhadas Geral Nomes Datas relevantes Referências Sanções Países Identificaçõ…" at bounding box center [302, 149] width 605 height 298
click at [73, 236] on span "Fechar" at bounding box center [80, 242] width 19 height 17
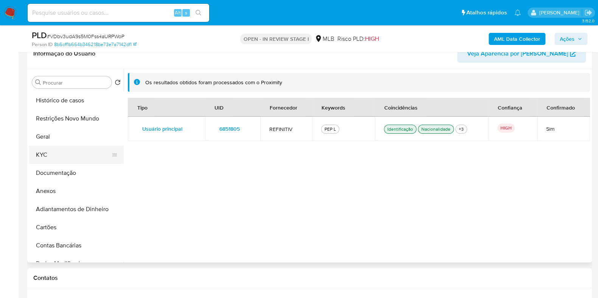
scroll to position [142, 0]
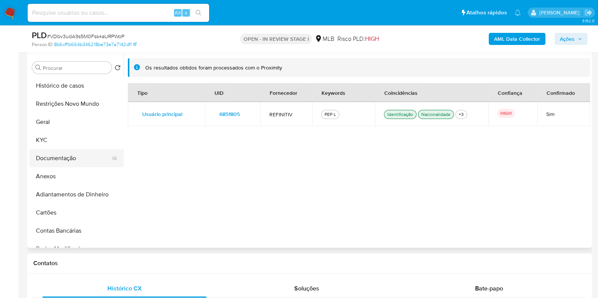
click at [66, 153] on button "Documentação" at bounding box center [73, 158] width 89 height 18
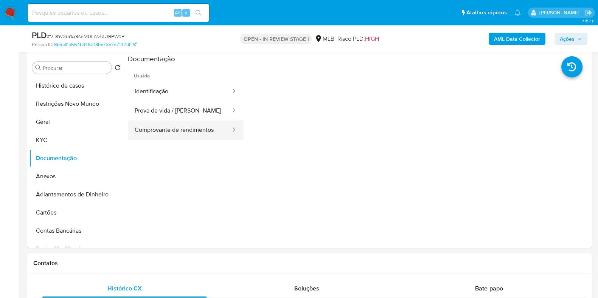
click at [184, 127] on button "Comprovante de rendimentos" at bounding box center [180, 130] width 104 height 19
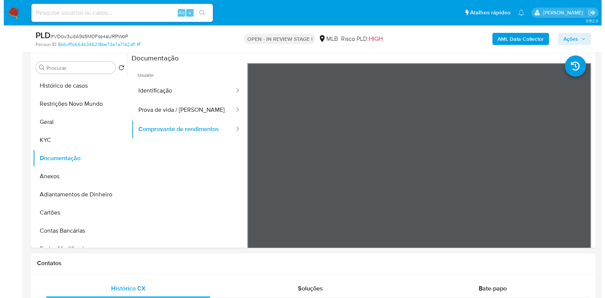
scroll to position [0, 0]
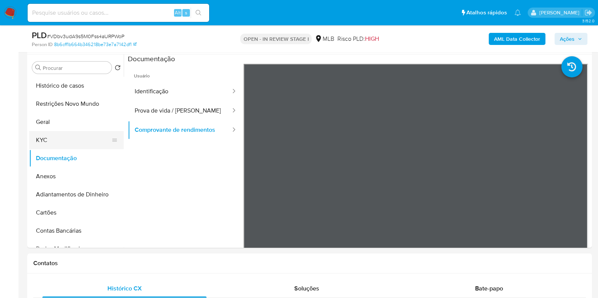
click at [74, 135] on button "KYC" at bounding box center [73, 140] width 89 height 18
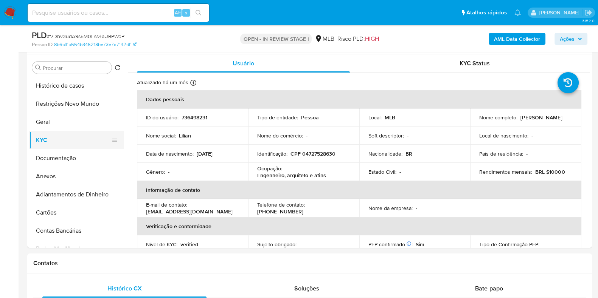
click at [64, 136] on button "KYC" at bounding box center [73, 140] width 89 height 18
click at [503, 35] on b "AML Data Collector" at bounding box center [517, 39] width 46 height 12
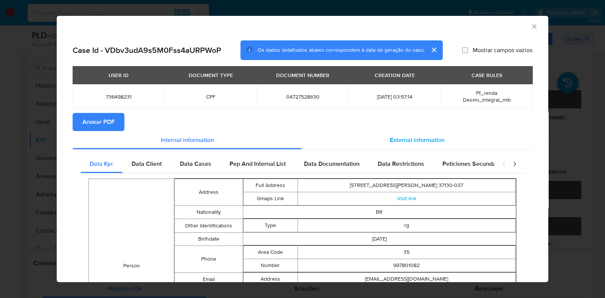
click at [413, 132] on div "External information" at bounding box center [417, 140] width 231 height 18
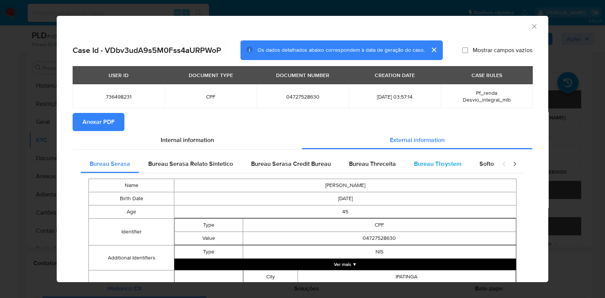
click at [414, 160] on span "Bureau Thsystem" at bounding box center [437, 164] width 47 height 9
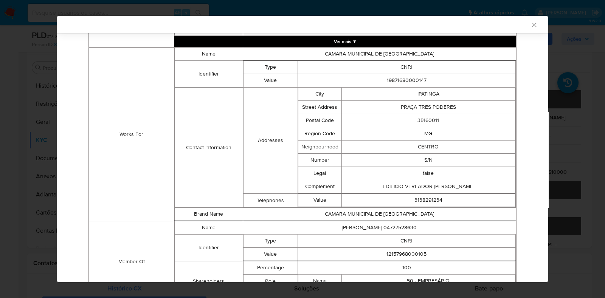
scroll to position [593, 0]
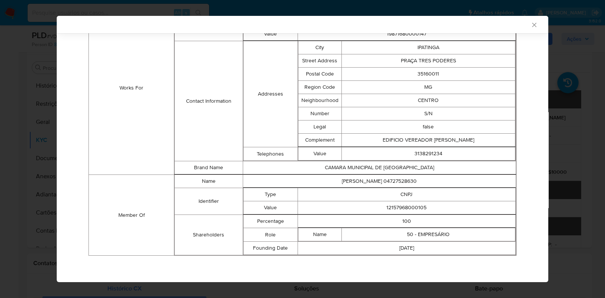
click at [411, 206] on td "12157968000105" at bounding box center [407, 208] width 218 height 13
copy td "12157968000105"
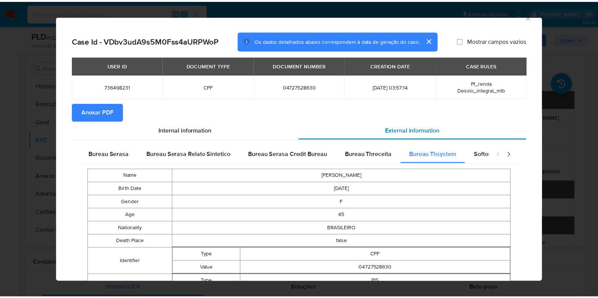
scroll to position [0, 0]
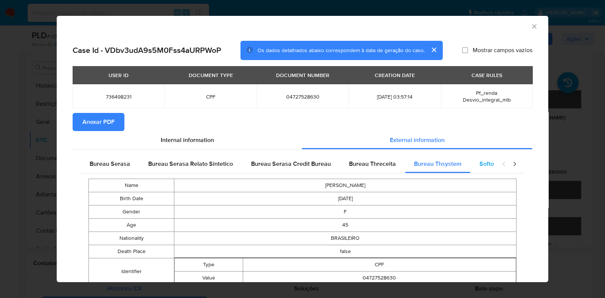
click at [480, 166] on span "Softon" at bounding box center [489, 164] width 18 height 9
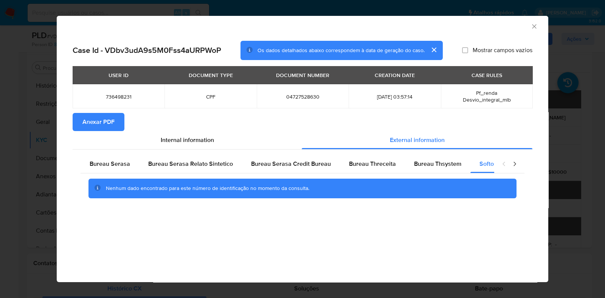
click at [305, 95] on span "04727528630" at bounding box center [303, 96] width 74 height 7
copy span "04727528630"
click at [562, 117] on div "AML Data Collector Case Id - VDbv3udA9s5M0Fss4aURPWoP Os dados detalhados abaix…" at bounding box center [302, 149] width 605 height 298
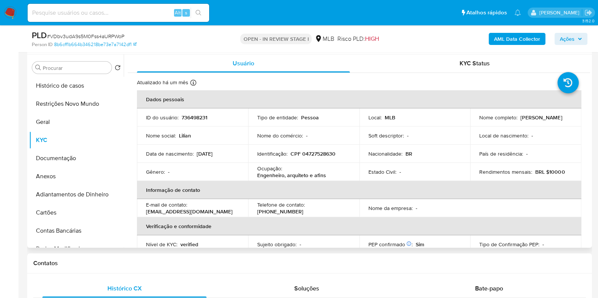
drag, startPoint x: 533, startPoint y: 123, endPoint x: 473, endPoint y: 122, distance: 60.1
click at [473, 122] on td "Nome completo : [PERSON_NAME] [PERSON_NAME]" at bounding box center [525, 118] width 111 height 18
copy p "[PERSON_NAME] [PERSON_NAME]"
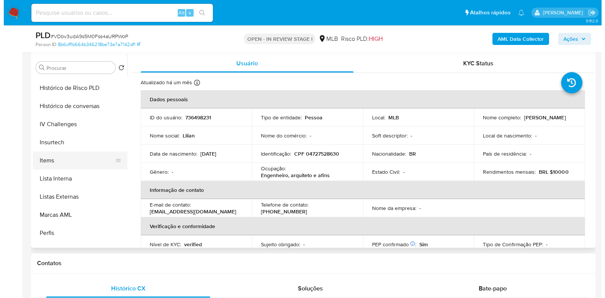
scroll to position [319, 0]
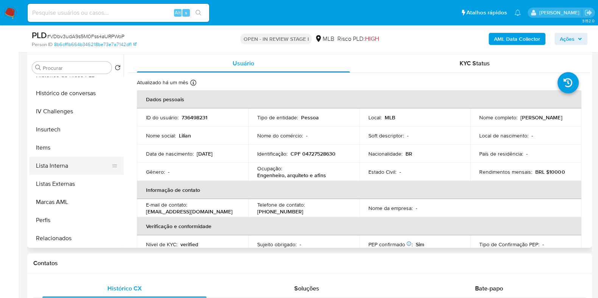
click at [79, 166] on button "Lista Interna" at bounding box center [73, 166] width 89 height 18
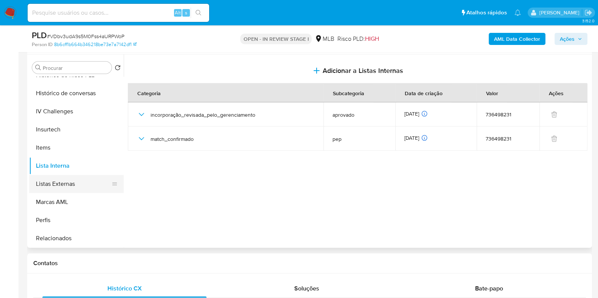
click at [70, 184] on button "Listas Externas" at bounding box center [73, 184] width 89 height 18
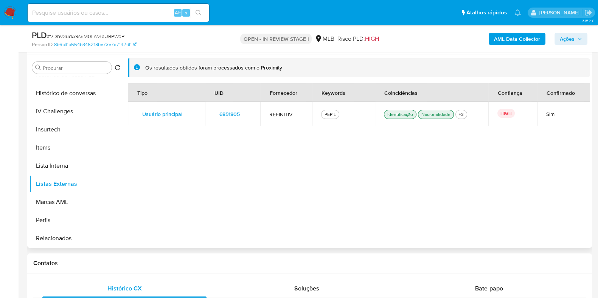
click at [216, 112] on button "6851805" at bounding box center [229, 114] width 31 height 12
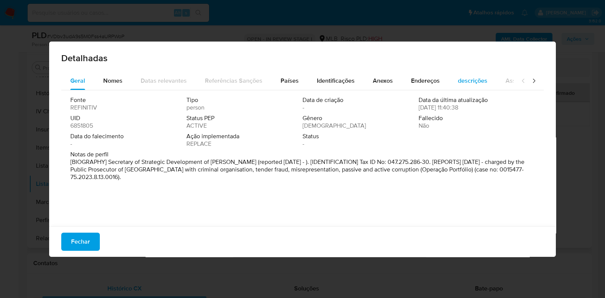
click at [470, 83] on span "descrições" at bounding box center [473, 80] width 30 height 9
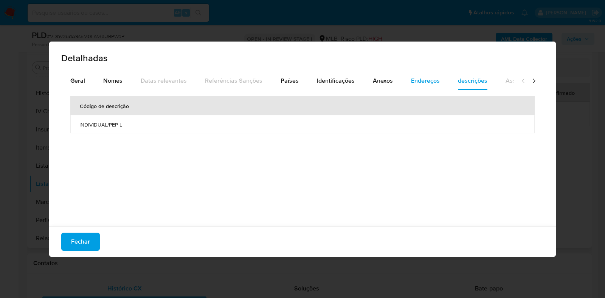
click at [432, 82] on span "Endereços" at bounding box center [425, 80] width 29 height 9
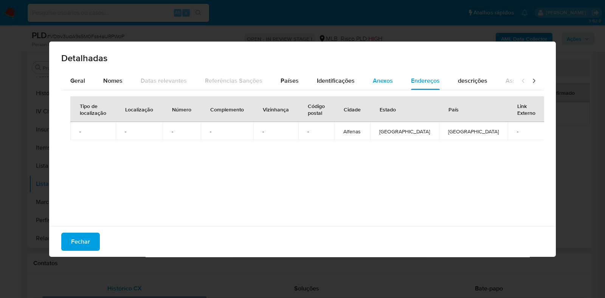
click at [387, 80] on span "Anexos" at bounding box center [383, 80] width 20 height 9
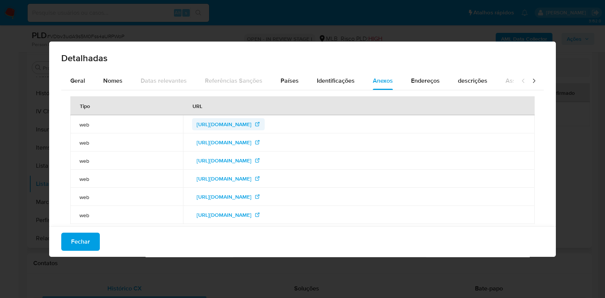
click at [211, 124] on span "http://pregao.alfenas.mg.gov.br/Admin/Uploads/Arquivo/20181107175800136.pdf" at bounding box center [224, 124] width 55 height 12
click at [209, 141] on span "http://www.alfenas.mg.gov.br/poder-executivo/" at bounding box center [224, 143] width 55 height 12
click at [202, 161] on span "http://www.alfenas.mg.gov.br/prefeitura-investe-mais-de-r-205-milhoes-em-mobili…" at bounding box center [224, 161] width 55 height 12
click at [197, 180] on span "http://www.alfenas.mg.gov.br/secretaria-municipal-de-desenvolvimento-estrategic…" at bounding box center [224, 179] width 55 height 12
click at [197, 197] on span "https://e-gov.betha.com.br/transparencia/01037-131/con_servidoresativos.faces" at bounding box center [224, 197] width 55 height 12
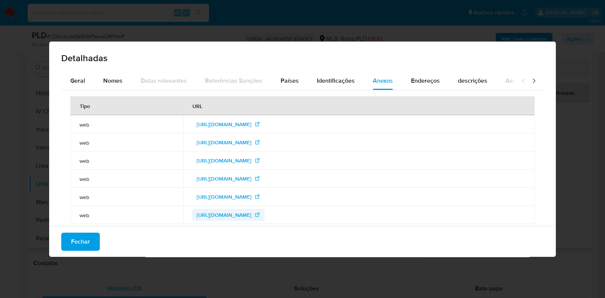
click at [197, 219] on span "https://pje-consulta-publica.tjmg.jus.br/" at bounding box center [224, 215] width 55 height 12
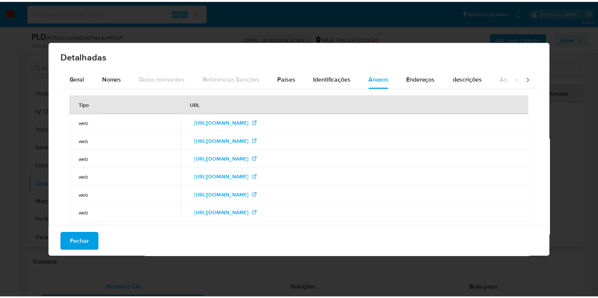
scroll to position [0, 0]
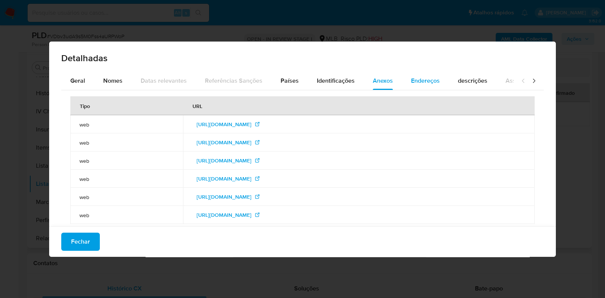
click at [411, 81] on span "Endereços" at bounding box center [425, 80] width 29 height 9
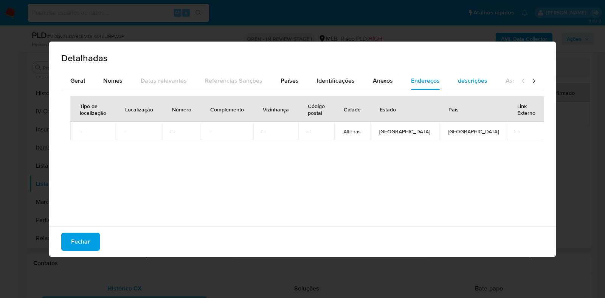
click at [462, 84] on span "descrições" at bounding box center [473, 80] width 30 height 9
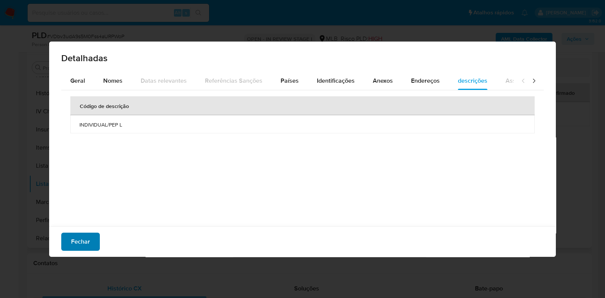
click at [78, 237] on span "Fechar" at bounding box center [80, 242] width 19 height 17
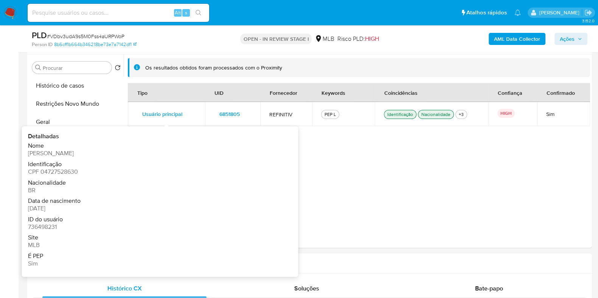
click at [225, 113] on span "6851805" at bounding box center [229, 114] width 20 height 11
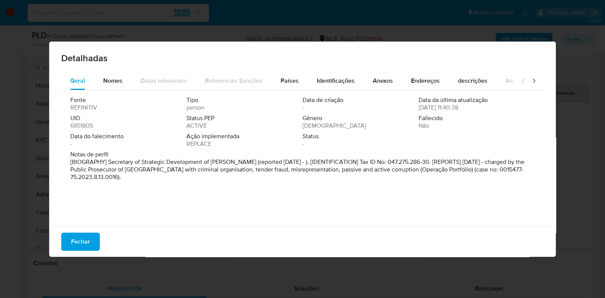
click at [75, 242] on span "Fechar" at bounding box center [80, 242] width 19 height 17
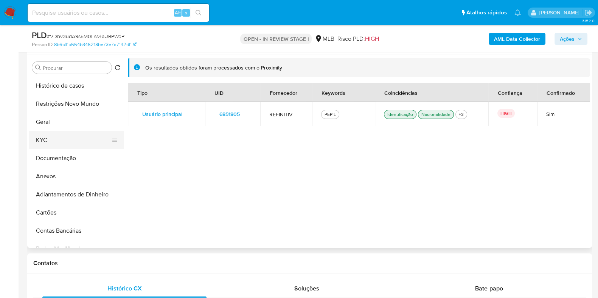
click at [82, 138] on button "KYC" at bounding box center [73, 140] width 89 height 18
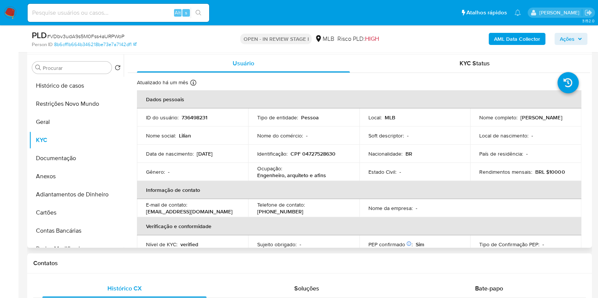
drag, startPoint x: 528, startPoint y: 122, endPoint x: 477, endPoint y: 123, distance: 51.8
click at [479, 121] on div "Nome completo : [PERSON_NAME] [PERSON_NAME]" at bounding box center [525, 117] width 93 height 7
copy p "[PERSON_NAME] [PERSON_NAME]"
click at [322, 155] on p "CPF 04727528630" at bounding box center [312, 154] width 45 height 7
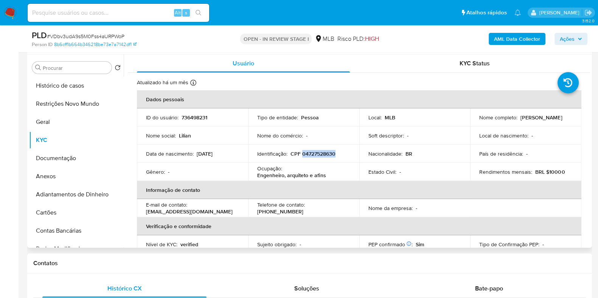
copy p "04727528630"
click at [78, 110] on button "Restrições Novo Mundo" at bounding box center [73, 104] width 89 height 18
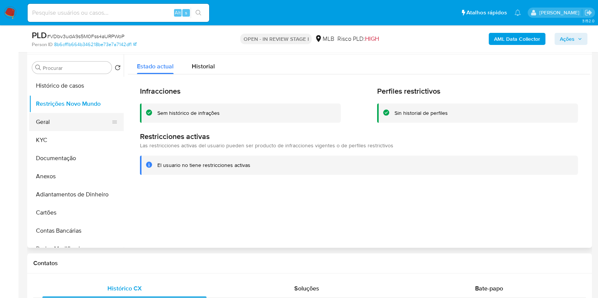
click at [66, 124] on button "Geral" at bounding box center [73, 122] width 89 height 18
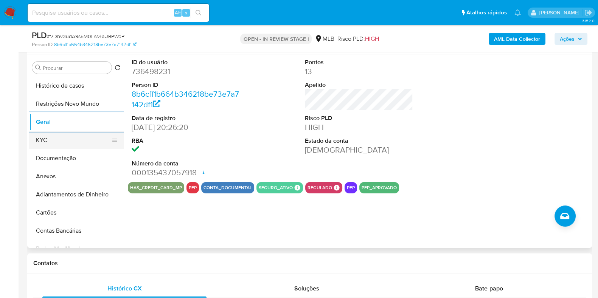
click at [62, 140] on button "KYC" at bounding box center [73, 140] width 89 height 18
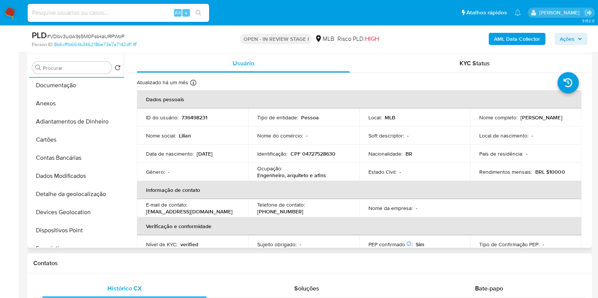
scroll to position [189, 0]
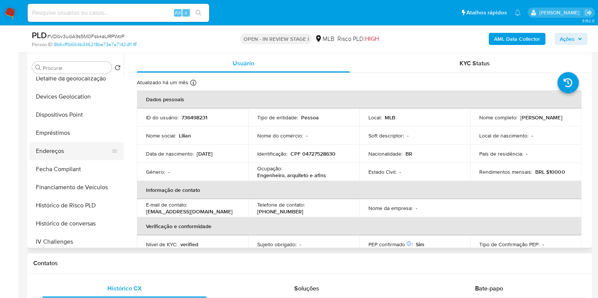
click at [60, 153] on button "Endereços" at bounding box center [73, 151] width 89 height 18
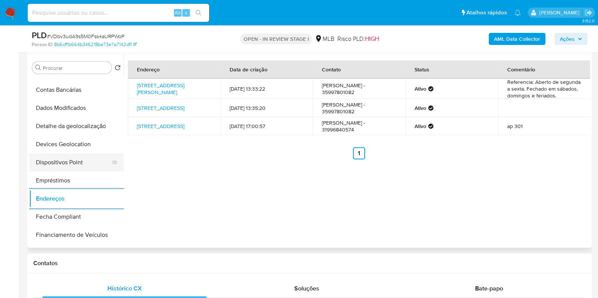
scroll to position [94, 0]
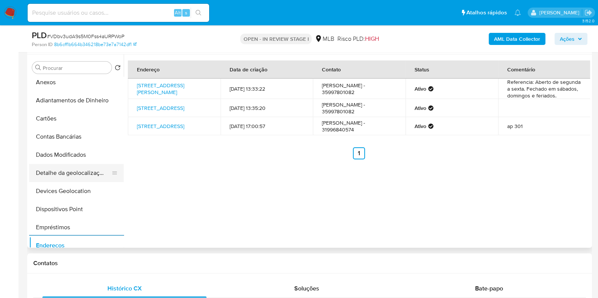
click at [77, 175] on button "Detalhe da geolocalização" at bounding box center [73, 173] width 89 height 18
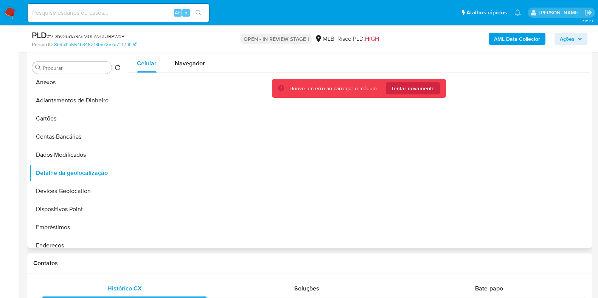
click at [510, 93] on div "Celular Navegador Houve um erro ao carregar o módulo Tentar novamente" at bounding box center [357, 151] width 466 height 194
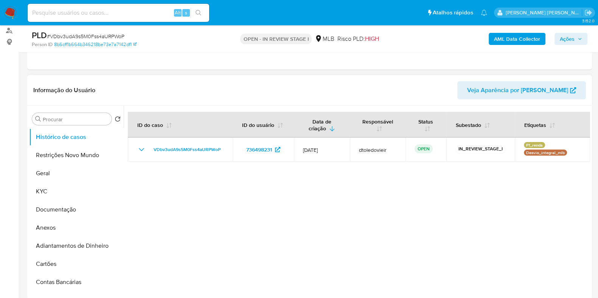
scroll to position [94, 0]
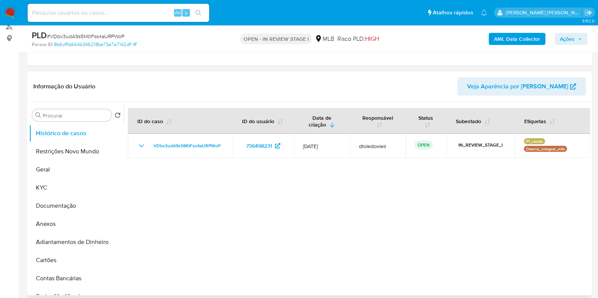
select select "10"
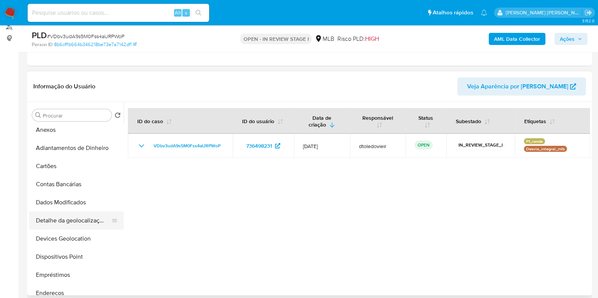
click at [85, 217] on button "Detalhe da geolocalização" at bounding box center [73, 221] width 89 height 18
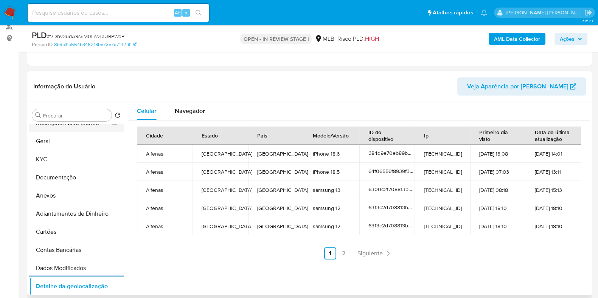
scroll to position [0, 0]
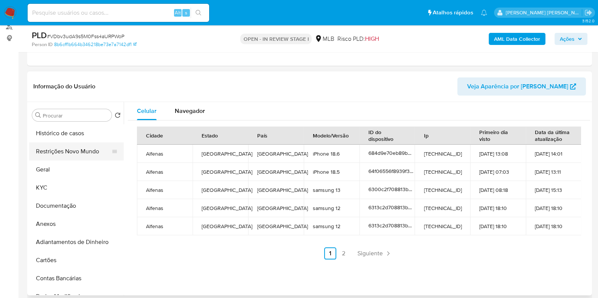
click at [74, 160] on button "Restrições Novo Mundo" at bounding box center [73, 152] width 89 height 18
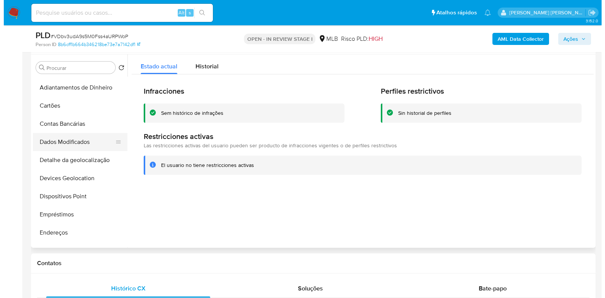
scroll to position [142, 0]
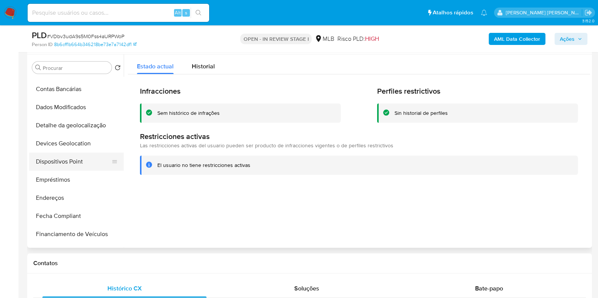
click at [81, 154] on button "Dispositivos Point" at bounding box center [73, 162] width 89 height 18
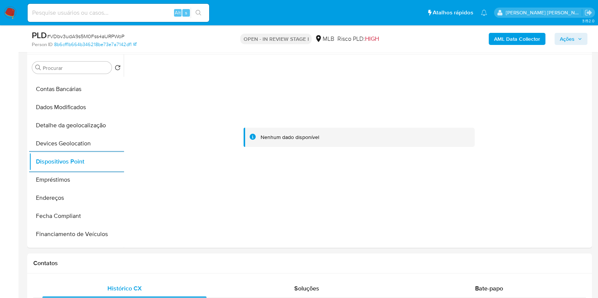
click at [506, 38] on b "AML Data Collector" at bounding box center [517, 39] width 46 height 12
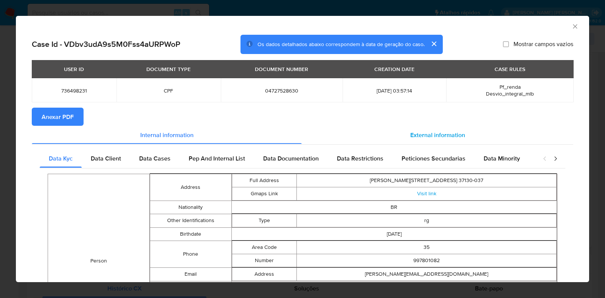
click at [418, 126] on div "External information" at bounding box center [438, 135] width 272 height 18
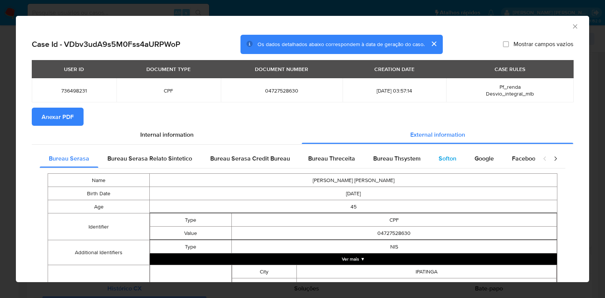
click at [443, 160] on span "Softon" at bounding box center [448, 158] width 18 height 9
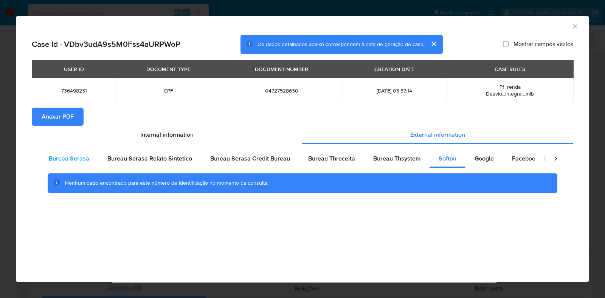
click at [63, 165] on div "Bureau Serasa" at bounding box center [69, 159] width 59 height 18
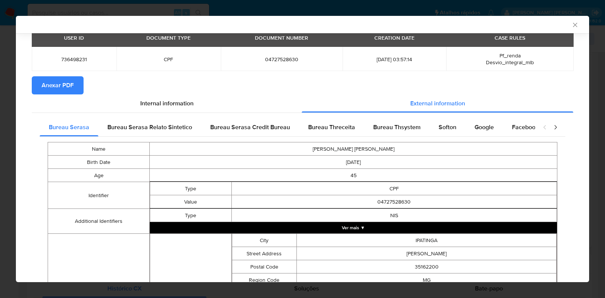
scroll to position [0, 0]
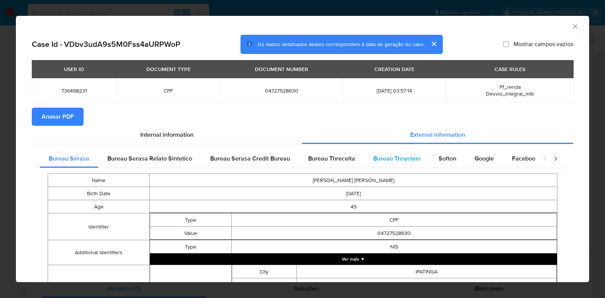
click at [390, 160] on span "Bureau Thsystem" at bounding box center [396, 158] width 47 height 9
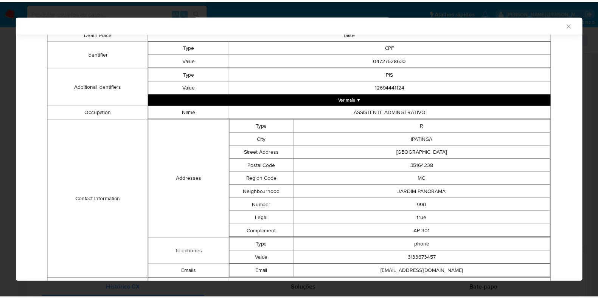
scroll to position [210, 0]
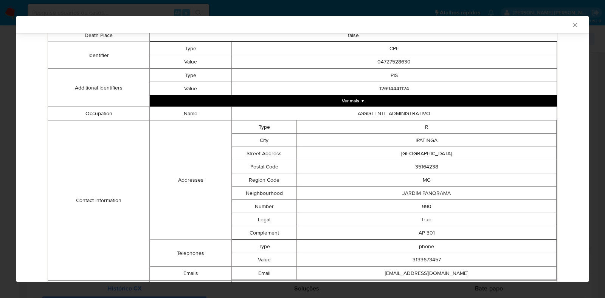
click at [6, 189] on div "AML Data Collector Case Id - VDbv3udA9s5M0Fss4aURPWoP Os dados detalhados abaix…" at bounding box center [302, 149] width 605 height 298
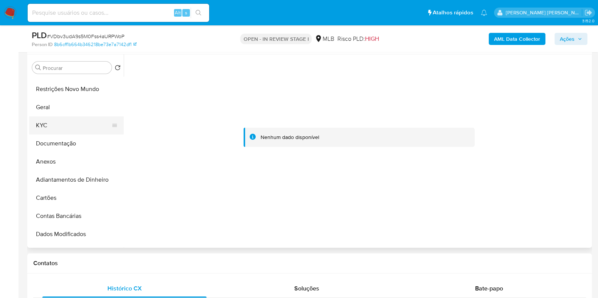
scroll to position [0, 0]
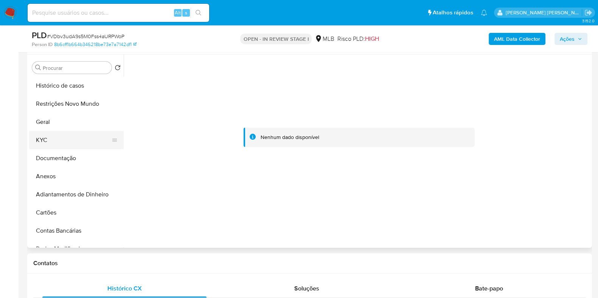
click at [61, 144] on button "KYC" at bounding box center [73, 140] width 89 height 18
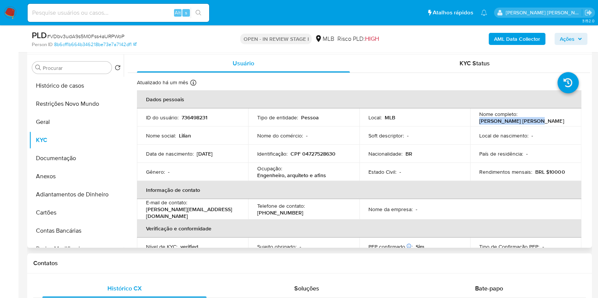
drag, startPoint x: 529, startPoint y: 126, endPoint x: 477, endPoint y: 122, distance: 52.7
click at [477, 122] on td "Nome completo : [PERSON_NAME] [PERSON_NAME]" at bounding box center [525, 118] width 111 height 18
copy p "[PERSON_NAME] [PERSON_NAME]"
click at [312, 156] on p "CPF 04727528630" at bounding box center [312, 154] width 45 height 7
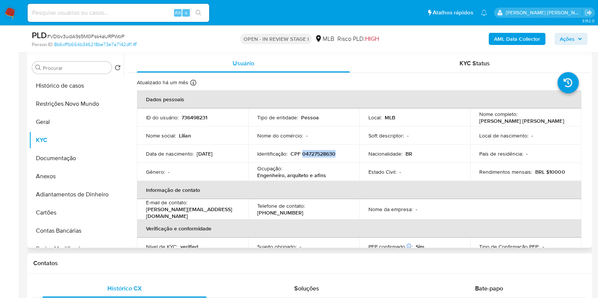
copy p "04727528630"
drag, startPoint x: 533, startPoint y: 120, endPoint x: 478, endPoint y: 122, distance: 55.6
click at [479, 122] on div "Nome completo : [PERSON_NAME] [PERSON_NAME]" at bounding box center [525, 118] width 93 height 14
drag, startPoint x: 533, startPoint y: 120, endPoint x: 478, endPoint y: 121, distance: 54.9
click at [479, 121] on div "Nome completo : [PERSON_NAME] [PERSON_NAME]" at bounding box center [525, 118] width 93 height 14
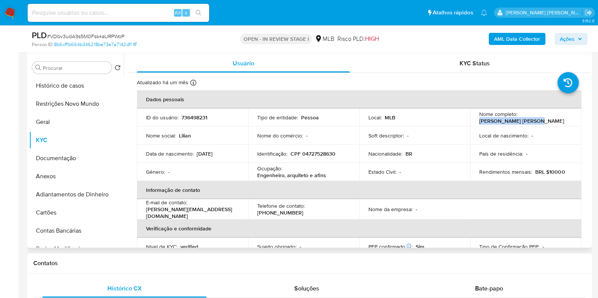
copy p "[PERSON_NAME] [PERSON_NAME]"
click at [584, 40] on button "Ações" at bounding box center [571, 39] width 33 height 12
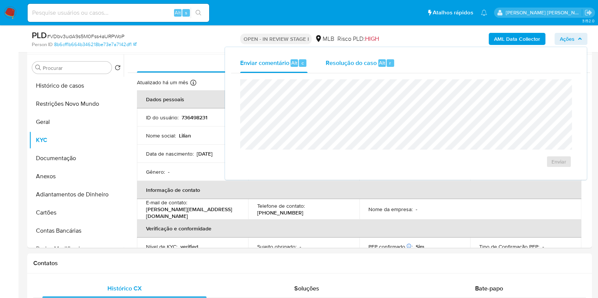
click at [370, 71] on div "Resolução do caso Alt r" at bounding box center [360, 63] width 69 height 20
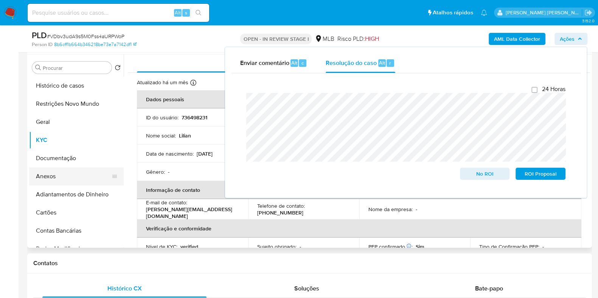
click at [62, 173] on button "Anexos" at bounding box center [73, 177] width 89 height 18
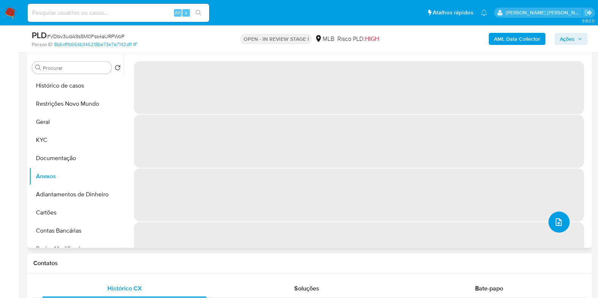
click at [556, 225] on icon "upload-file" at bounding box center [559, 223] width 6 height 8
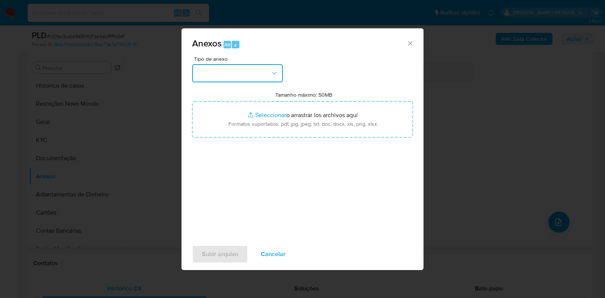
click at [270, 78] on button "button" at bounding box center [237, 73] width 91 height 18
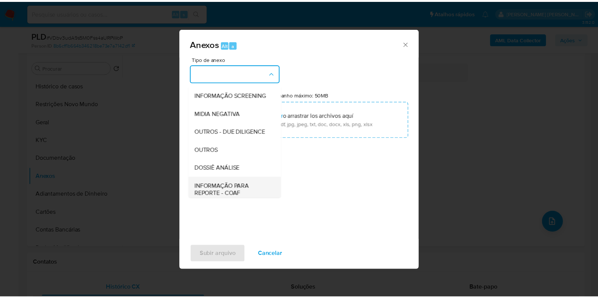
scroll to position [117, 0]
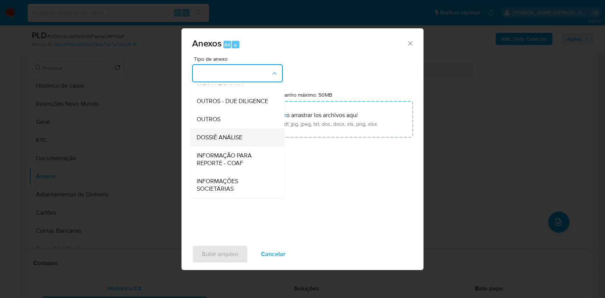
click at [234, 134] on span "DOSSIÊ ANÁLISE" at bounding box center [220, 138] width 46 height 8
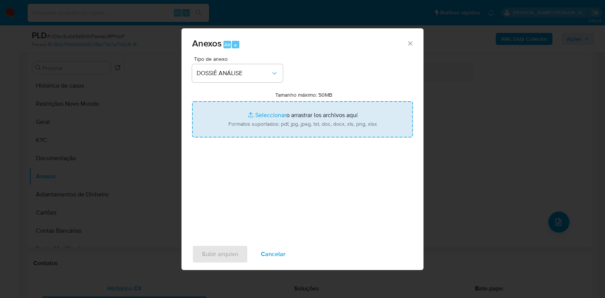
type input "C:\fakepath\SAR - CPF 04727528630 - [PERSON_NAME] [PERSON_NAME].pdf"
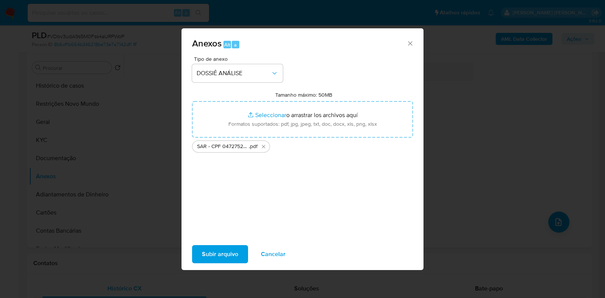
click at [214, 254] on span "Subir arquivo" at bounding box center [220, 254] width 36 height 17
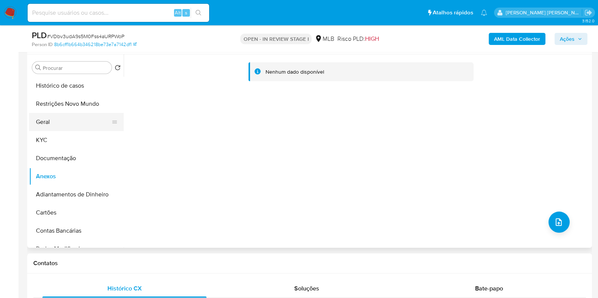
click at [76, 125] on button "Geral" at bounding box center [73, 122] width 89 height 18
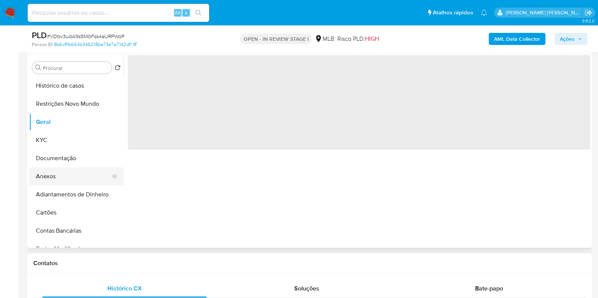
click at [62, 174] on button "Anexos" at bounding box center [73, 177] width 89 height 18
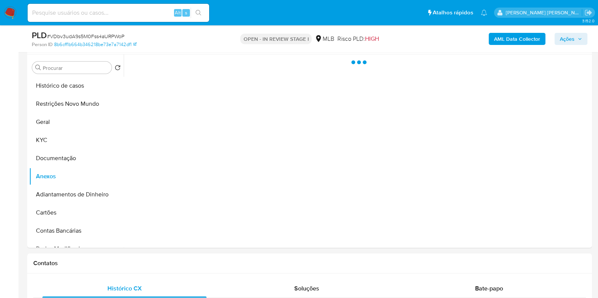
click at [576, 39] on span "Ações" at bounding box center [571, 39] width 22 height 11
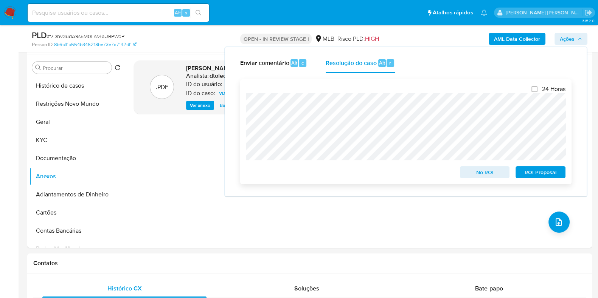
click at [541, 173] on span "ROI Proposal" at bounding box center [540, 172] width 39 height 11
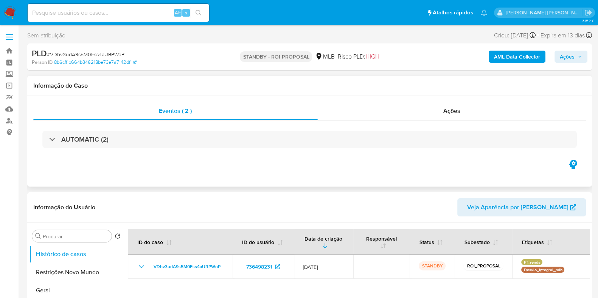
select select "10"
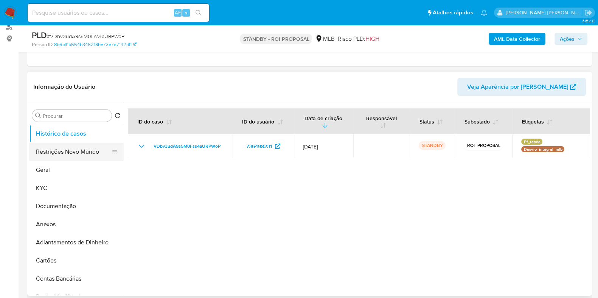
scroll to position [94, 0]
click at [46, 173] on button "Geral" at bounding box center [73, 170] width 89 height 18
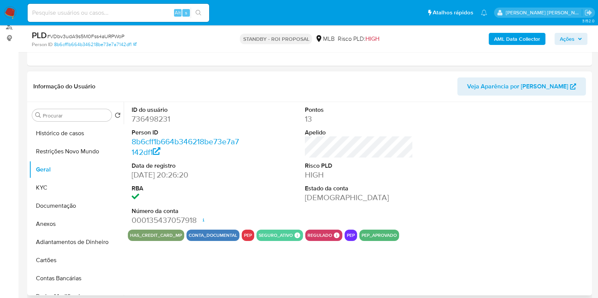
click at [156, 114] on dd "736498231" at bounding box center [186, 119] width 108 height 11
copy dd "736498231"
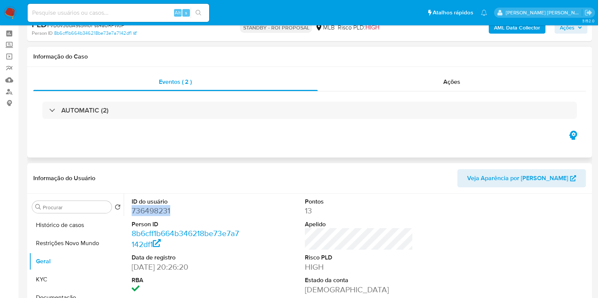
scroll to position [0, 0]
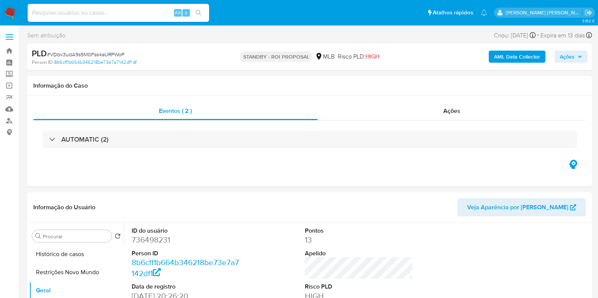
click at [155, 12] on input at bounding box center [119, 13] width 182 height 10
paste input "257184666"
type input "257184666"
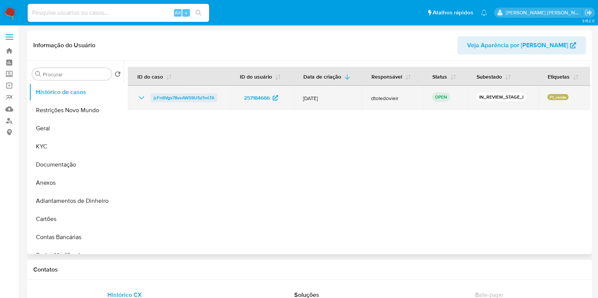
select select "10"
click at [172, 96] on span "jcFn8Vgx78vsAWS9U5zTmi7A" at bounding box center [184, 97] width 61 height 9
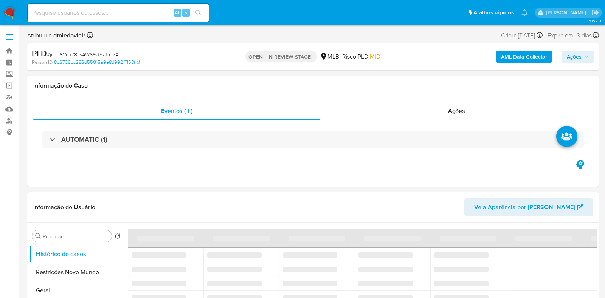
select select "10"
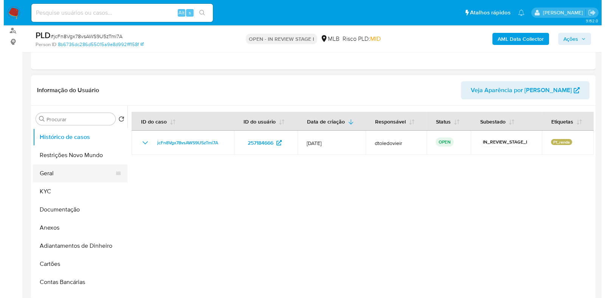
scroll to position [94, 0]
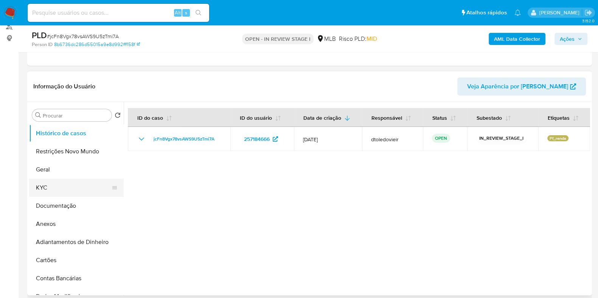
drag, startPoint x: 54, startPoint y: 172, endPoint x: 55, endPoint y: 183, distance: 11.4
click at [54, 172] on button "Geral" at bounding box center [76, 170] width 95 height 18
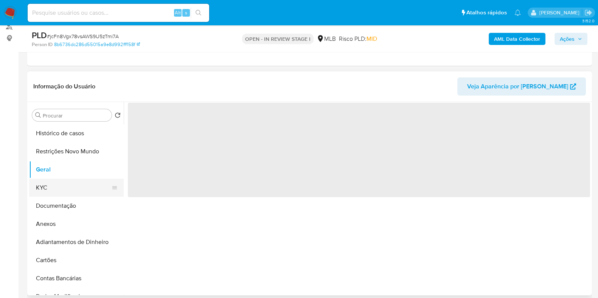
click at [55, 183] on button "KYC" at bounding box center [73, 188] width 89 height 18
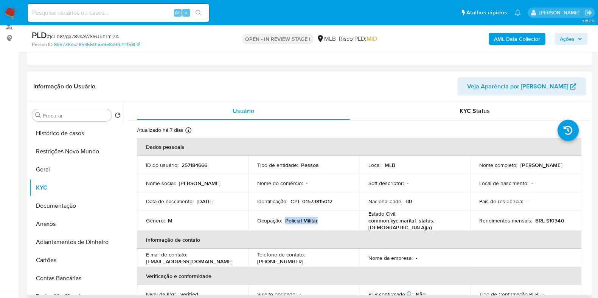
drag, startPoint x: 328, startPoint y: 221, endPoint x: 285, endPoint y: 218, distance: 42.8
click at [285, 218] on div "Ocupação : Policial Militar" at bounding box center [303, 220] width 93 height 7
copy p "Policial Militar"
click at [51, 209] on button "Documentação" at bounding box center [73, 206] width 89 height 18
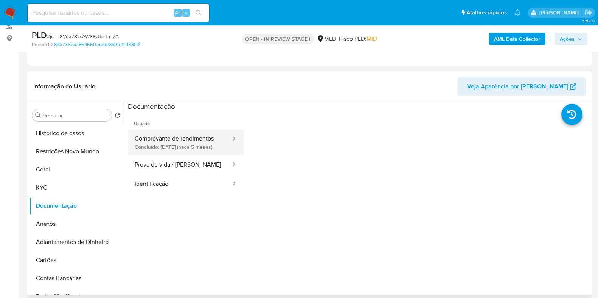
click at [188, 146] on button "Comprovante de rendimentos Concluído: 14/03/2025 (hace 5 meses)" at bounding box center [180, 143] width 104 height 26
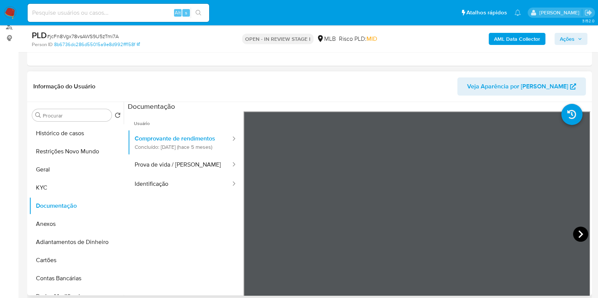
click at [576, 230] on icon at bounding box center [580, 234] width 15 height 15
click at [246, 233] on icon at bounding box center [252, 234] width 15 height 15
click at [441, 99] on div "Informação do Usuário Veja Aparência por Pessoa Procurar Retornar ao pedido pad…" at bounding box center [309, 183] width 565 height 224
click at [78, 185] on button "KYC" at bounding box center [73, 188] width 89 height 18
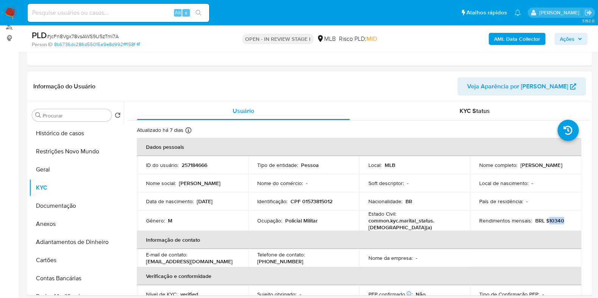
drag, startPoint x: 564, startPoint y: 219, endPoint x: 546, endPoint y: 220, distance: 17.8
click at [546, 220] on div "Rendimentos mensais : BRL $10340" at bounding box center [525, 220] width 93 height 7
copy p "10340"
click at [323, 203] on p "CPF 01573815012" at bounding box center [311, 201] width 42 height 7
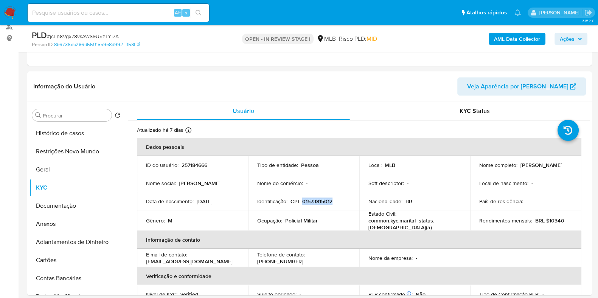
copy p "01573815012"
click at [541, 45] on div "AML Data Collector Ações" at bounding box center [495, 39] width 183 height 18
click at [541, 42] on button "AML Data Collector" at bounding box center [517, 39] width 57 height 12
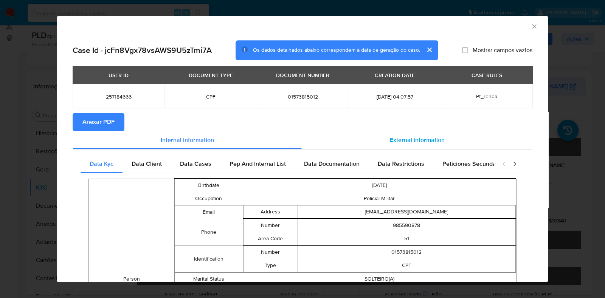
click at [420, 138] on span "External information" at bounding box center [417, 140] width 55 height 9
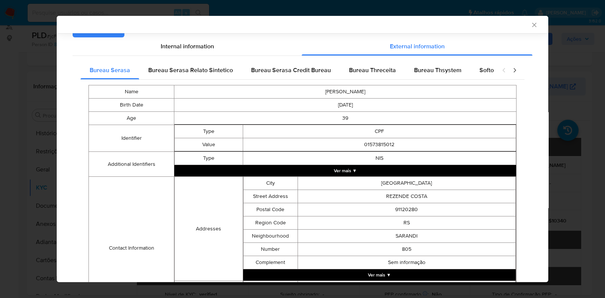
scroll to position [93, 0]
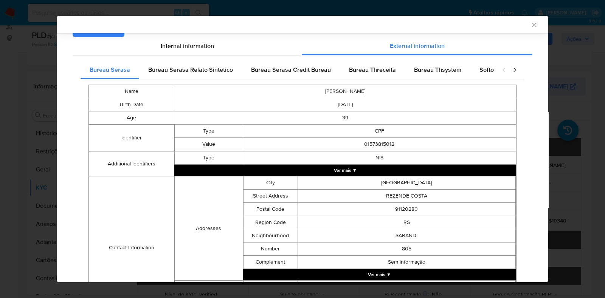
click at [440, 59] on div "Bureau Serasa Bureau Serasa Relato Sintetico Bureau Serasa Credit Bureau Bureau…" at bounding box center [303, 213] width 460 height 315
click at [436, 71] on span "Bureau Thsystem" at bounding box center [437, 69] width 47 height 9
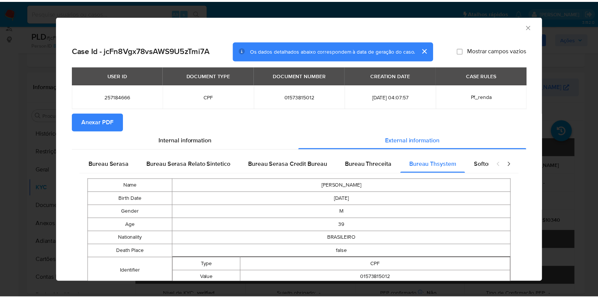
scroll to position [0, 0]
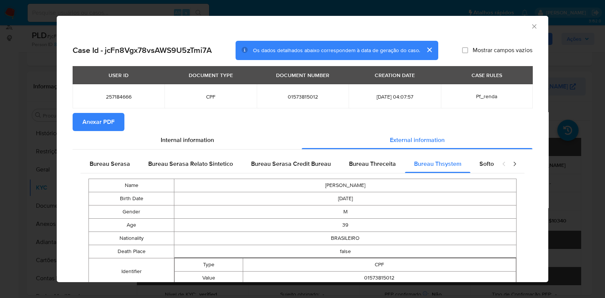
click at [290, 94] on span "01573815012" at bounding box center [303, 96] width 74 height 7
copy span "01573815012"
click at [526, 22] on div "AML Data Collector" at bounding box center [303, 25] width 492 height 19
click at [531, 24] on icon "Fechar a janela" at bounding box center [535, 27] width 8 height 8
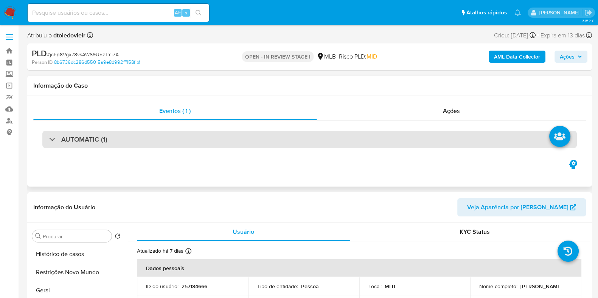
click at [149, 141] on div "AUTOMATIC (1)" at bounding box center [309, 139] width 534 height 17
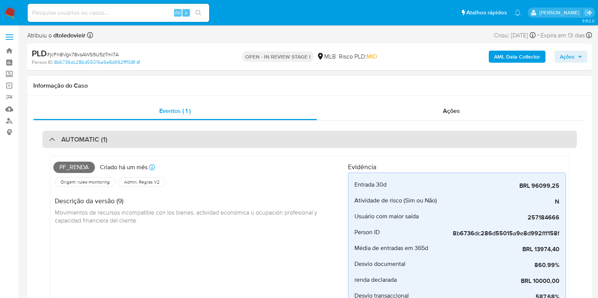
click at [149, 141] on div "AUTOMATIC (1)" at bounding box center [309, 139] width 534 height 17
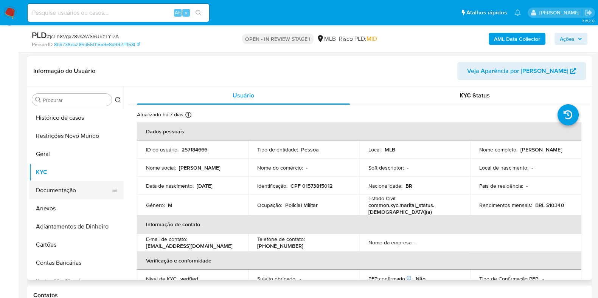
scroll to position [142, 0]
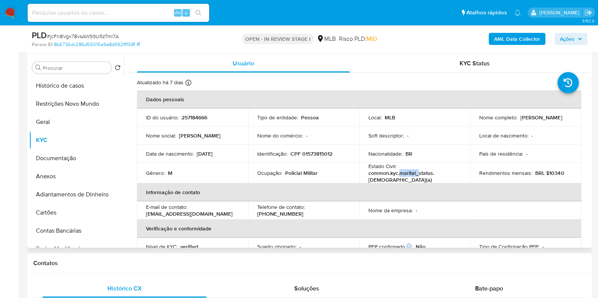
drag, startPoint x: 399, startPoint y: 178, endPoint x: 429, endPoint y: 174, distance: 30.5
click at [424, 176] on p "common.kyc.marital_status.[DEMOGRAPHIC_DATA](a)" at bounding box center [413, 177] width 90 height 14
click at [442, 171] on p "common.kyc.marital_status.solteiro(a)" at bounding box center [413, 177] width 90 height 14
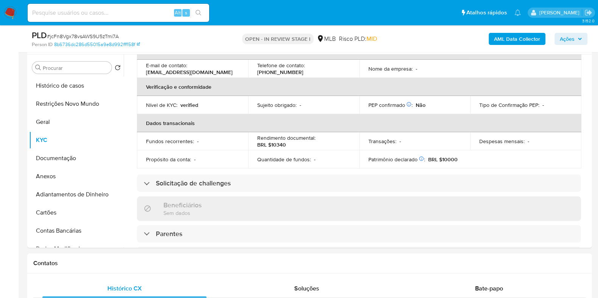
click at [573, 34] on span "Ações" at bounding box center [567, 39] width 15 height 12
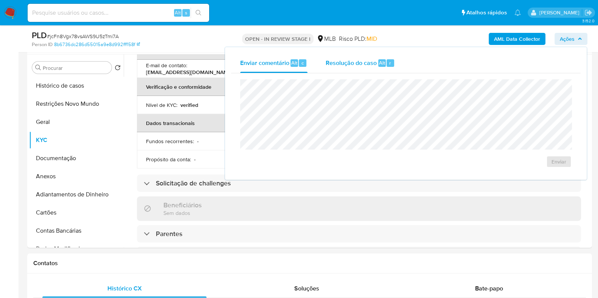
click at [354, 71] on div "Resolução do caso Alt r" at bounding box center [360, 63] width 69 height 20
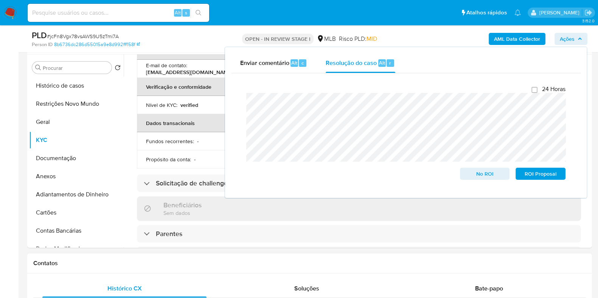
click at [224, 254] on div "Contatos" at bounding box center [309, 264] width 565 height 20
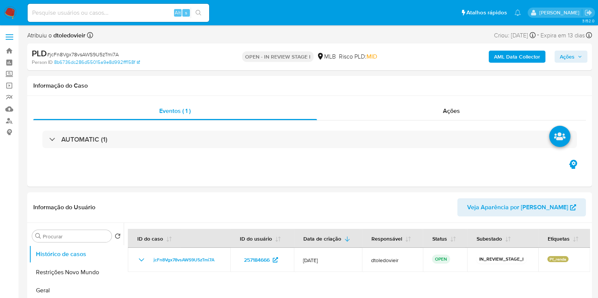
select select "10"
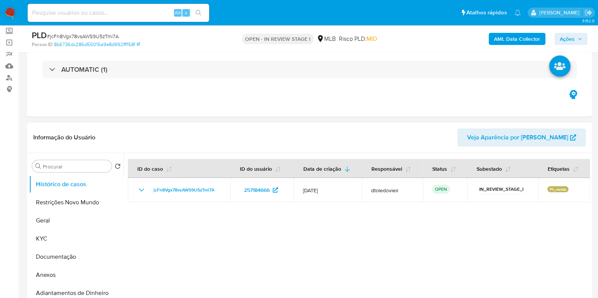
scroll to position [94, 0]
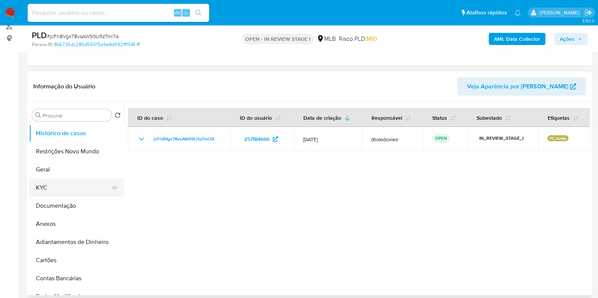
click at [80, 185] on button "KYC" at bounding box center [73, 188] width 89 height 18
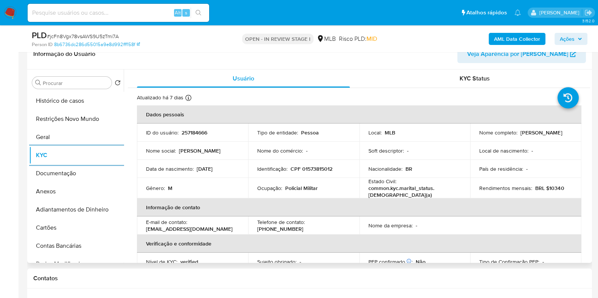
scroll to position [142, 0]
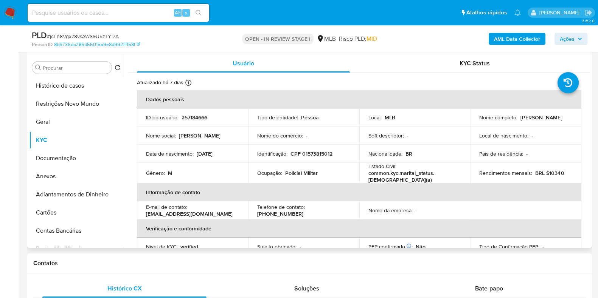
drag, startPoint x: 548, startPoint y: 120, endPoint x: 468, endPoint y: 125, distance: 81.1
click at [468, 125] on tr "ID do usuário : 257184666 Tipo de entidade : Pessoa Local : MLB Nome completo :…" at bounding box center [359, 118] width 444 height 18
click at [520, 121] on p "[PERSON_NAME]" at bounding box center [541, 117] width 42 height 7
drag, startPoint x: 478, startPoint y: 123, endPoint x: 553, endPoint y: 123, distance: 74.5
click at [553, 121] on div "Nome completo : [PERSON_NAME]" at bounding box center [525, 117] width 93 height 7
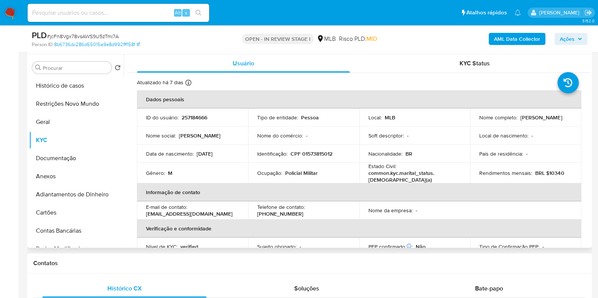
copy p "[PERSON_NAME]"
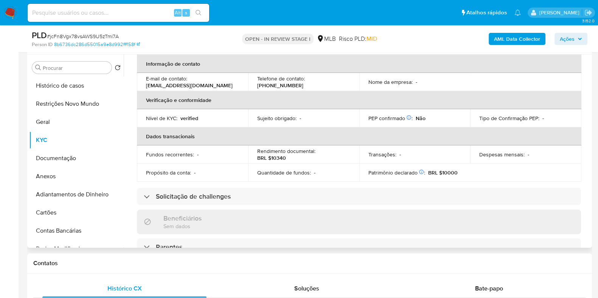
scroll to position [0, 0]
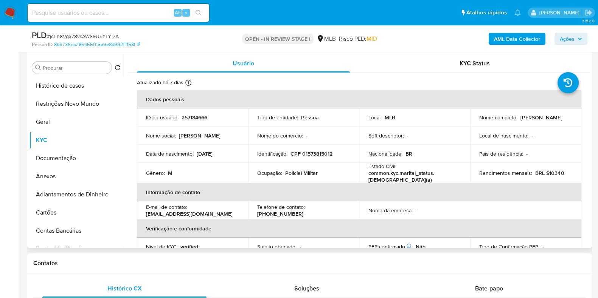
click at [317, 156] on p "CPF 01573815012" at bounding box center [311, 154] width 42 height 7
copy p "01573815012"
drag, startPoint x: 542, startPoint y: 123, endPoint x: 476, endPoint y: 124, distance: 65.4
click at [476, 124] on td "Nome completo : [PERSON_NAME]" at bounding box center [525, 118] width 111 height 18
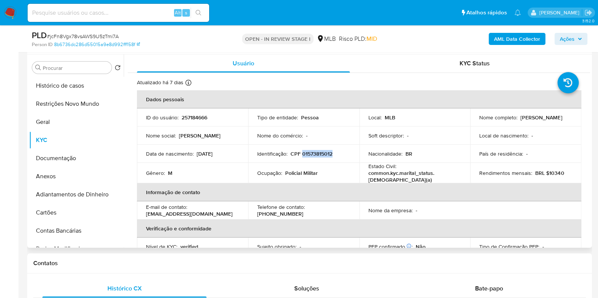
copy p "[PERSON_NAME]"
click at [308, 156] on p "CPF 01573815012" at bounding box center [311, 154] width 42 height 7
copy p "01573815012"
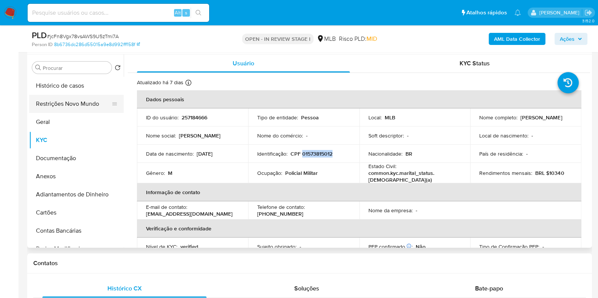
click at [75, 105] on button "Restrições Novo Mundo" at bounding box center [73, 104] width 89 height 18
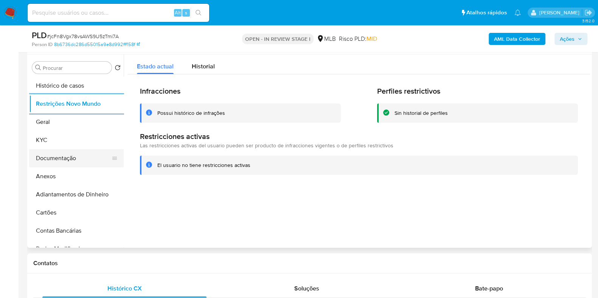
click at [71, 155] on button "Documentação" at bounding box center [73, 158] width 89 height 18
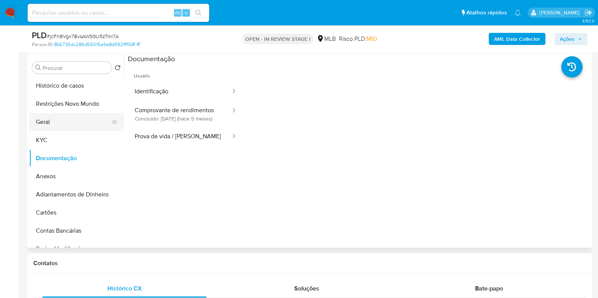
click at [69, 119] on button "Geral" at bounding box center [73, 122] width 89 height 18
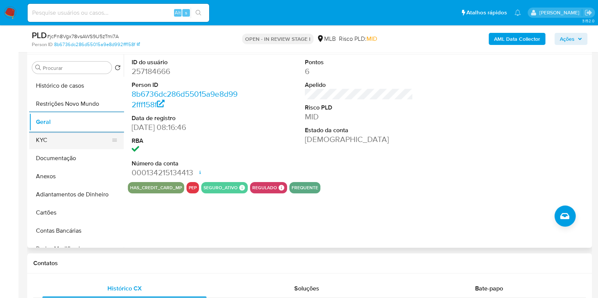
click at [47, 141] on button "KYC" at bounding box center [73, 140] width 89 height 18
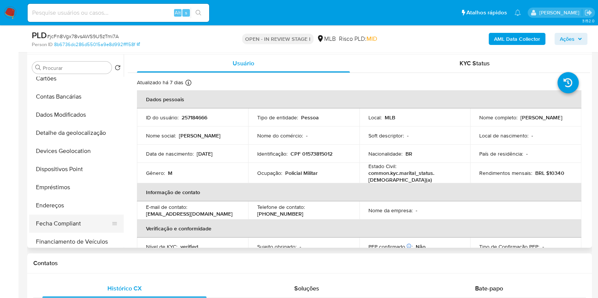
scroll to position [189, 0]
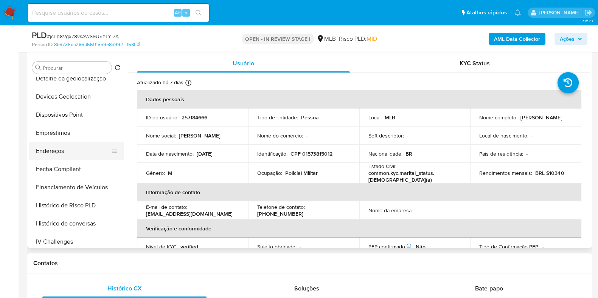
click at [71, 154] on button "Endereços" at bounding box center [73, 151] width 89 height 18
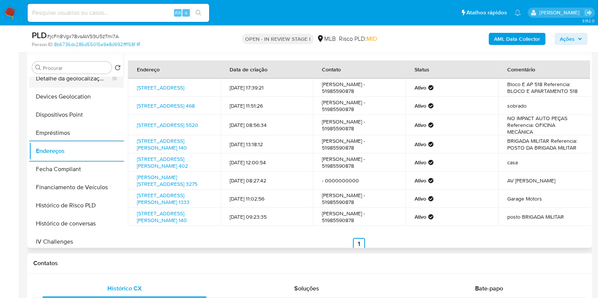
click at [74, 81] on button "Detalhe da geolocalização" at bounding box center [73, 79] width 89 height 18
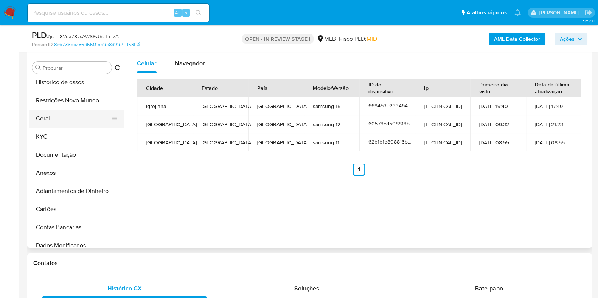
scroll to position [0, 0]
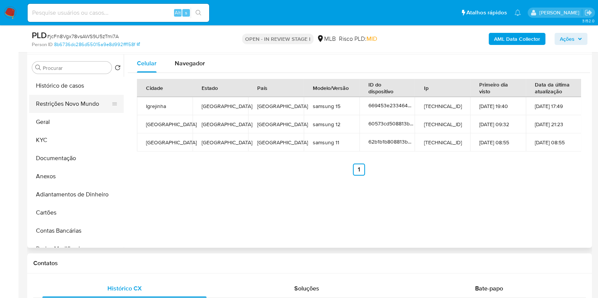
drag, startPoint x: 79, startPoint y: 105, endPoint x: 94, endPoint y: 108, distance: 15.4
click at [78, 105] on button "Restrições Novo Mundo" at bounding box center [73, 104] width 89 height 18
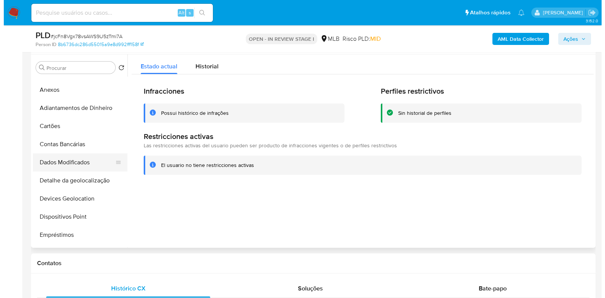
scroll to position [94, 0]
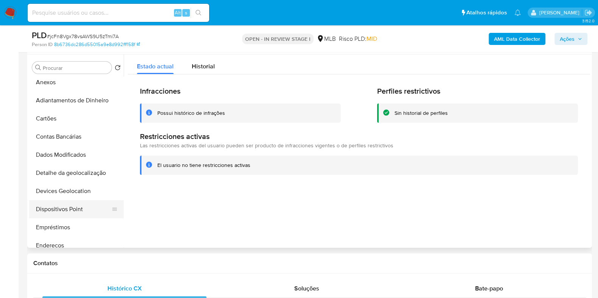
click at [70, 207] on button "Dispositivos Point" at bounding box center [73, 209] width 89 height 18
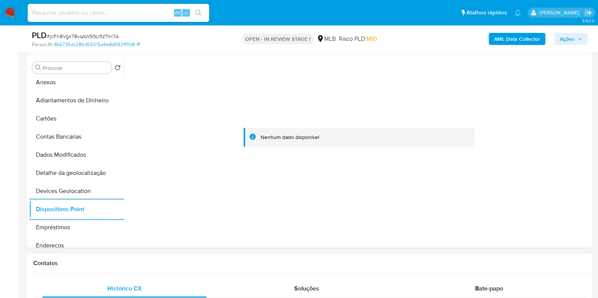
click at [525, 49] on div "PLD # jcFn8Vgx78vsAWS9U5zTmi7A Person ID 8b6736dc286d55015a9e8d992fff158f OPEN …" at bounding box center [309, 38] width 565 height 27
click at [531, 45] on div "AML Data Collector Ações" at bounding box center [495, 39] width 183 height 18
click at [531, 43] on b "AML Data Collector" at bounding box center [517, 39] width 46 height 12
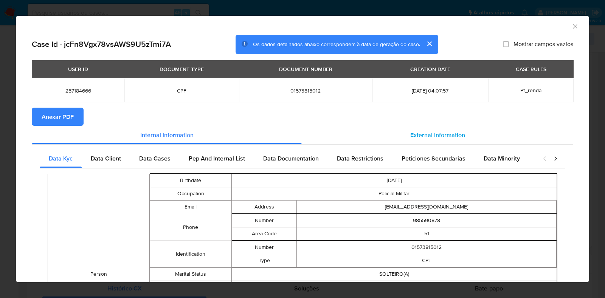
click at [423, 133] on span "External information" at bounding box center [437, 134] width 55 height 9
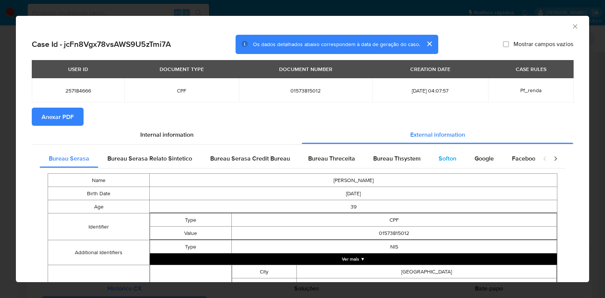
click at [439, 156] on span "Softon" at bounding box center [448, 158] width 18 height 9
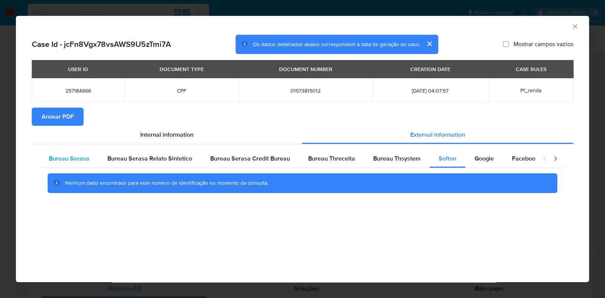
click at [79, 159] on span "Bureau Serasa" at bounding box center [69, 158] width 40 height 9
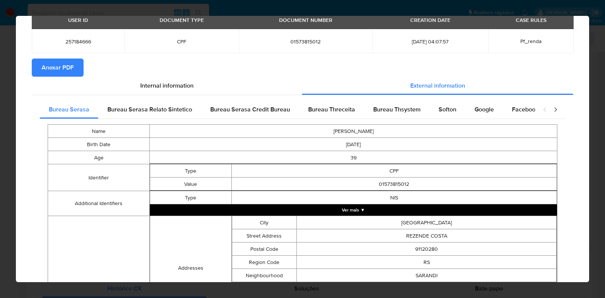
scroll to position [0, 0]
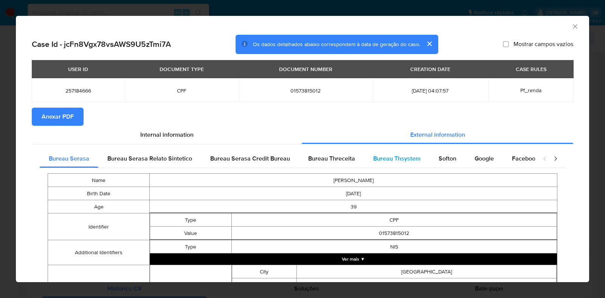
click at [393, 165] on div "Bureau Thsystem" at bounding box center [396, 159] width 65 height 18
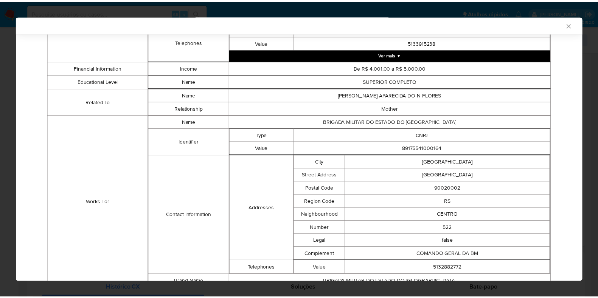
scroll to position [452, 0]
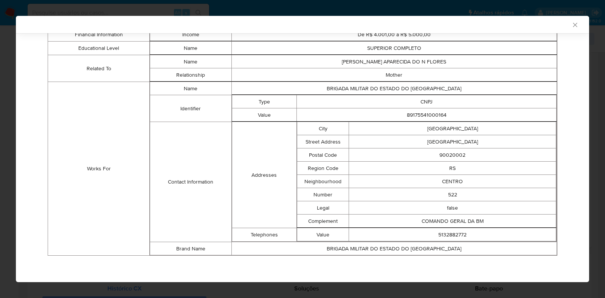
click at [15, 154] on div "AML Data Collector Case Id - jcFn8Vgx78vsAWS9U5zTmi7A Os dados detalhados abaix…" at bounding box center [302, 149] width 605 height 298
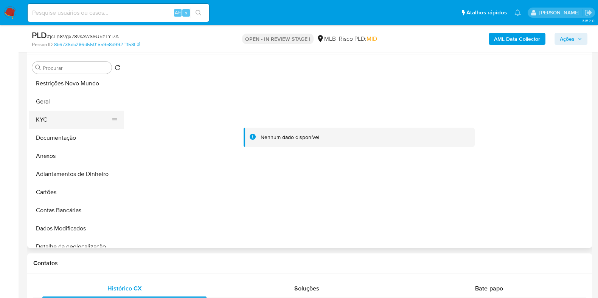
scroll to position [0, 0]
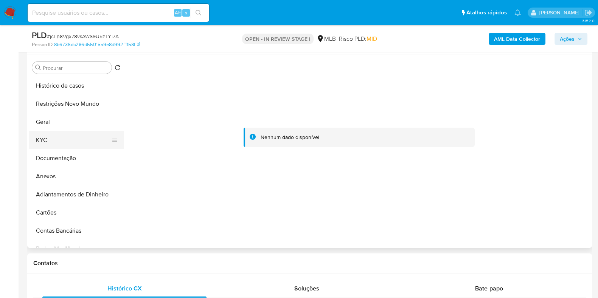
click at [68, 144] on button "KYC" at bounding box center [73, 140] width 89 height 18
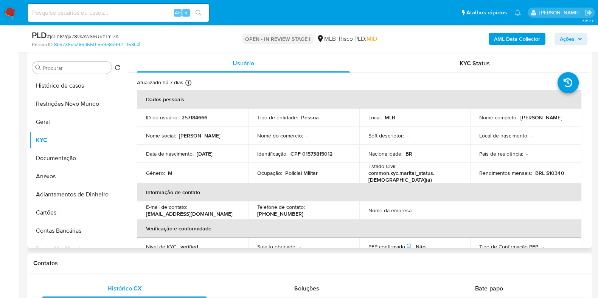
drag, startPoint x: 546, startPoint y: 124, endPoint x: 475, endPoint y: 122, distance: 70.4
click at [475, 122] on td "Nome completo : [PERSON_NAME]" at bounding box center [525, 118] width 111 height 18
copy p "[PERSON_NAME]"
click at [54, 182] on button "Anexos" at bounding box center [73, 177] width 89 height 18
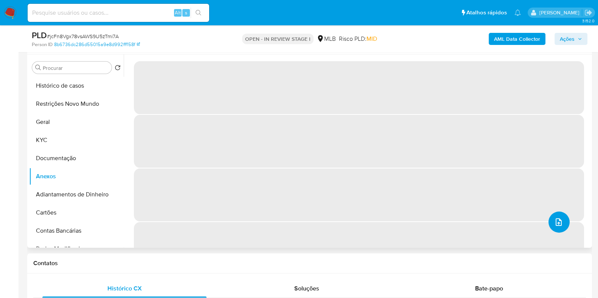
click at [565, 226] on button "upload-file" at bounding box center [558, 222] width 21 height 21
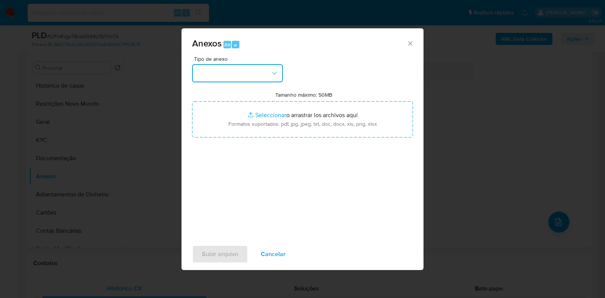
click at [254, 72] on button "button" at bounding box center [237, 73] width 91 height 18
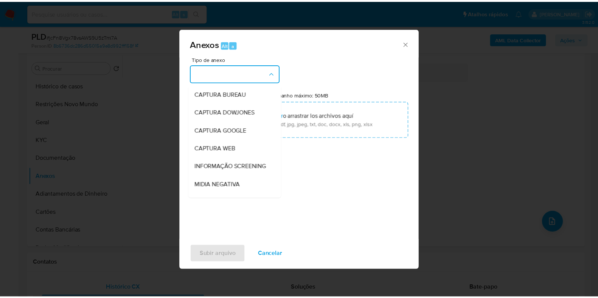
scroll to position [117, 0]
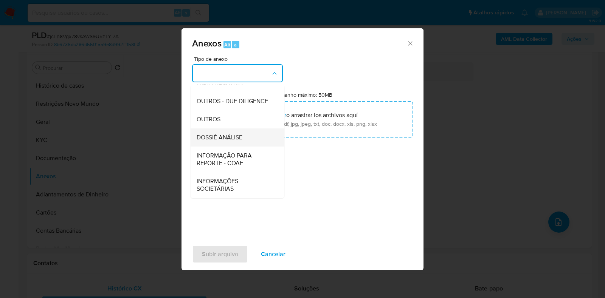
click at [227, 140] on span "DOSSIÊ ANÁLISE" at bounding box center [220, 138] width 46 height 8
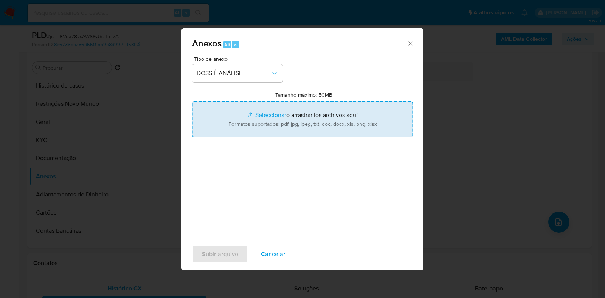
type input "C:\fakepath\SAR - CPF 01573815012 - [PERSON_NAME].pdf"
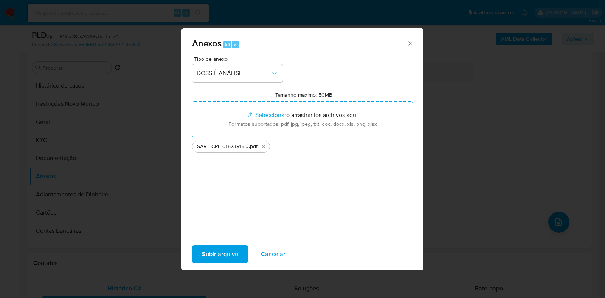
click at [216, 250] on span "Subir arquivo" at bounding box center [220, 254] width 36 height 17
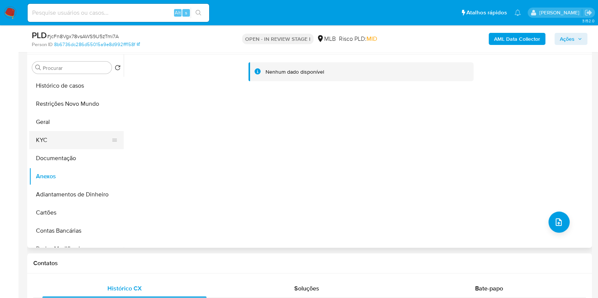
click at [36, 136] on button "KYC" at bounding box center [73, 140] width 89 height 18
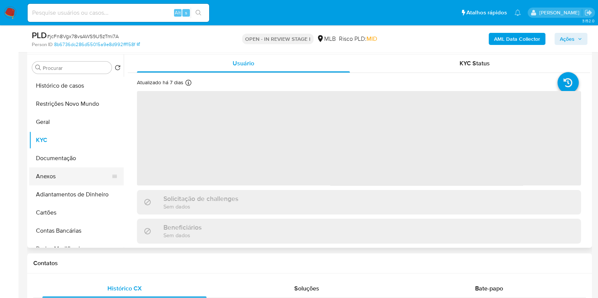
click at [55, 170] on button "Anexos" at bounding box center [73, 177] width 89 height 18
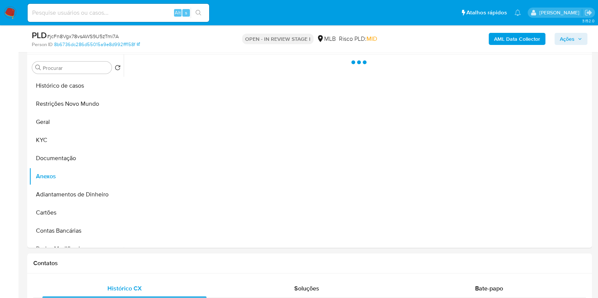
click at [570, 38] on span "Ações" at bounding box center [567, 39] width 15 height 12
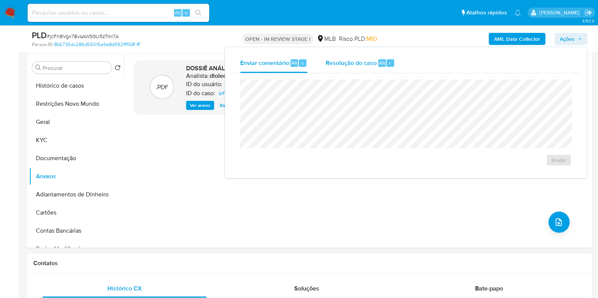
click at [359, 69] on div "Resolução do caso Alt r" at bounding box center [360, 63] width 69 height 20
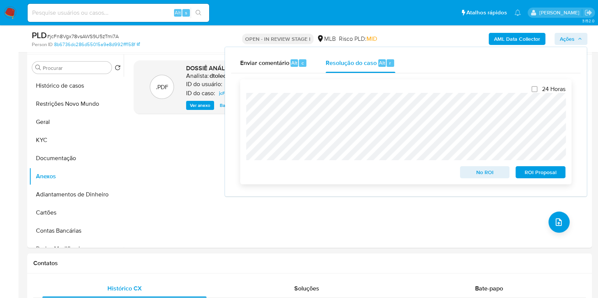
click at [531, 171] on span "ROI Proposal" at bounding box center [540, 172] width 39 height 11
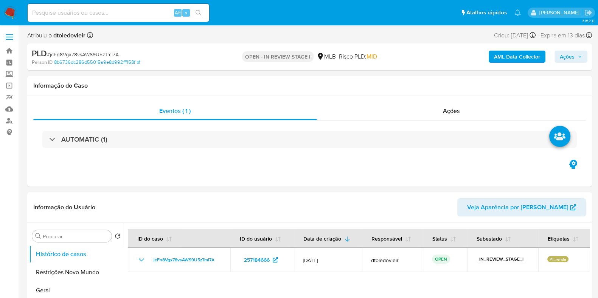
select select "10"
click at [568, 53] on span "Ações" at bounding box center [567, 57] width 15 height 12
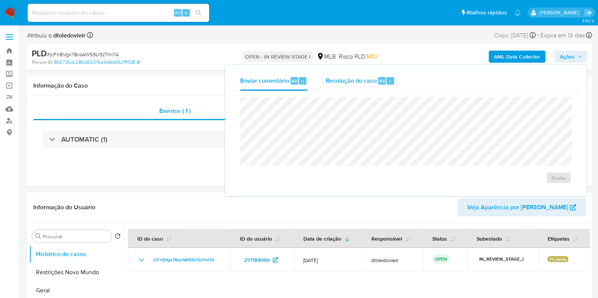
click at [373, 82] on span "Resolução do caso" at bounding box center [351, 80] width 51 height 9
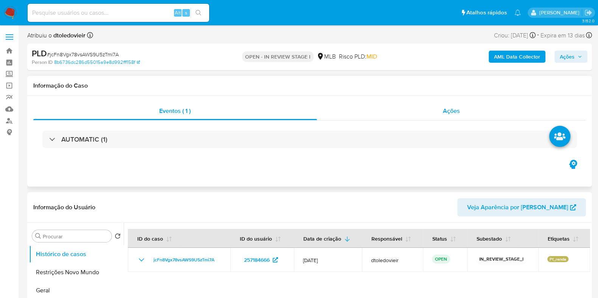
click at [447, 110] on span "Ações" at bounding box center [451, 111] width 17 height 9
select select "10"
click at [560, 62] on span "Ações" at bounding box center [567, 57] width 15 height 12
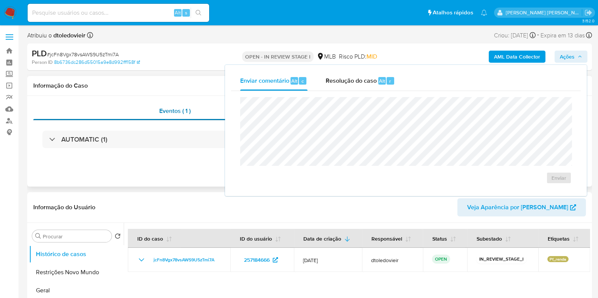
click at [144, 118] on div "Eventos ( 1 )" at bounding box center [175, 111] width 284 height 18
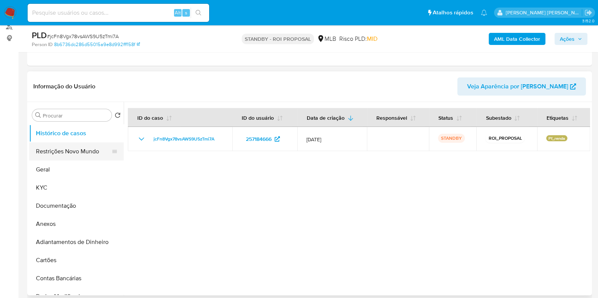
scroll to position [94, 0]
select select "10"
click at [60, 166] on button "Geral" at bounding box center [73, 170] width 89 height 18
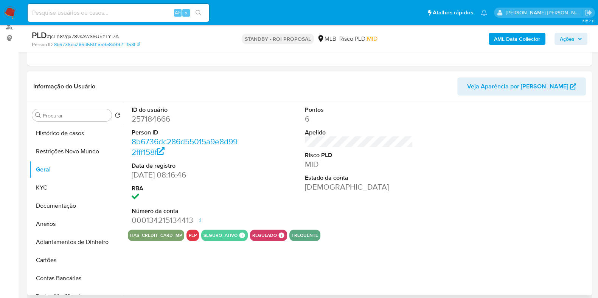
click at [144, 116] on dd "257184666" at bounding box center [186, 119] width 108 height 11
copy dd "257184666"
click at [148, 17] on input at bounding box center [119, 13] width 182 height 10
click at [149, 17] on input at bounding box center [119, 13] width 182 height 10
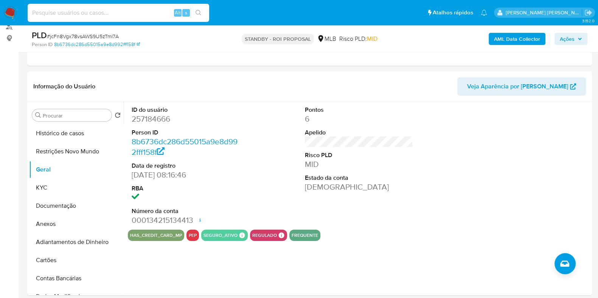
paste input "1635829634"
type input "1635829634"
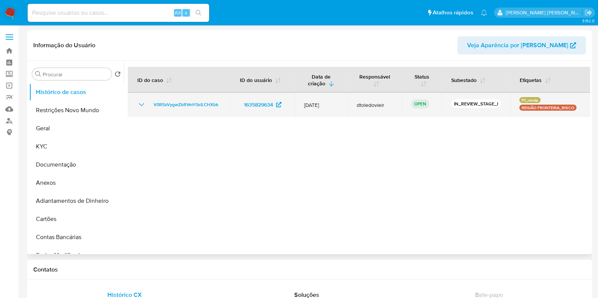
select select "10"
click at [173, 107] on span "V0R5zVygwZbRVmY0sILCHXbk" at bounding box center [186, 104] width 65 height 9
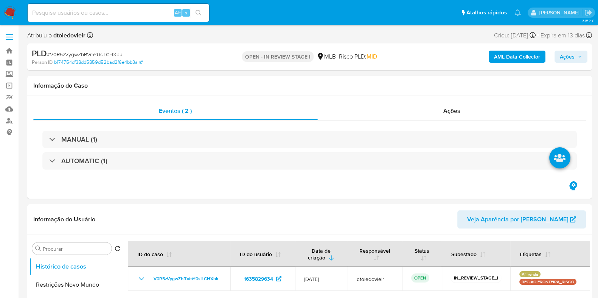
select select "10"
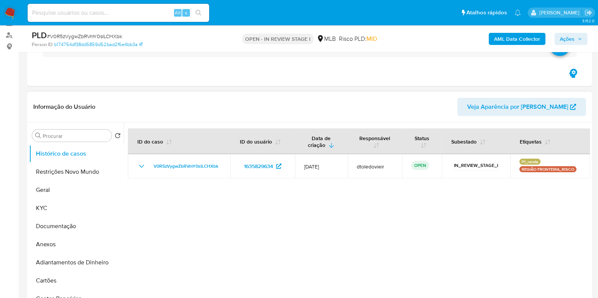
scroll to position [94, 0]
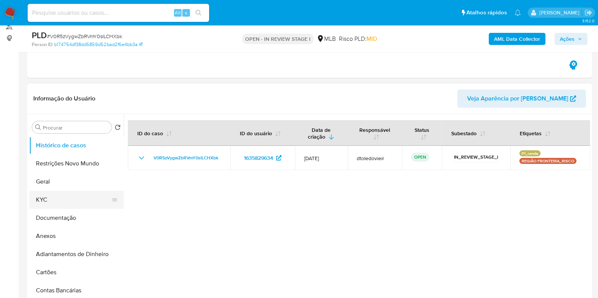
click at [54, 200] on button "KYC" at bounding box center [73, 200] width 89 height 18
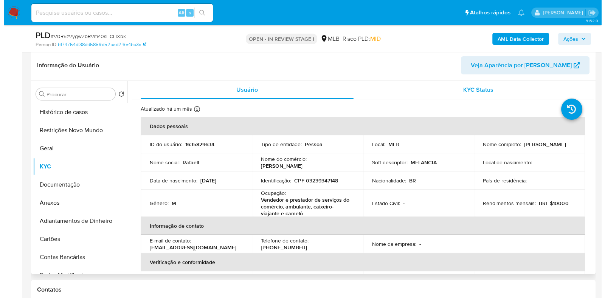
scroll to position [142, 0]
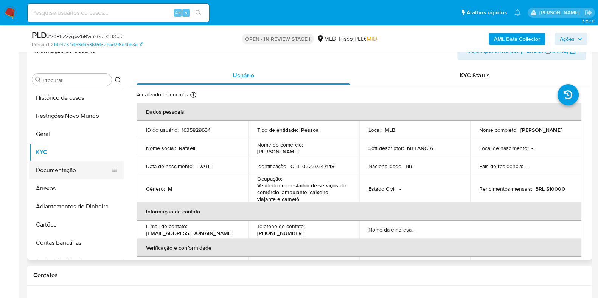
click at [75, 171] on button "Documentação" at bounding box center [73, 171] width 89 height 18
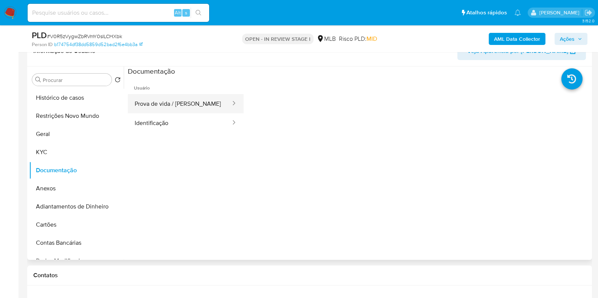
click at [189, 104] on button "Prova de vida / [PERSON_NAME]" at bounding box center [180, 103] width 104 height 19
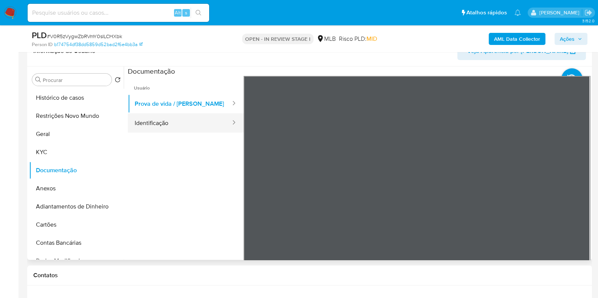
click at [171, 121] on button "Identificação" at bounding box center [180, 122] width 104 height 19
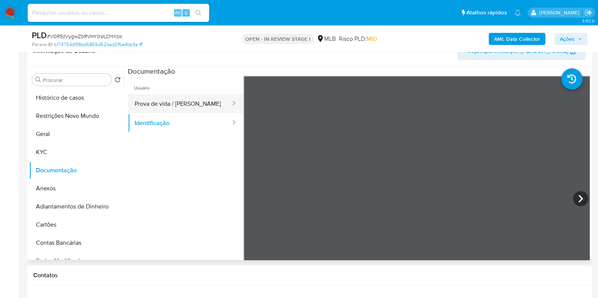
click at [177, 101] on button "Prova de vida / [PERSON_NAME]" at bounding box center [180, 103] width 104 height 19
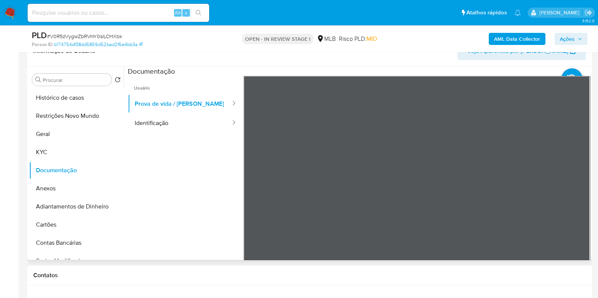
drag, startPoint x: 473, startPoint y: 172, endPoint x: 468, endPoint y: 148, distance: 24.3
click at [468, 148] on div at bounding box center [417, 200] width 347 height 248
click at [56, 150] on button "KYC" at bounding box center [73, 152] width 89 height 18
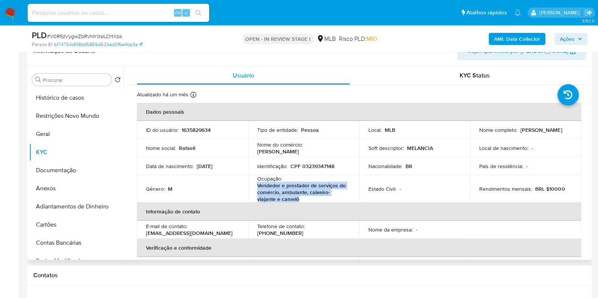
drag, startPoint x: 308, startPoint y: 200, endPoint x: 253, endPoint y: 190, distance: 55.3
click at [253, 190] on td "Ocupação : Vendedor e prestador de serviços do comércio, ambulante, caixeiro-vi…" at bounding box center [303, 189] width 111 height 27
copy p "Vendedor e prestador de serviços do comércio, ambulante, caixeiro-viajante e ca…"
click at [65, 172] on button "Documentação" at bounding box center [73, 171] width 89 height 18
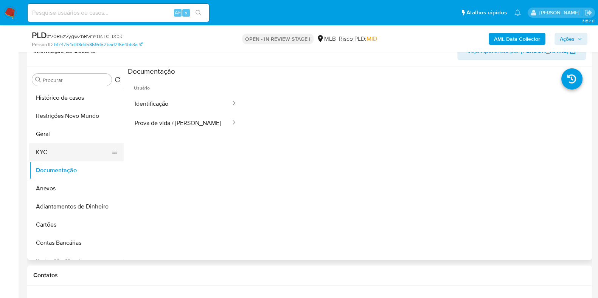
click at [65, 150] on button "KYC" at bounding box center [73, 152] width 89 height 18
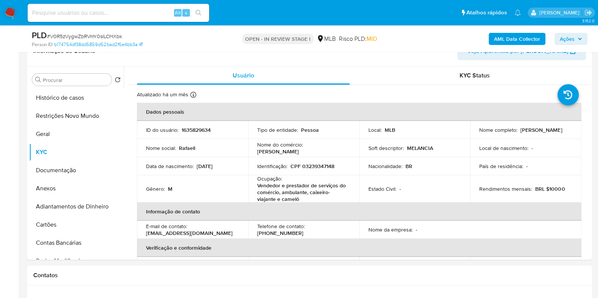
click at [512, 37] on b "AML Data Collector" at bounding box center [517, 39] width 46 height 12
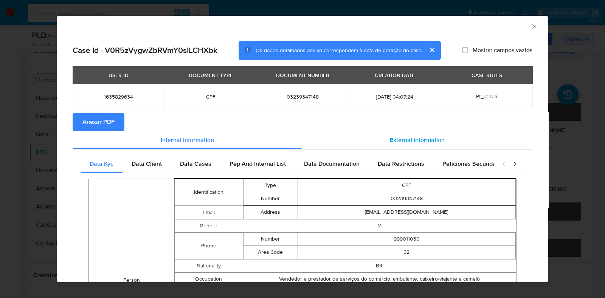
click at [416, 135] on div "External information" at bounding box center [417, 140] width 231 height 18
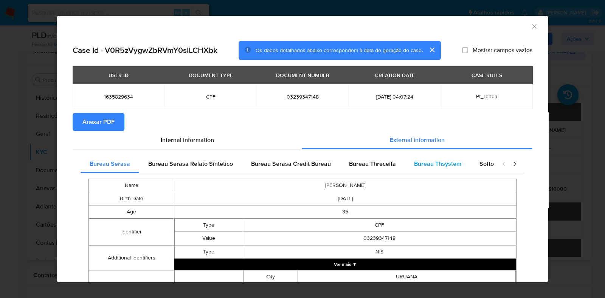
click at [416, 160] on span "Bureau Thsystem" at bounding box center [437, 164] width 47 height 9
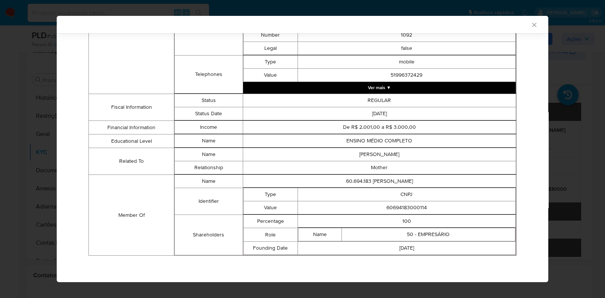
scroll to position [377, 0]
click at [394, 208] on td "60694183000114" at bounding box center [407, 208] width 218 height 13
copy td "60694183000114"
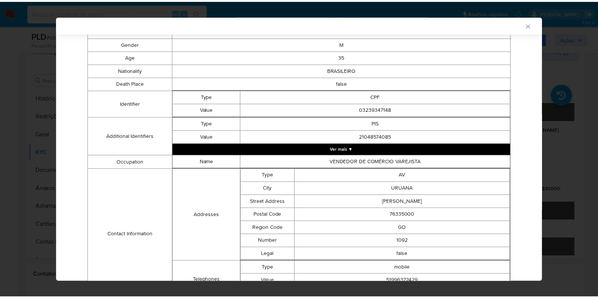
scroll to position [0, 0]
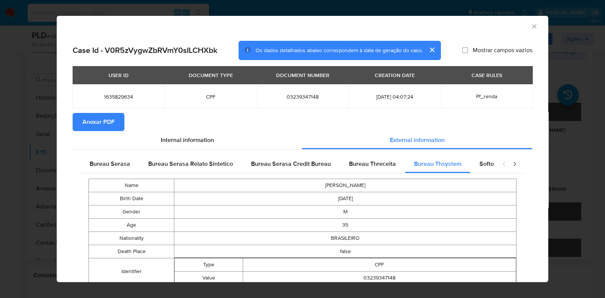
click at [53, 171] on div "AML Data Collector Case Id - V0R5zVygwZbRVmY0sILCHXbk Os dados detalhados abaix…" at bounding box center [302, 149] width 605 height 298
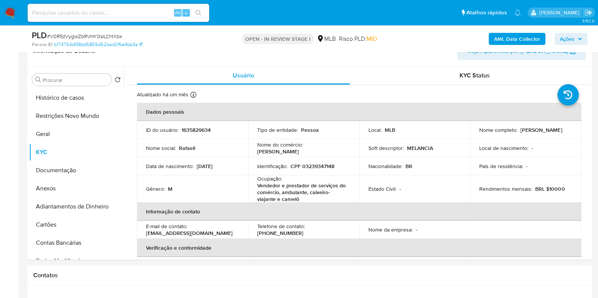
click at [576, 33] on button "Ações" at bounding box center [571, 39] width 33 height 12
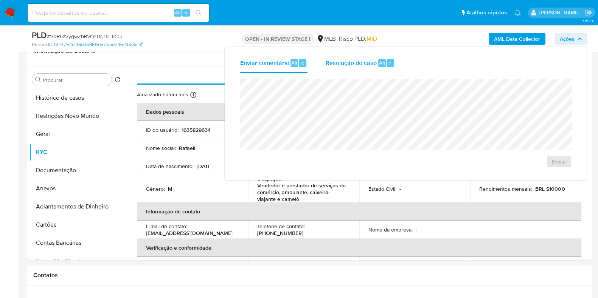
click at [345, 65] on span "Resolução do caso" at bounding box center [351, 62] width 51 height 9
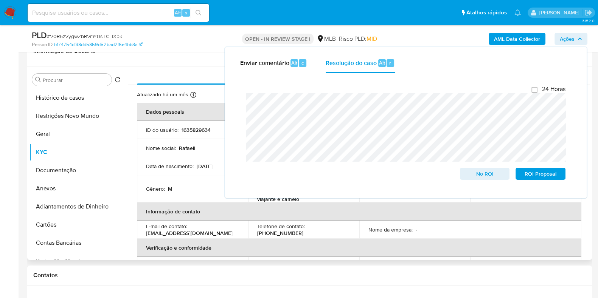
click at [197, 168] on p "29/07/1989" at bounding box center [205, 166] width 16 height 7
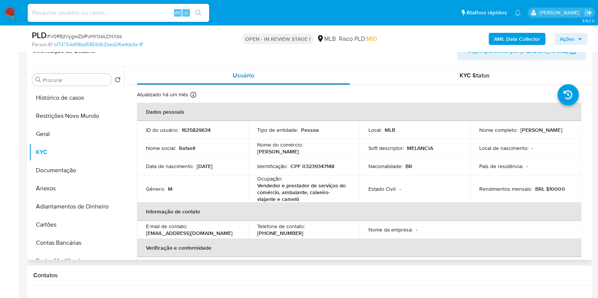
drag, startPoint x: 538, startPoint y: 135, endPoint x: 355, endPoint y: 71, distance: 193.9
click at [471, 134] on td "Nome completo : Rafaell Martins Gontijo" at bounding box center [525, 130] width 111 height 18
copy p "Rafaell Martins Gontijo"
click at [318, 170] on td "Identificação : CPF 03239347148" at bounding box center [303, 166] width 111 height 18
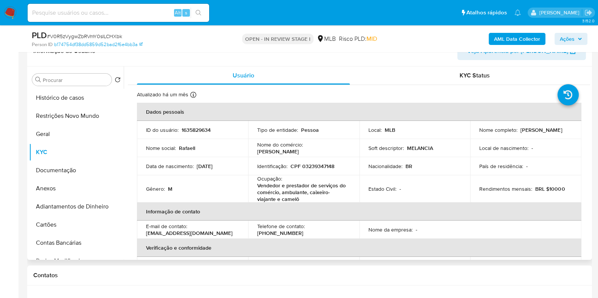
click at [319, 169] on p "CPF 03239347148" at bounding box center [312, 166] width 44 height 7
copy p "03239347148"
click at [61, 117] on button "Restrições Novo Mundo" at bounding box center [73, 116] width 89 height 18
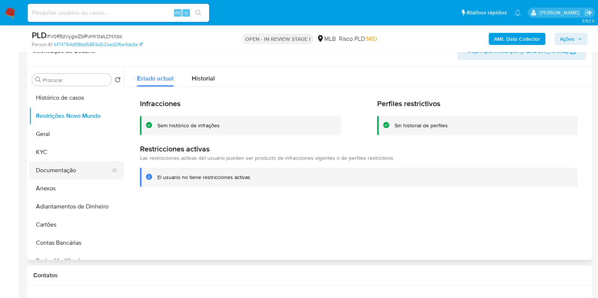
click at [58, 167] on button "Documentação" at bounding box center [73, 171] width 89 height 18
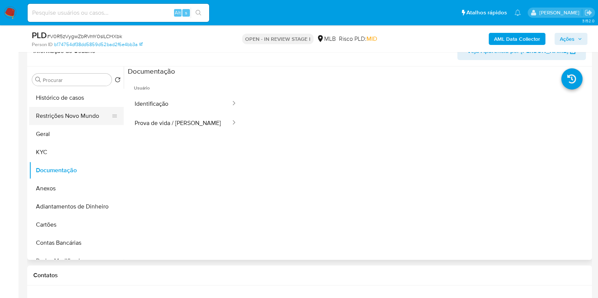
click at [66, 115] on button "Restrições Novo Mundo" at bounding box center [73, 116] width 89 height 18
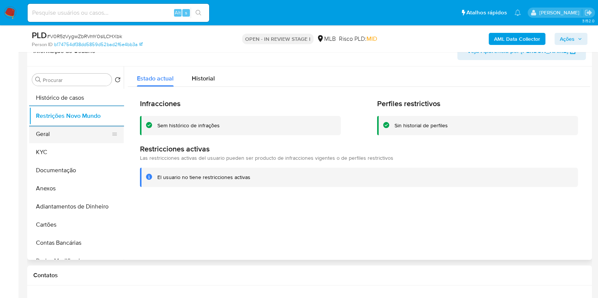
click at [44, 133] on button "Geral" at bounding box center [73, 134] width 89 height 18
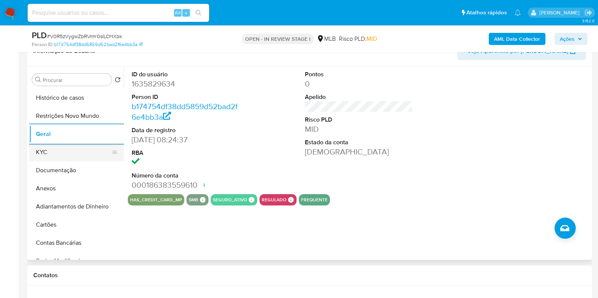
click at [55, 150] on button "KYC" at bounding box center [73, 152] width 89 height 18
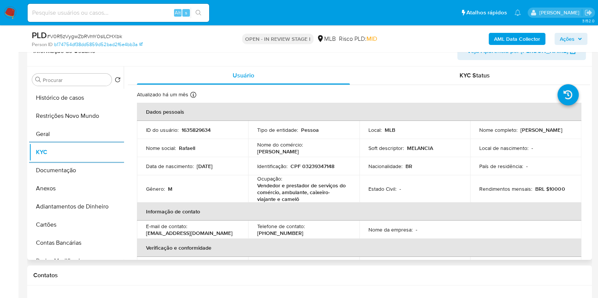
scroll to position [142, 0]
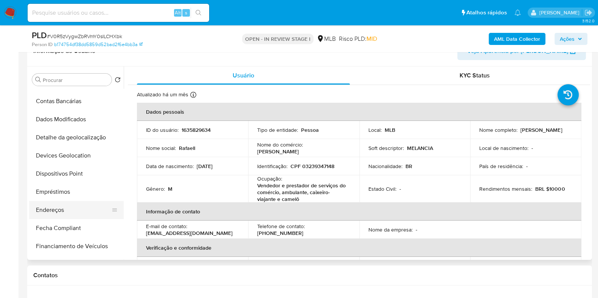
drag, startPoint x: 64, startPoint y: 209, endPoint x: 81, endPoint y: 207, distance: 17.5
click at [64, 210] on button "Endereços" at bounding box center [73, 210] width 89 height 18
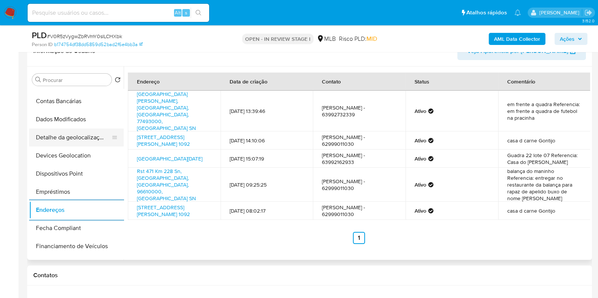
click at [84, 137] on button "Detalhe da geolocalização" at bounding box center [73, 138] width 89 height 18
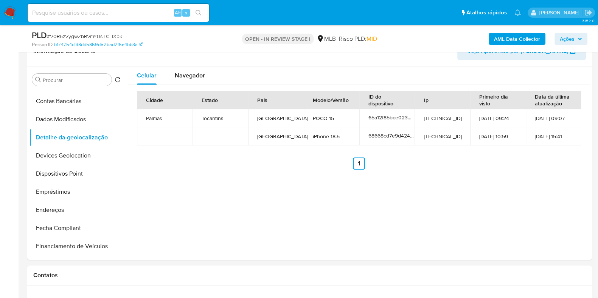
click at [15, 24] on nav "Pausado Ver notificaciones Alt s Atalhos rápidos Presiona las siguientes teclas…" at bounding box center [299, 12] width 598 height 25
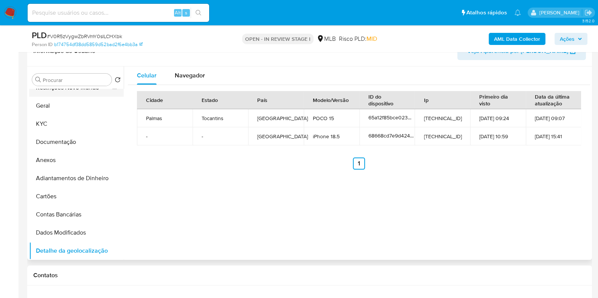
scroll to position [0, 0]
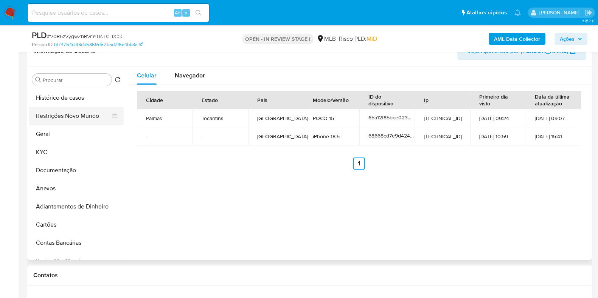
click at [72, 117] on button "Restrições Novo Mundo" at bounding box center [73, 116] width 89 height 18
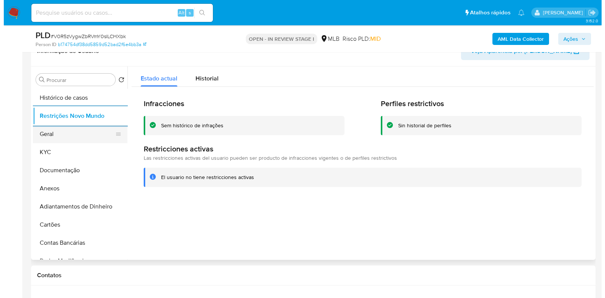
scroll to position [141, 0]
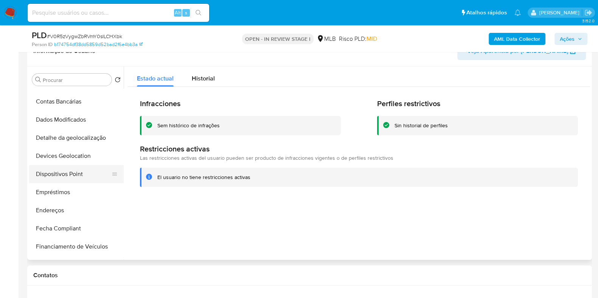
click at [62, 177] on button "Dispositivos Point" at bounding box center [73, 174] width 89 height 18
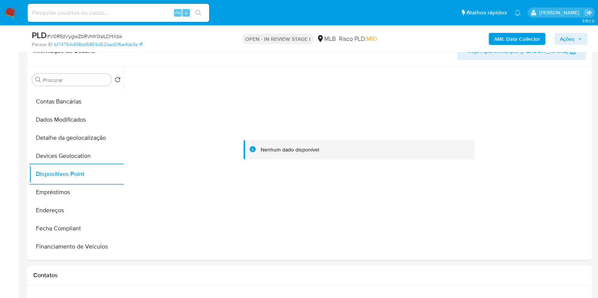
click at [528, 40] on b "AML Data Collector" at bounding box center [517, 39] width 46 height 12
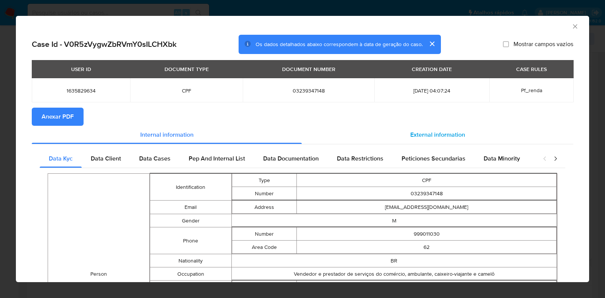
click at [414, 130] on span "External information" at bounding box center [437, 134] width 55 height 9
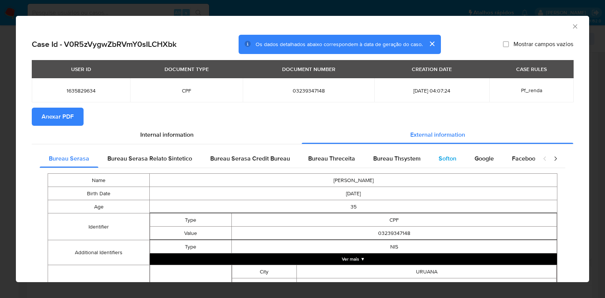
click at [439, 157] on span "Softon" at bounding box center [448, 158] width 18 height 9
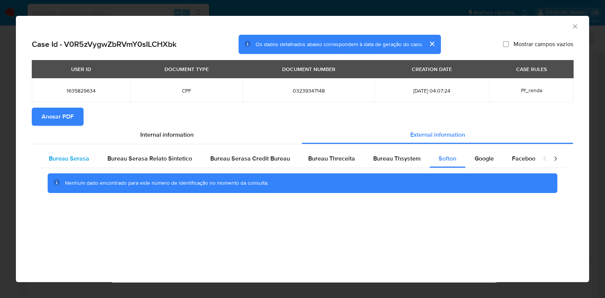
click at [79, 158] on span "Bureau Serasa" at bounding box center [69, 158] width 40 height 9
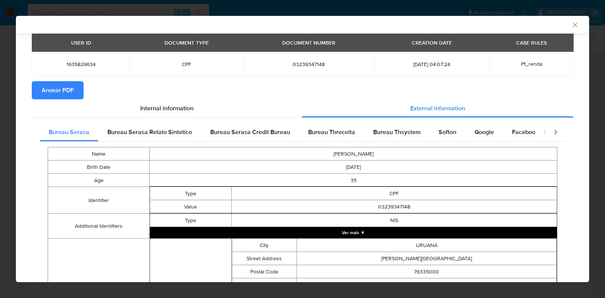
scroll to position [0, 0]
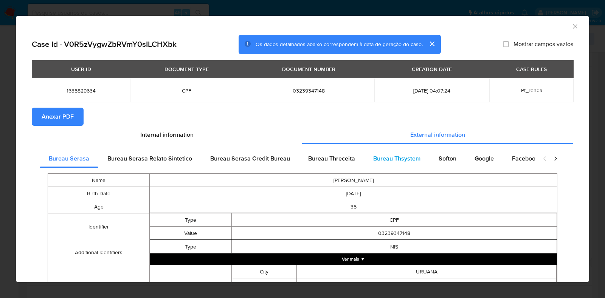
click at [400, 158] on span "Bureau Thsystem" at bounding box center [396, 158] width 47 height 9
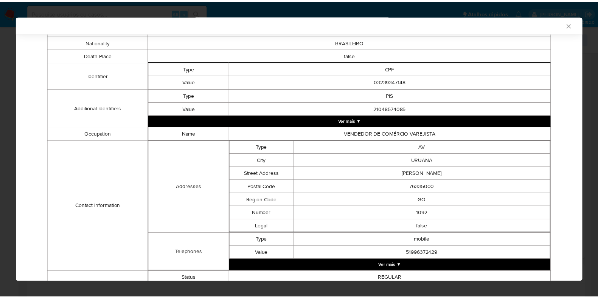
scroll to position [41, 0]
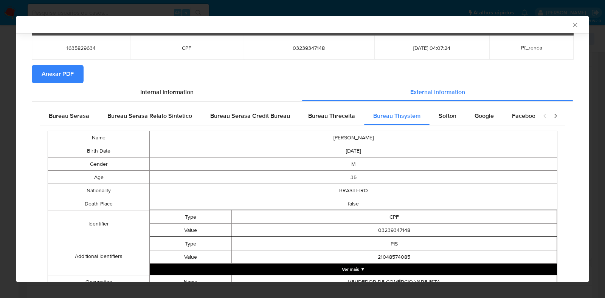
click at [8, 145] on div "AML Data Collector Case Id - V0R5zVygwZbRVmY0sILCHXbk Os dados detalhados abaix…" at bounding box center [302, 149] width 605 height 298
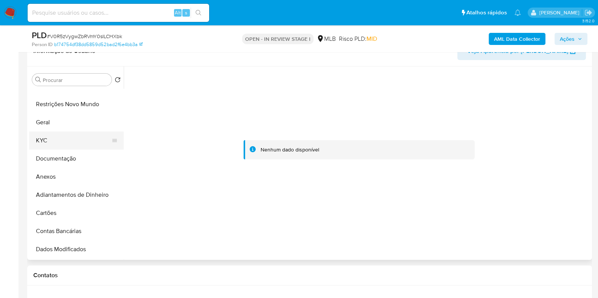
scroll to position [0, 0]
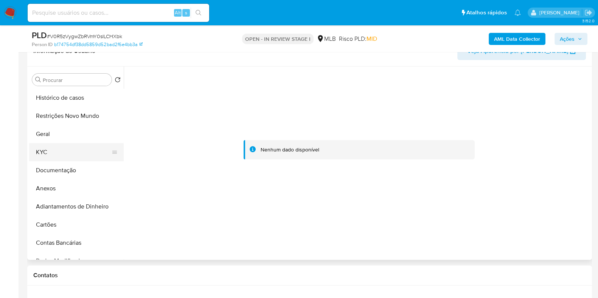
click at [66, 151] on button "KYC" at bounding box center [73, 152] width 89 height 18
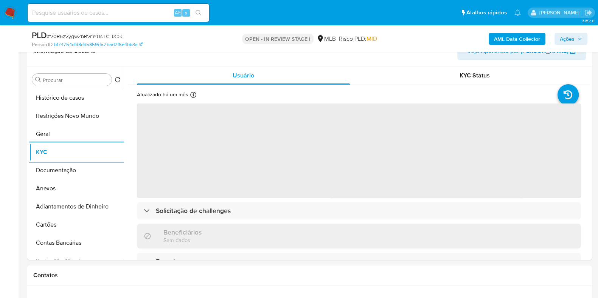
click at [519, 39] on b "AML Data Collector" at bounding box center [517, 39] width 46 height 12
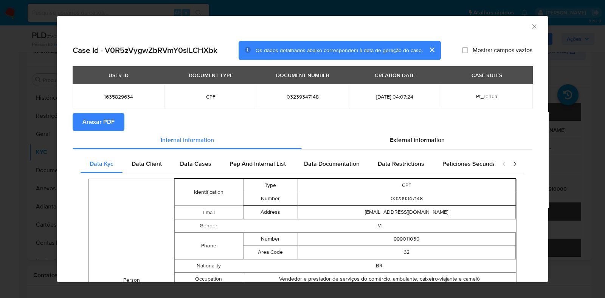
click at [103, 120] on span "Anexar PDF" at bounding box center [98, 122] width 32 height 17
click at [32, 143] on div "AML Data Collector Case Id - V0R5zVygwZbRVmY0sILCHXbk Os dados detalhados abaix…" at bounding box center [302, 149] width 605 height 298
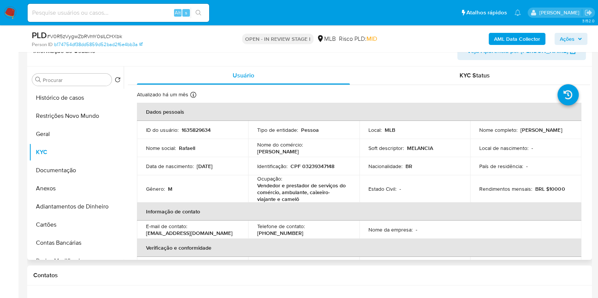
drag, startPoint x: 533, startPoint y: 132, endPoint x: 473, endPoint y: 133, distance: 60.2
click at [473, 133] on td "Nome completo : Rafaell Martins Gontijo" at bounding box center [525, 130] width 111 height 18
copy p "Rafaell Martins Gontijo"
click at [575, 38] on span "Ações" at bounding box center [571, 39] width 22 height 11
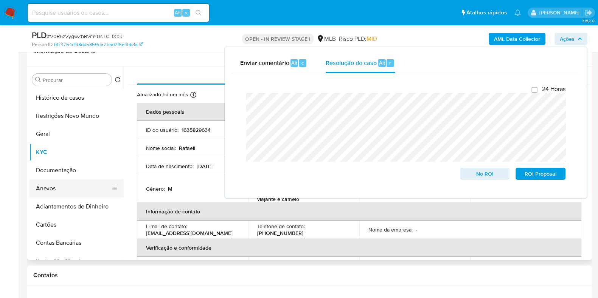
click at [73, 195] on button "Anexos" at bounding box center [73, 189] width 89 height 18
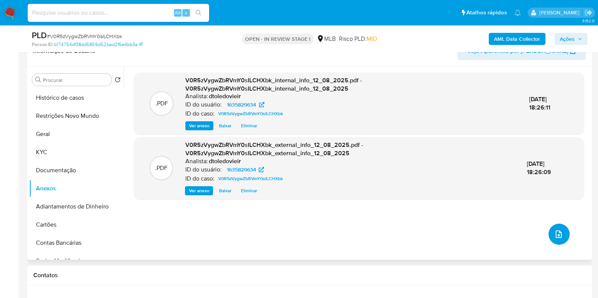
click at [560, 235] on button "upload-file" at bounding box center [558, 234] width 21 height 21
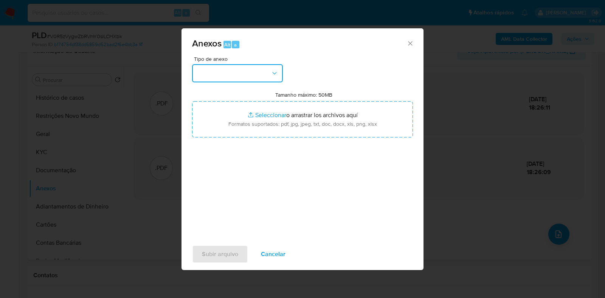
click at [259, 81] on button "button" at bounding box center [237, 73] width 91 height 18
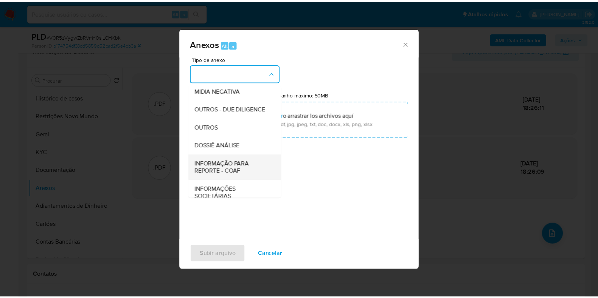
scroll to position [117, 0]
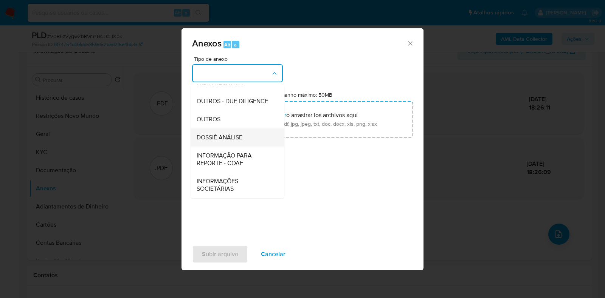
click at [233, 141] on span "DOSSIÊ ANÁLISE" at bounding box center [220, 138] width 46 height 8
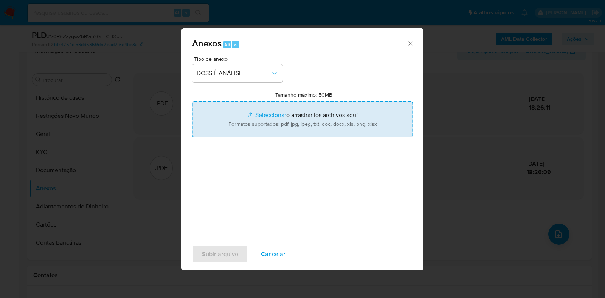
type input "C:\fakepath\CPF 03239347148 - RAFAELL MARTINS GONTIJO.pdf"
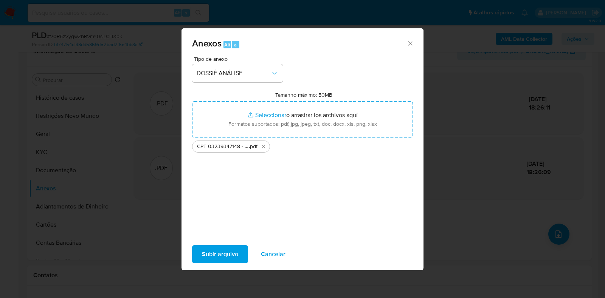
click at [200, 255] on button "Subir arquivo" at bounding box center [220, 254] width 56 height 18
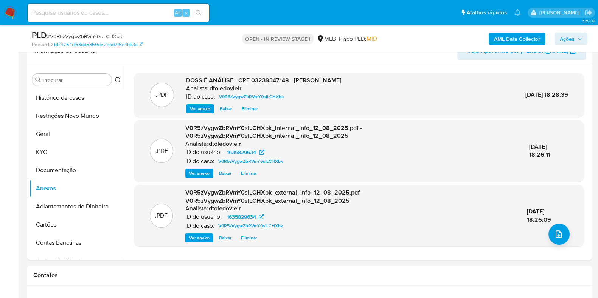
click at [573, 41] on span "Ações" at bounding box center [567, 39] width 15 height 12
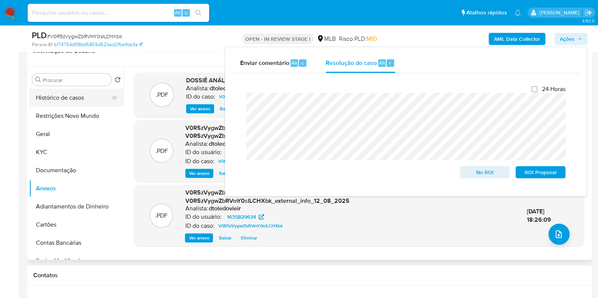
click at [51, 95] on button "Histórico de casos" at bounding box center [73, 98] width 89 height 18
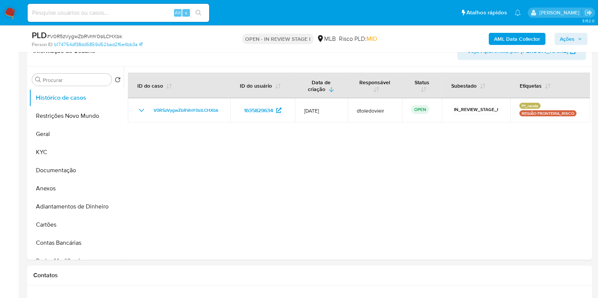
click at [581, 41] on span "Ações" at bounding box center [571, 39] width 22 height 11
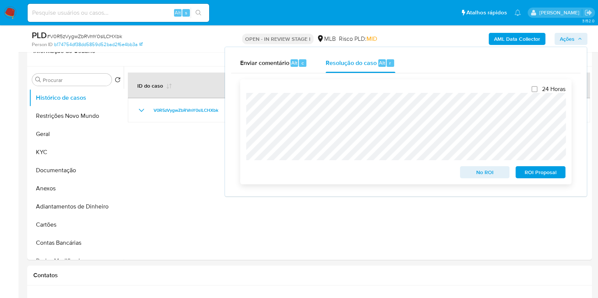
click at [489, 178] on span "No ROI" at bounding box center [484, 172] width 39 height 11
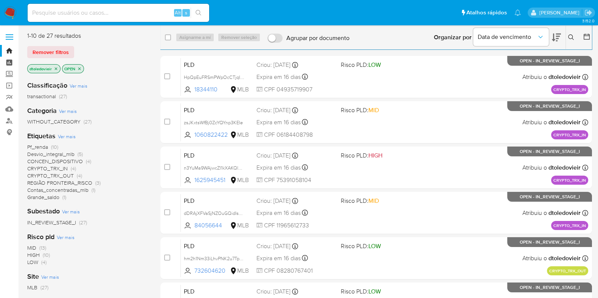
click at [7, 61] on link "Painel" at bounding box center [45, 63] width 90 height 12
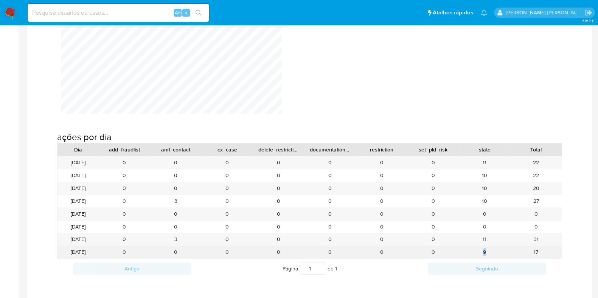
drag, startPoint x: 489, startPoint y: 250, endPoint x: 475, endPoint y: 251, distance: 13.6
click at [475, 251] on div "9" at bounding box center [484, 252] width 51 height 12
click at [474, 252] on div "9" at bounding box center [484, 252] width 51 height 12
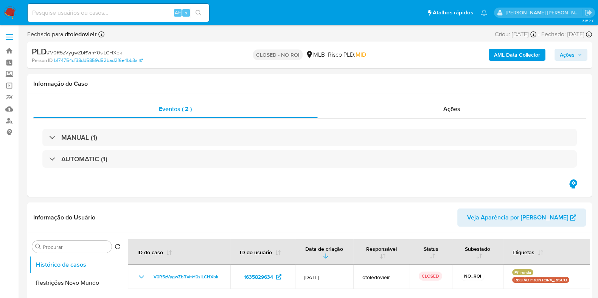
select select "10"
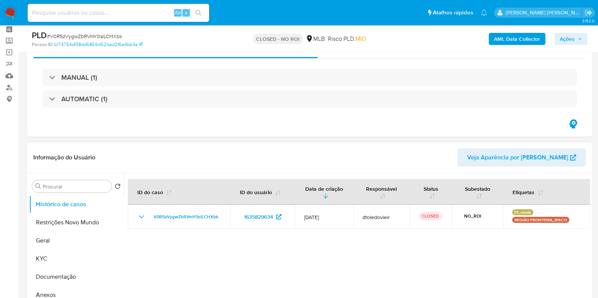
scroll to position [47, 0]
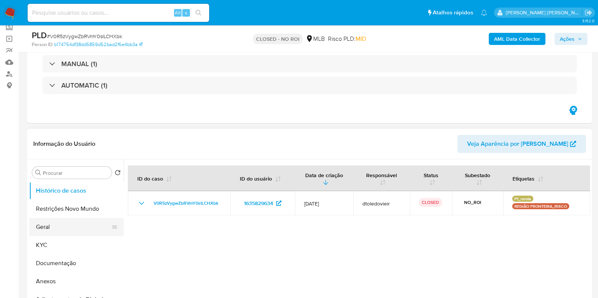
click at [50, 229] on button "Geral" at bounding box center [73, 227] width 89 height 18
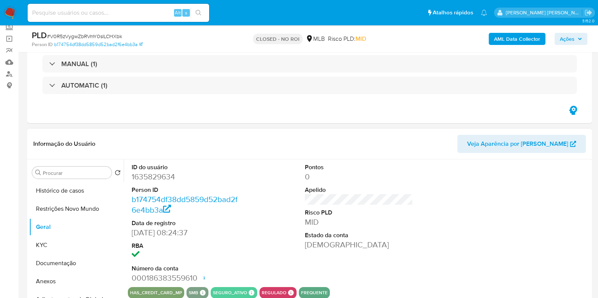
click at [154, 179] on dd "1635829634" at bounding box center [186, 177] width 108 height 11
copy dd "1635829634"
click at [129, 10] on input at bounding box center [119, 13] width 182 height 10
paste input "1885495851"
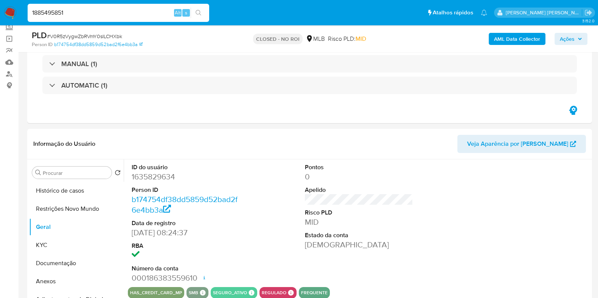
type input "1885495851"
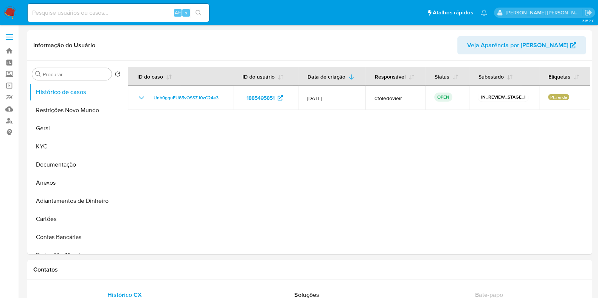
select select "10"
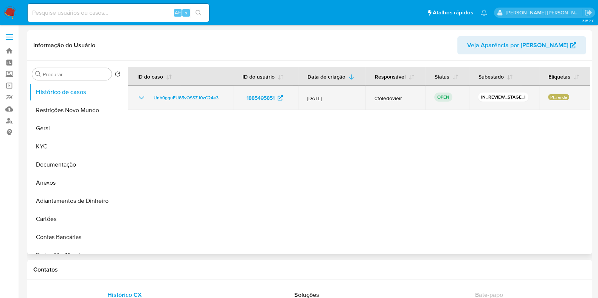
click at [188, 103] on td "Unb0gquFU85vOSSZJ0zC24e3" at bounding box center [180, 98] width 105 height 24
click at [191, 99] on span "Unb0gquFU85vOSSZJ0zC24e3" at bounding box center [186, 97] width 65 height 9
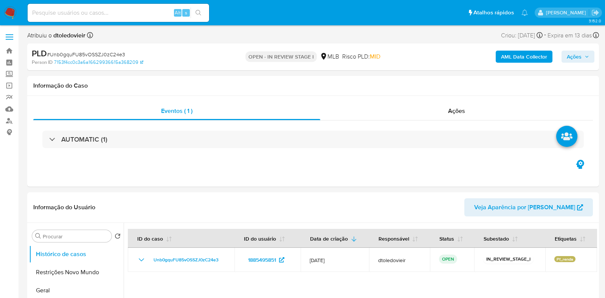
select select "10"
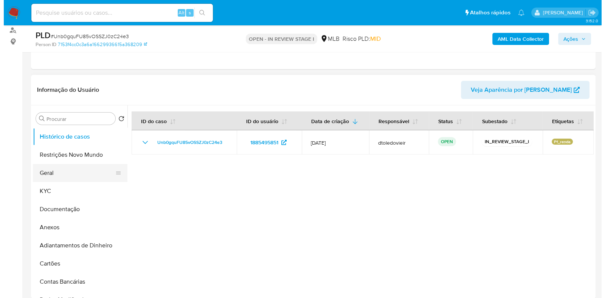
scroll to position [94, 0]
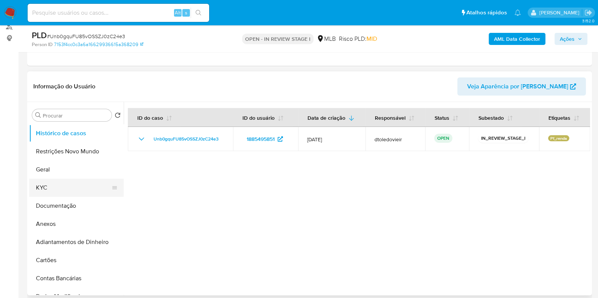
click at [56, 189] on button "KYC" at bounding box center [73, 188] width 89 height 18
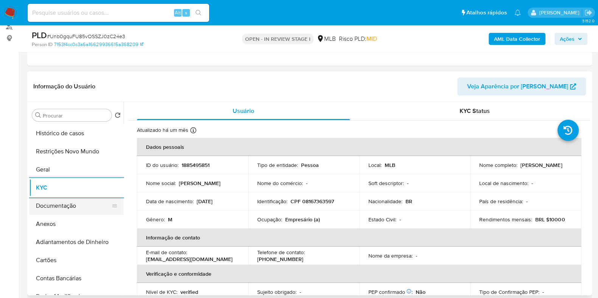
click at [81, 204] on button "Documentação" at bounding box center [73, 206] width 89 height 18
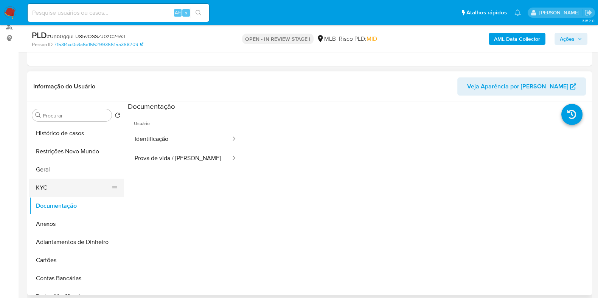
click at [89, 189] on button "KYC" at bounding box center [73, 188] width 89 height 18
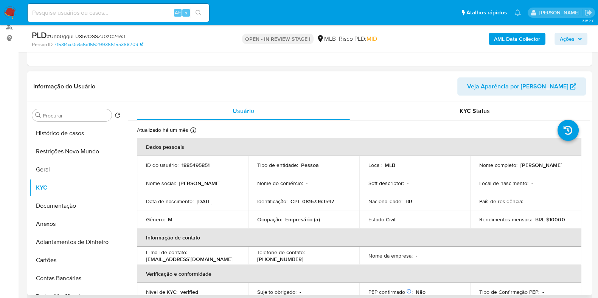
click at [304, 222] on p "Empresário (a)" at bounding box center [302, 219] width 35 height 7
copy p "Empresário"
click at [67, 199] on button "Documentação" at bounding box center [73, 206] width 89 height 18
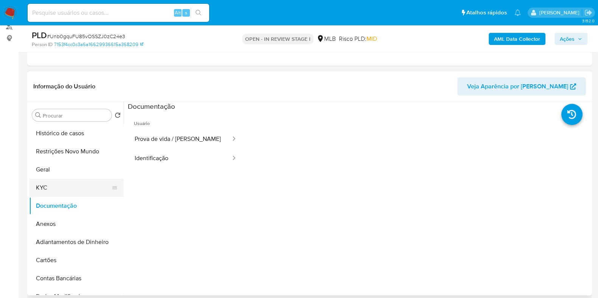
click at [63, 186] on button "KYC" at bounding box center [73, 188] width 89 height 18
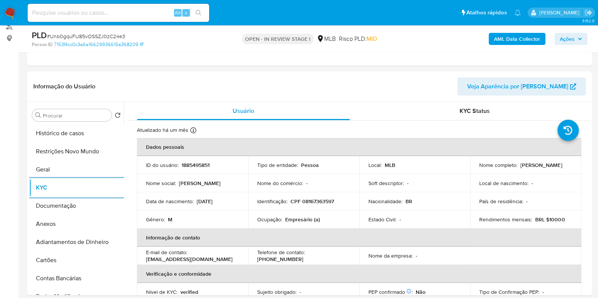
click at [499, 40] on b "AML Data Collector" at bounding box center [517, 39] width 46 height 12
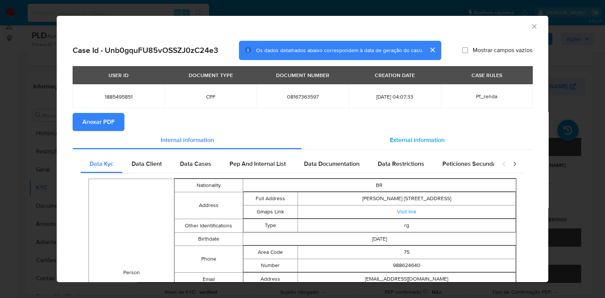
click at [428, 138] on span "External information" at bounding box center [417, 140] width 55 height 9
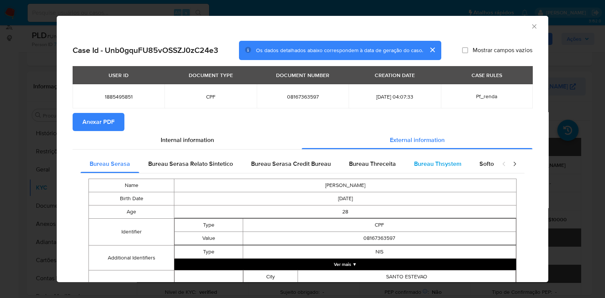
click at [422, 161] on span "Bureau Thsystem" at bounding box center [437, 164] width 47 height 9
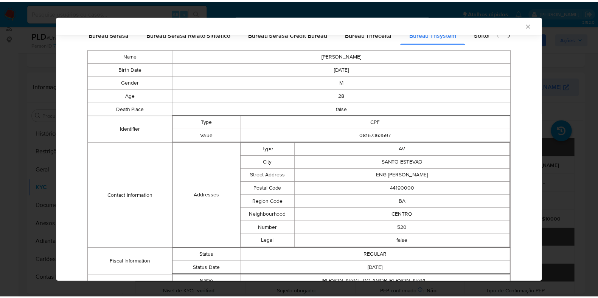
scroll to position [257, 0]
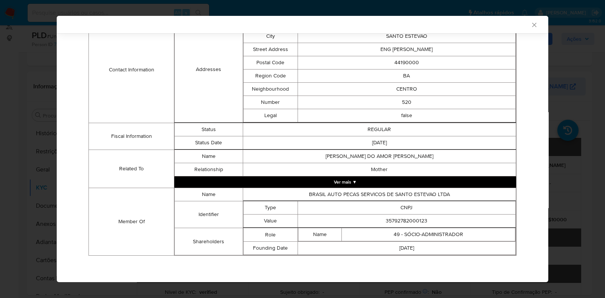
click at [393, 218] on td "35792782000123" at bounding box center [407, 221] width 218 height 13
copy td "35792782000123"
drag, startPoint x: 57, startPoint y: 152, endPoint x: 48, endPoint y: 153, distance: 9.1
click at [56, 152] on div "AML Data Collector Case Id - Unb0gquFU85vOSSZJ0zC24e3 Os dados detalhados abaix…" at bounding box center [302, 149] width 605 height 298
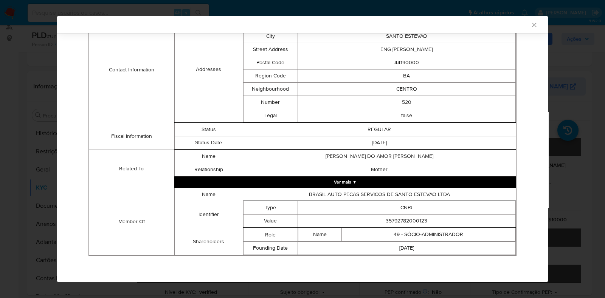
click at [43, 156] on div "AML Data Collector Case Id - Unb0gquFU85vOSSZJ0zC24e3 Os dados detalhados abaix…" at bounding box center [302, 149] width 605 height 298
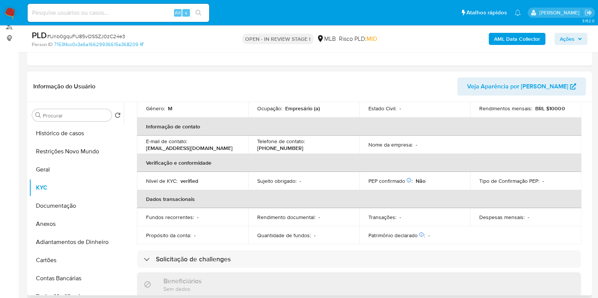
scroll to position [0, 0]
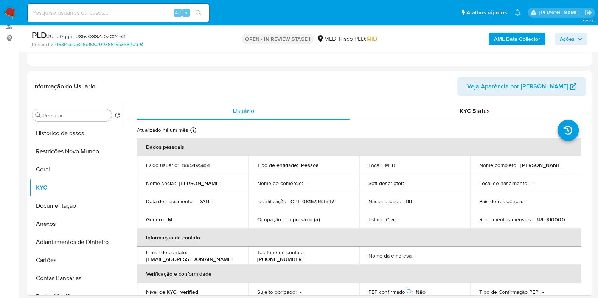
click at [575, 42] on span "Ações" at bounding box center [571, 39] width 22 height 11
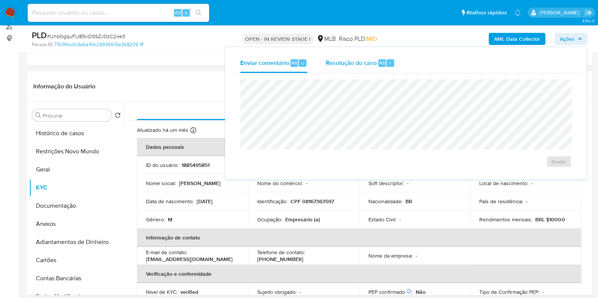
click at [350, 70] on div "Resolução do caso Alt r" at bounding box center [360, 63] width 69 height 20
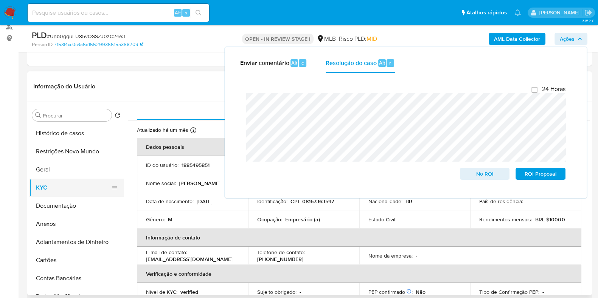
drag, startPoint x: 56, startPoint y: 180, endPoint x: 54, endPoint y: 185, distance: 4.9
click at [54, 184] on button "KYC" at bounding box center [73, 188] width 89 height 18
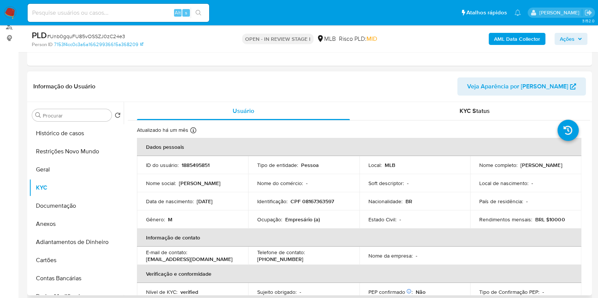
drag, startPoint x: 530, startPoint y: 166, endPoint x: 468, endPoint y: 169, distance: 61.7
click at [470, 169] on td "Nome completo : [PERSON_NAME]" at bounding box center [525, 165] width 111 height 18
copy p "[PERSON_NAME]"
click at [315, 201] on p "CPF 08167363597" at bounding box center [311, 201] width 43 height 7
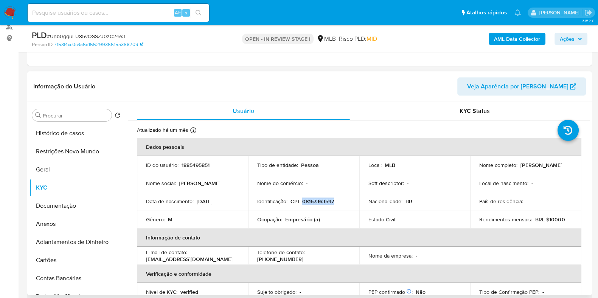
copy p "08167363597"
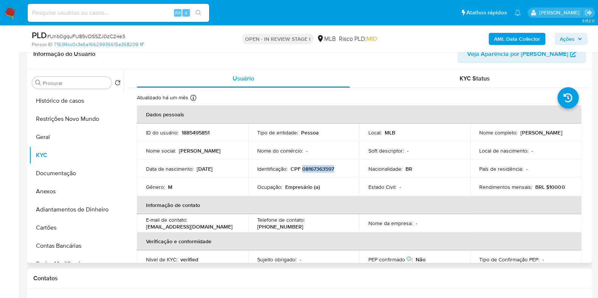
scroll to position [142, 0]
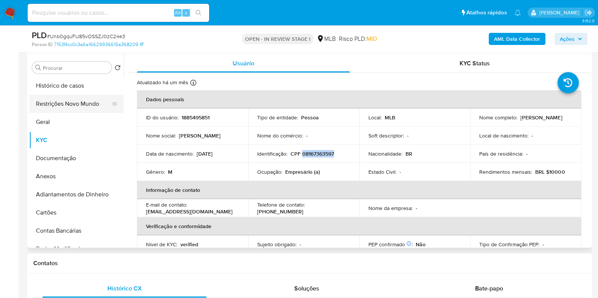
click at [79, 101] on button "Restrições Novo Mundo" at bounding box center [73, 104] width 89 height 18
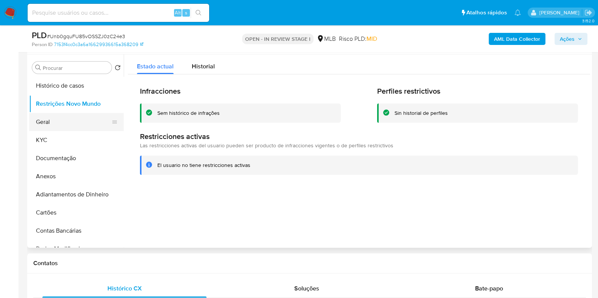
click at [50, 121] on button "Geral" at bounding box center [73, 122] width 89 height 18
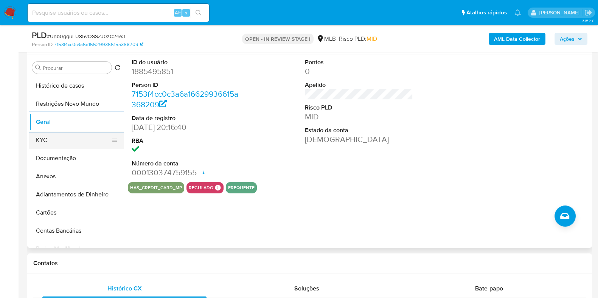
click at [65, 140] on button "KYC" at bounding box center [73, 140] width 89 height 18
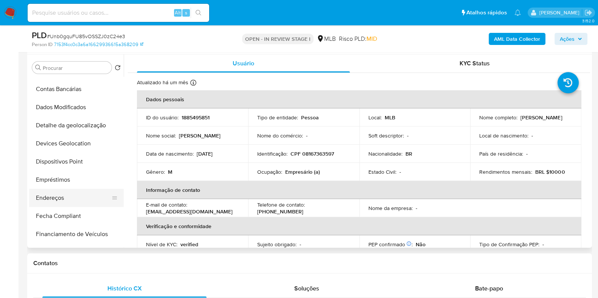
click at [64, 198] on button "Endereços" at bounding box center [73, 198] width 89 height 18
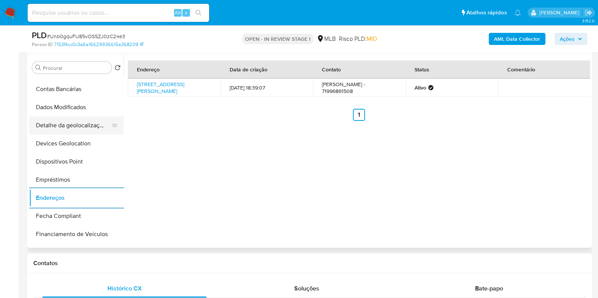
click at [76, 126] on button "Detalhe da geolocalização" at bounding box center [73, 126] width 89 height 18
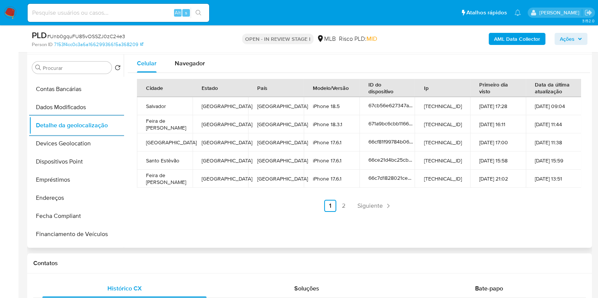
scroll to position [0, 0]
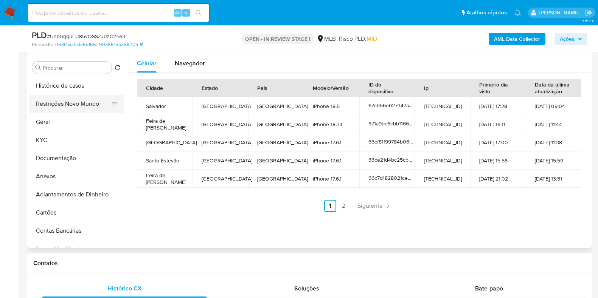
click at [81, 110] on button "Restrições Novo Mundo" at bounding box center [73, 104] width 89 height 18
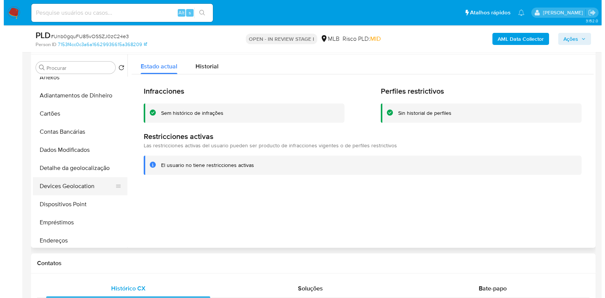
scroll to position [142, 0]
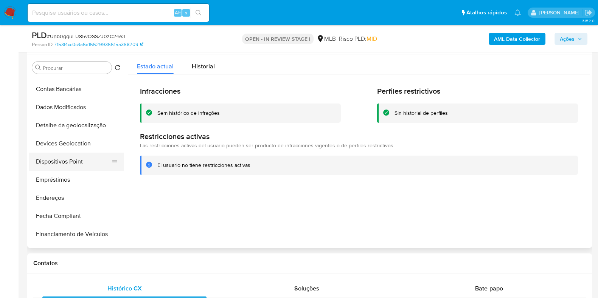
click at [71, 166] on button "Dispositivos Point" at bounding box center [73, 162] width 89 height 18
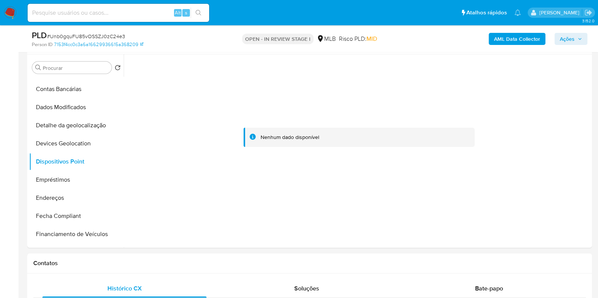
click at [516, 42] on b "AML Data Collector" at bounding box center [517, 39] width 46 height 12
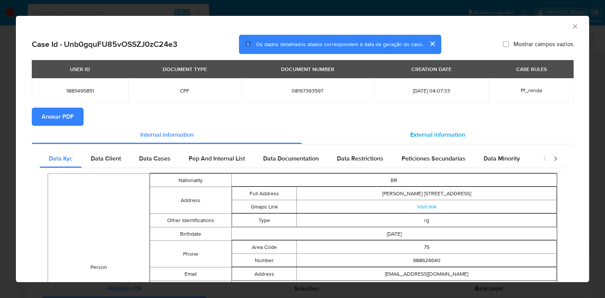
click at [441, 134] on span "External information" at bounding box center [437, 134] width 55 height 9
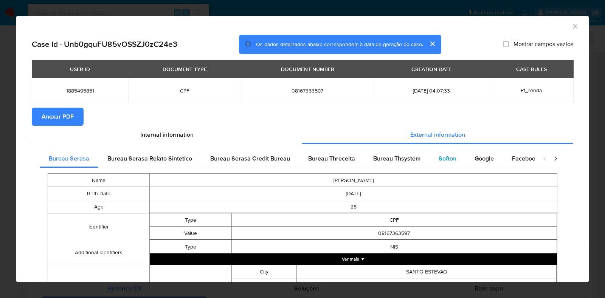
drag, startPoint x: 433, startPoint y: 167, endPoint x: 444, endPoint y: 172, distance: 12.7
click at [433, 167] on div "Softon" at bounding box center [448, 159] width 36 height 18
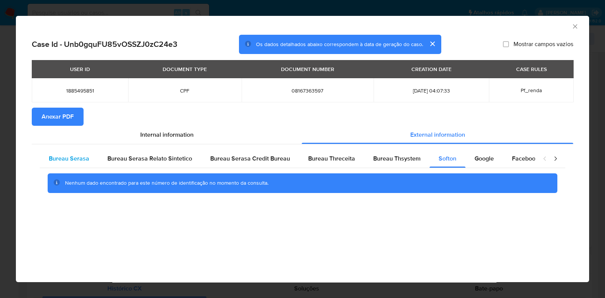
click at [68, 157] on span "Bureau Serasa" at bounding box center [69, 158] width 40 height 9
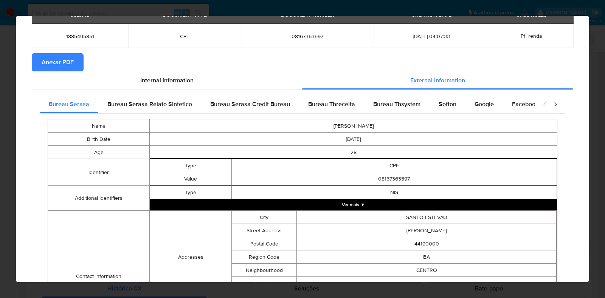
scroll to position [0, 0]
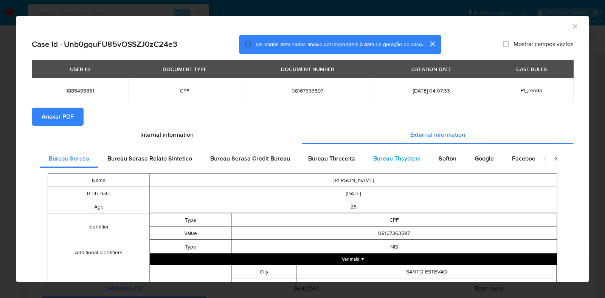
click at [408, 161] on span "Bureau Thsystem" at bounding box center [396, 158] width 47 height 9
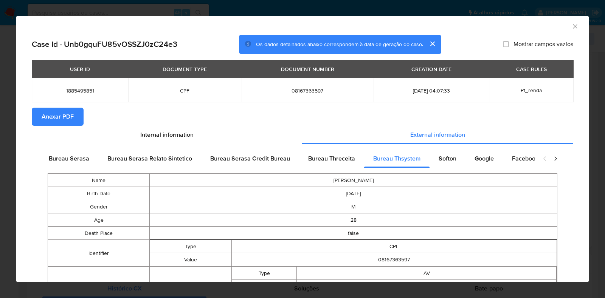
click at [8, 140] on div "AML Data Collector Case Id - Unb0gquFU85vOSSZJ0zC24e3 Os dados detalhados abaix…" at bounding box center [302, 149] width 605 height 298
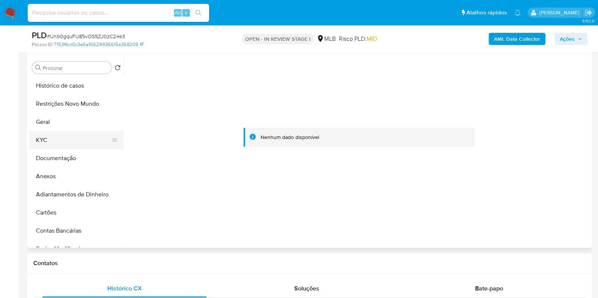
click at [67, 144] on button "KYC" at bounding box center [73, 140] width 89 height 18
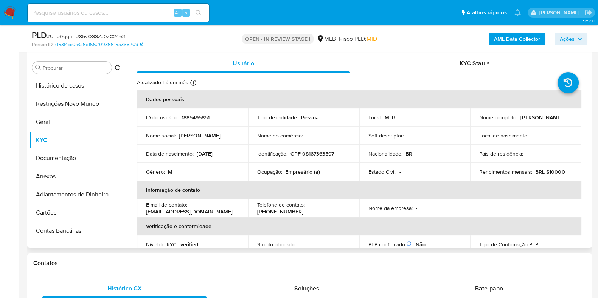
drag, startPoint x: 533, startPoint y: 122, endPoint x: 476, endPoint y: 123, distance: 57.1
click at [476, 123] on td "Nome completo : [PERSON_NAME]" at bounding box center [525, 118] width 111 height 18
copy p "[PERSON_NAME]"
click at [61, 177] on button "Anexos" at bounding box center [73, 177] width 89 height 18
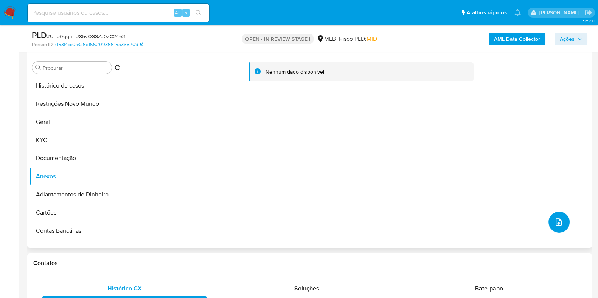
click at [554, 220] on icon "upload-file" at bounding box center [558, 222] width 9 height 9
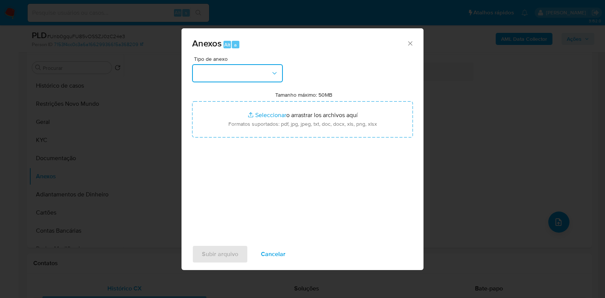
click at [267, 73] on button "button" at bounding box center [237, 73] width 91 height 18
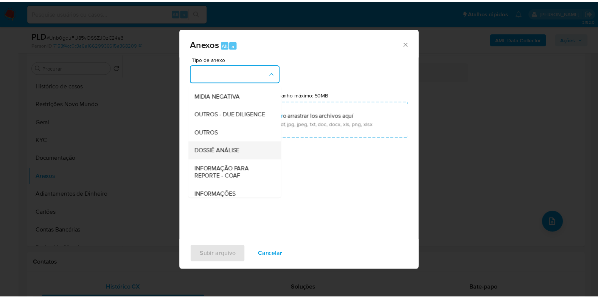
scroll to position [117, 0]
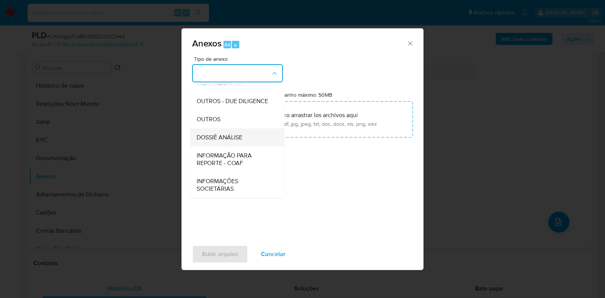
click at [239, 131] on div "DOSSIÊ ANÁLISE" at bounding box center [235, 138] width 77 height 18
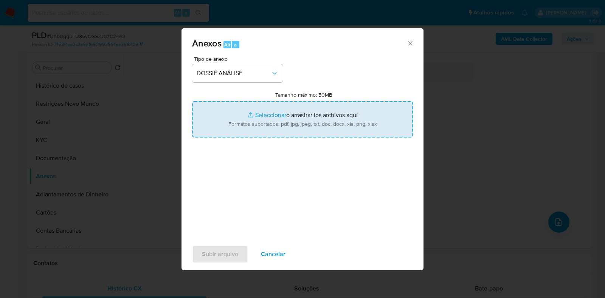
type input "C:\fakepath\SAR - CPF 08167363597 - [PERSON_NAME].pdf"
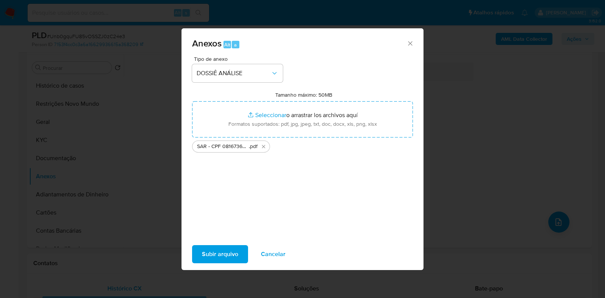
click at [232, 250] on span "Subir arquivo" at bounding box center [220, 254] width 36 height 17
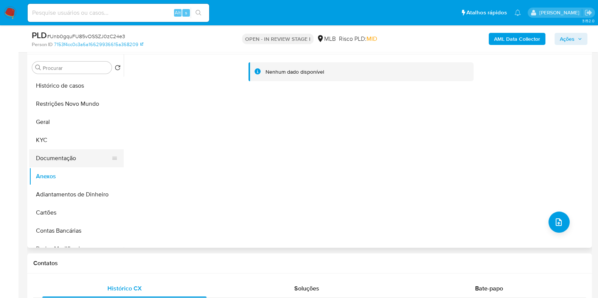
click at [45, 149] on button "Documentação" at bounding box center [73, 158] width 89 height 18
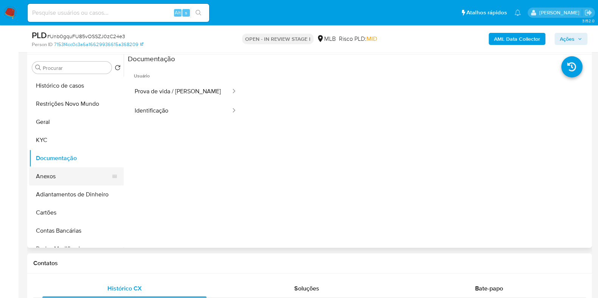
click at [47, 173] on button "Anexos" at bounding box center [73, 177] width 89 height 18
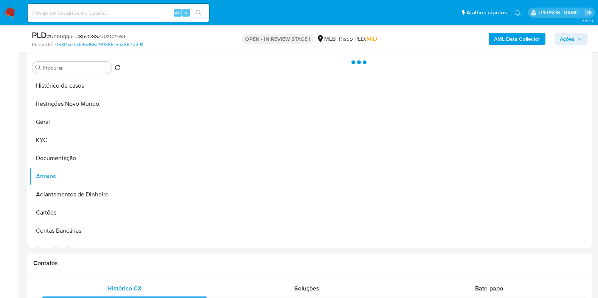
click at [524, 36] on b "AML Data Collector" at bounding box center [517, 39] width 46 height 12
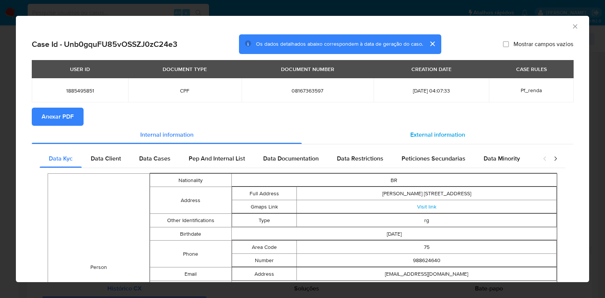
click at [432, 131] on span "External information" at bounding box center [437, 134] width 55 height 9
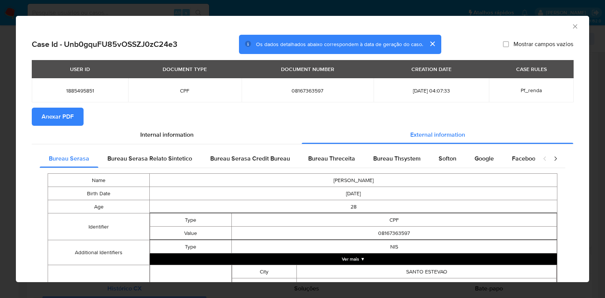
click at [65, 116] on span "Anexar PDF" at bounding box center [58, 117] width 32 height 17
click at [572, 26] on icon "Fechar a janela" at bounding box center [576, 27] width 8 height 8
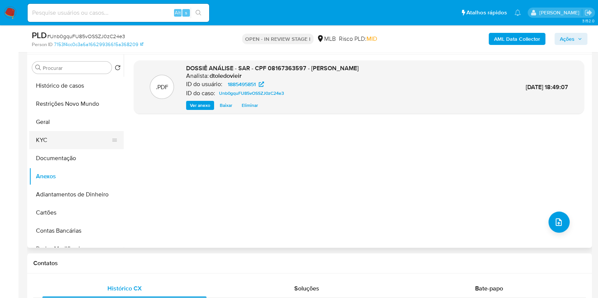
click at [76, 132] on button "KYC" at bounding box center [73, 140] width 89 height 18
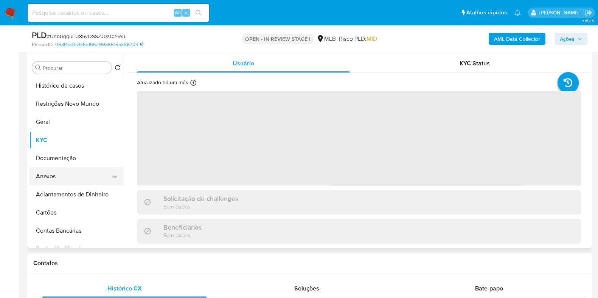
click at [53, 172] on button "Anexos" at bounding box center [73, 177] width 89 height 18
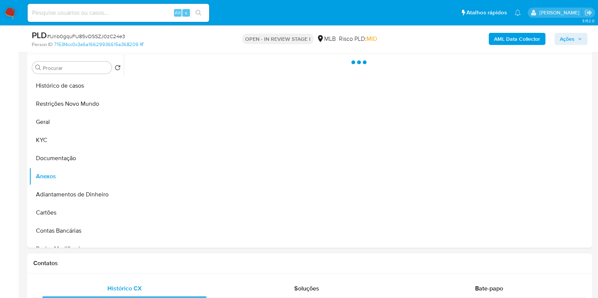
click at [581, 40] on icon "button" at bounding box center [580, 39] width 5 height 5
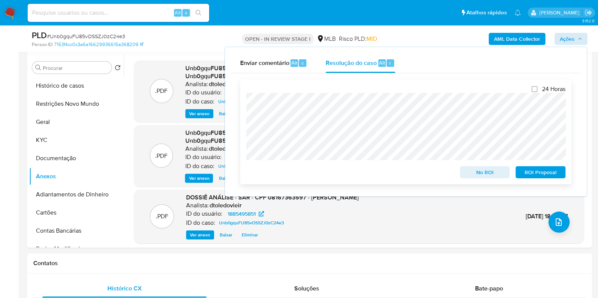
click at [541, 175] on span "ROI Proposal" at bounding box center [540, 172] width 39 height 11
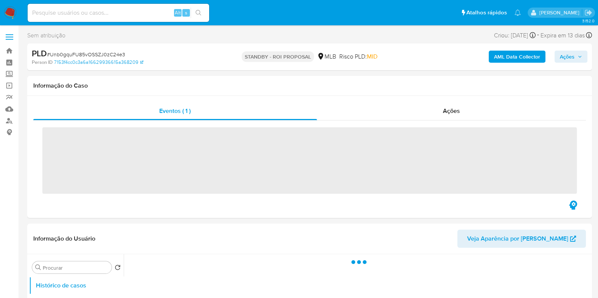
click at [328, 15] on ul "Pausado Ver notificaciones Alt s Atalhos rápidos Presiona las siguientes teclas…" at bounding box center [274, 12] width 501 height 19
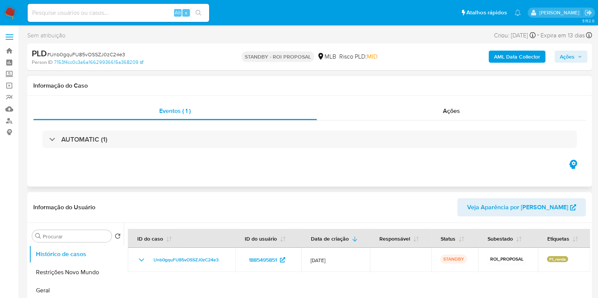
select select "10"
click at [9, 63] on link "Painel" at bounding box center [45, 63] width 90 height 12
